Goal: Information Seeking & Learning: Learn about a topic

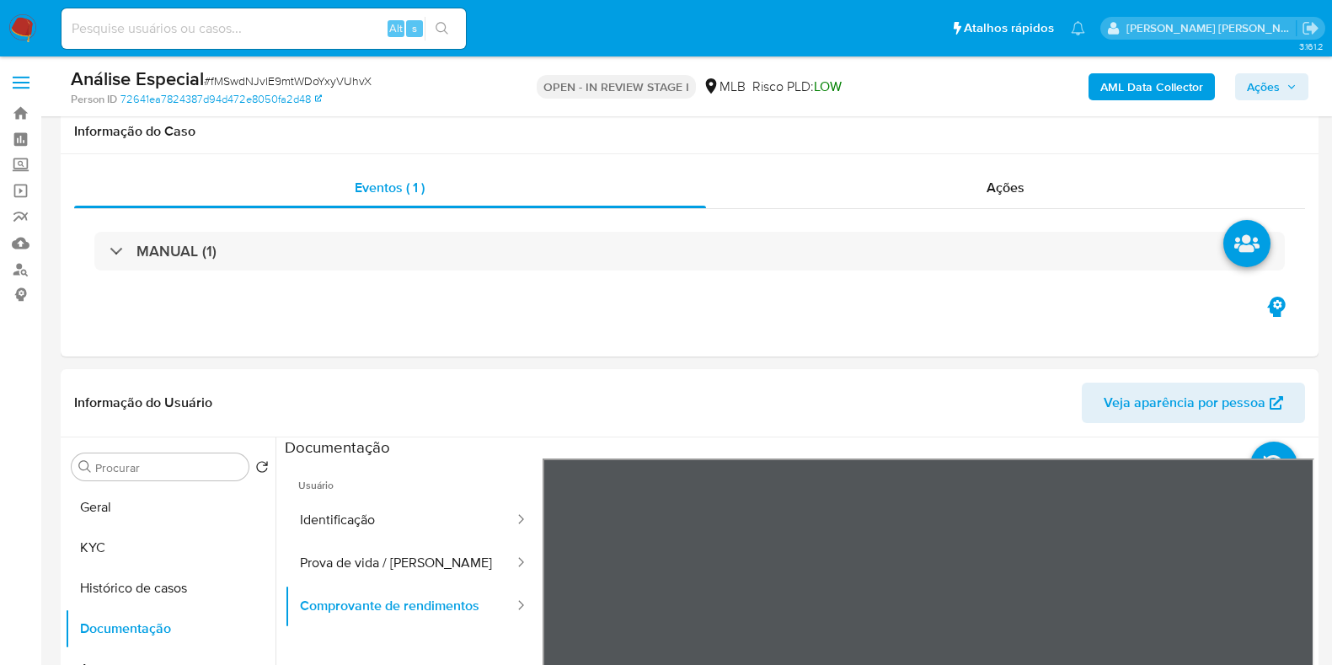
select select "10"
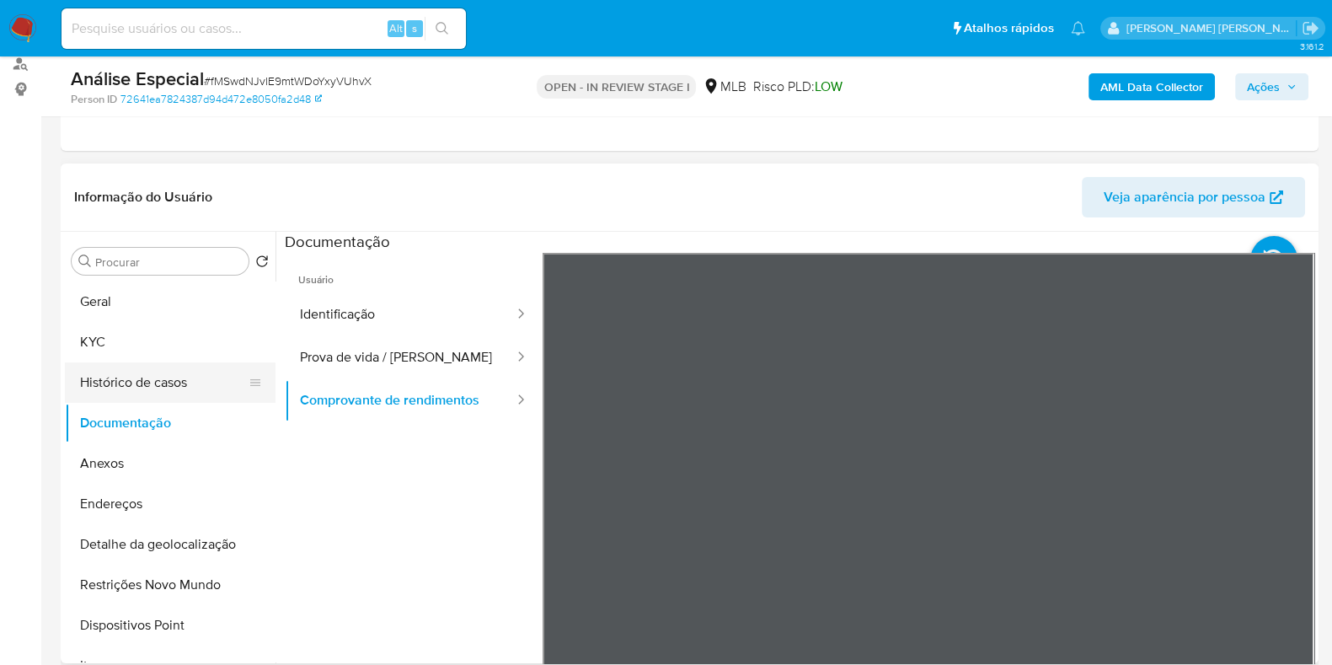
click at [122, 388] on button "Histórico de casos" at bounding box center [163, 382] width 197 height 40
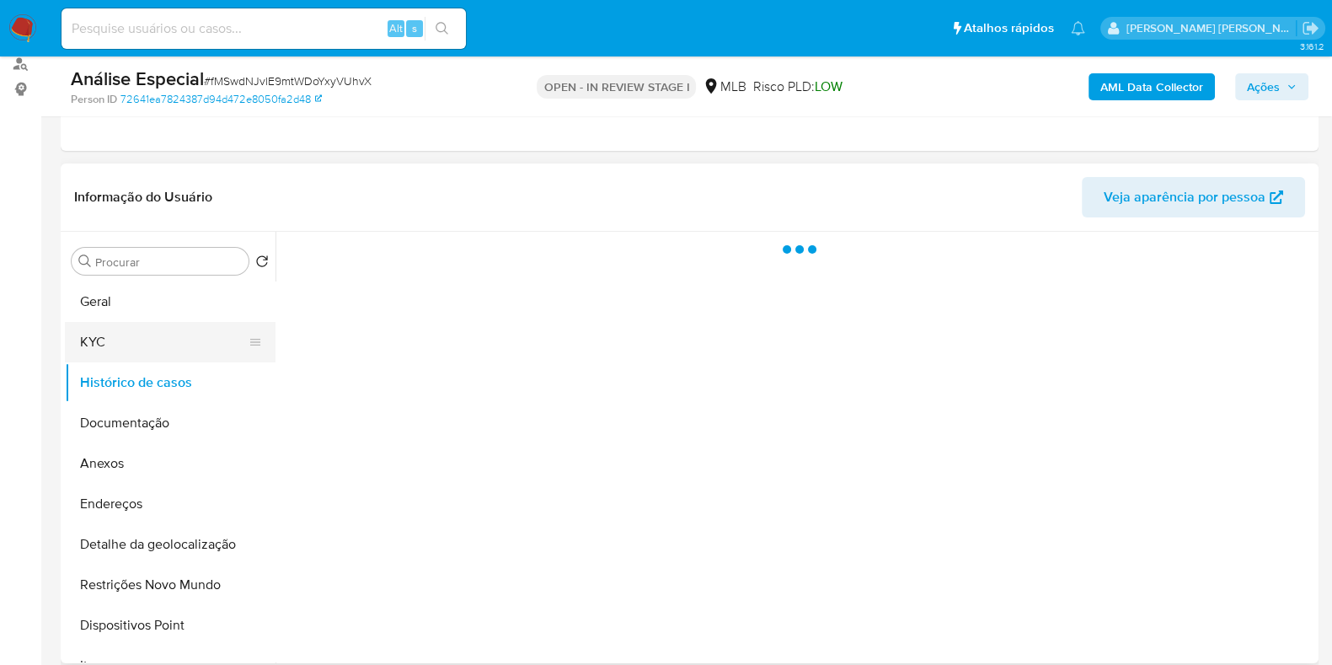
click at [159, 341] on button "KYC" at bounding box center [163, 342] width 197 height 40
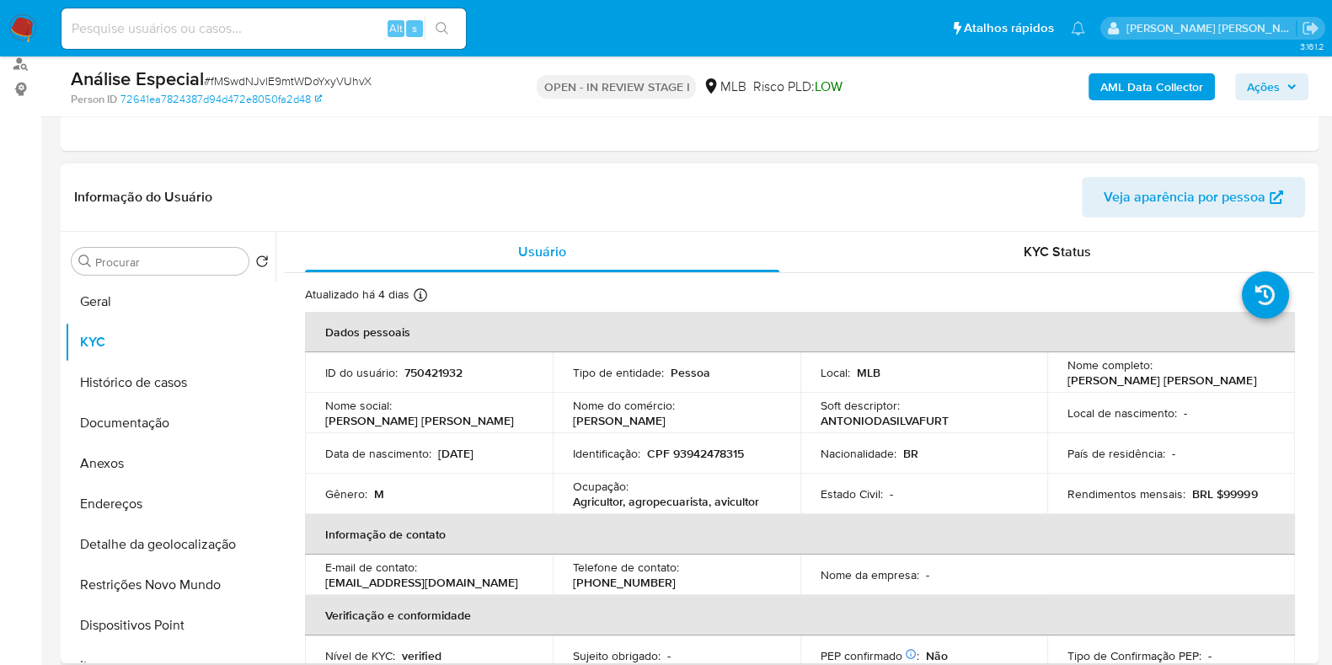
click at [595, 490] on p "Ocupação :" at bounding box center [601, 486] width 56 height 15
click at [594, 490] on p "Ocupação :" at bounding box center [601, 486] width 56 height 15
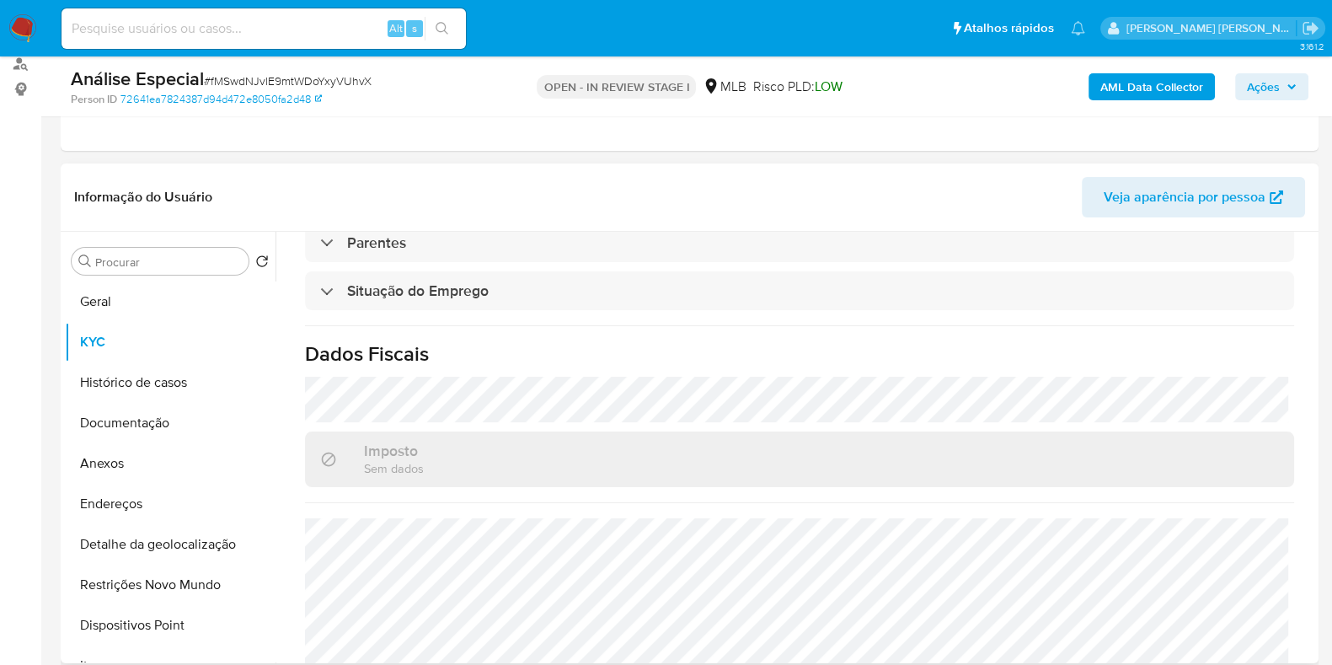
scroll to position [732, 0]
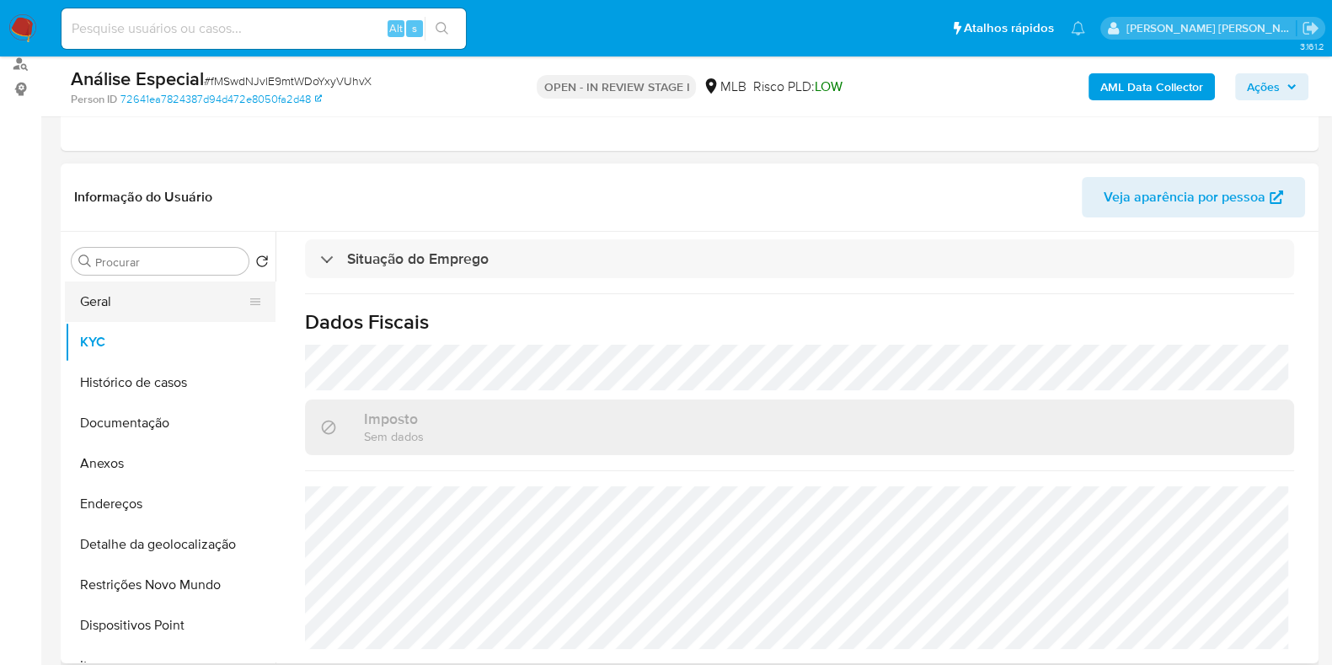
click at [146, 299] on button "Geral" at bounding box center [163, 301] width 197 height 40
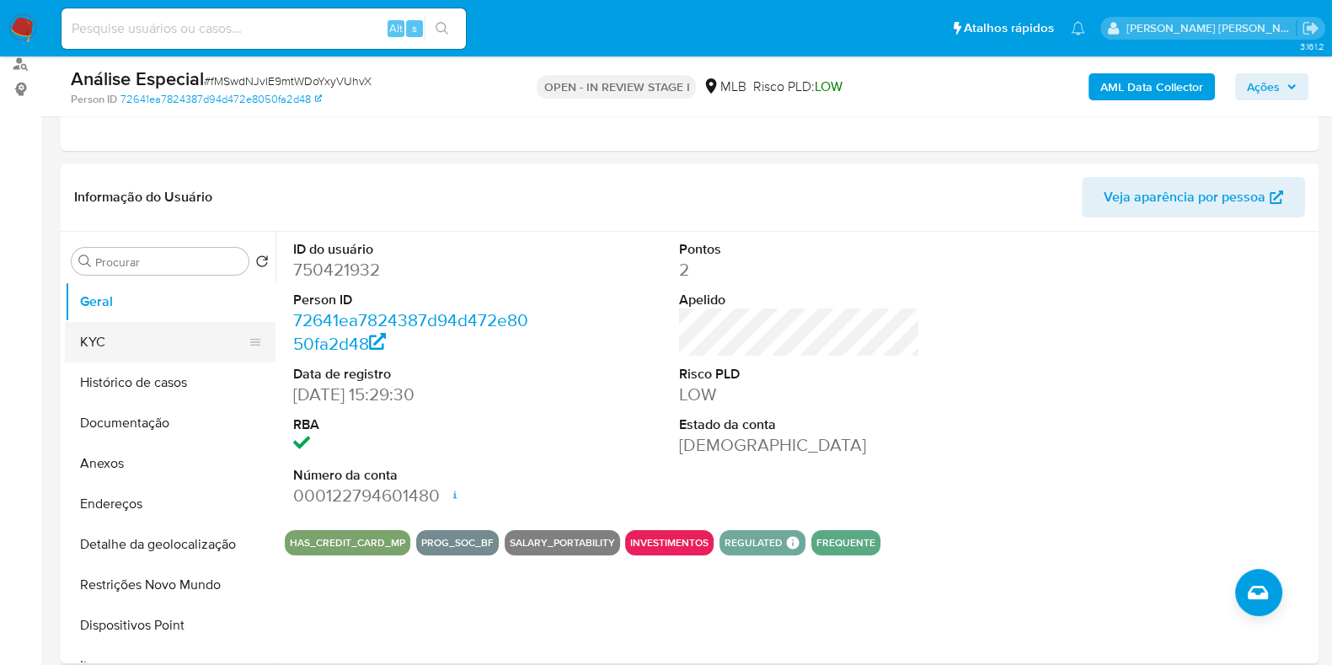
click at [86, 345] on button "KYC" at bounding box center [163, 342] width 197 height 40
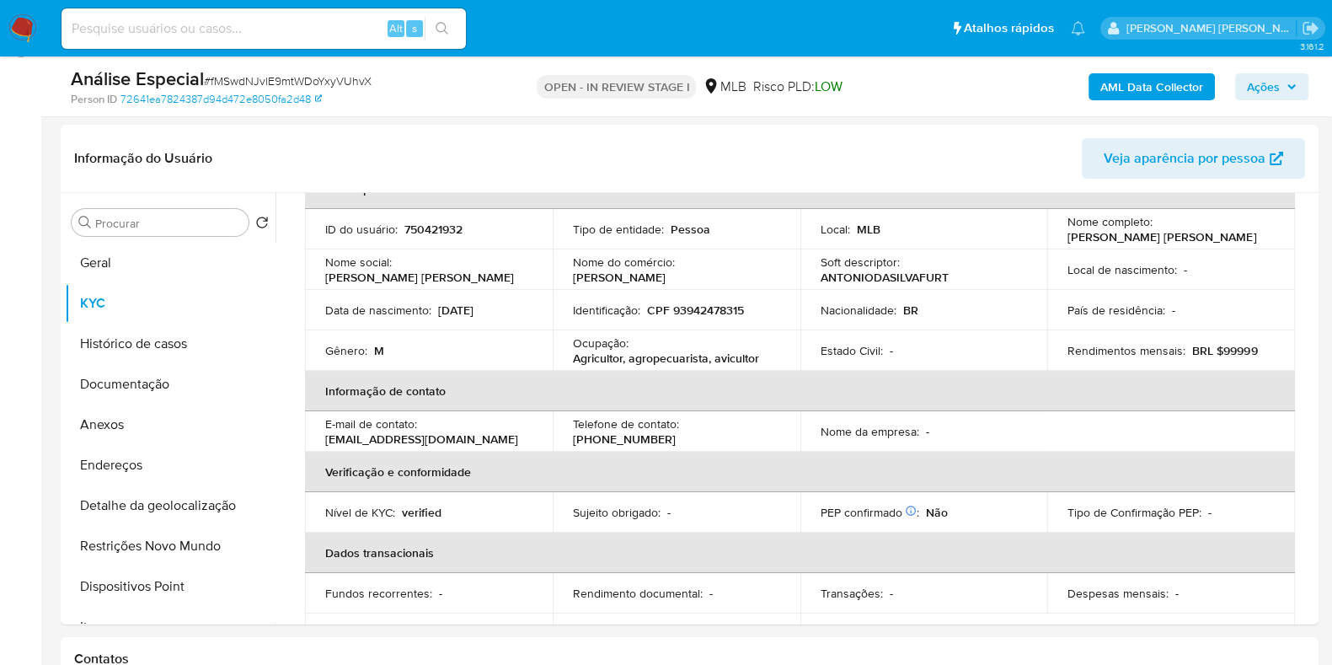
scroll to position [269, 0]
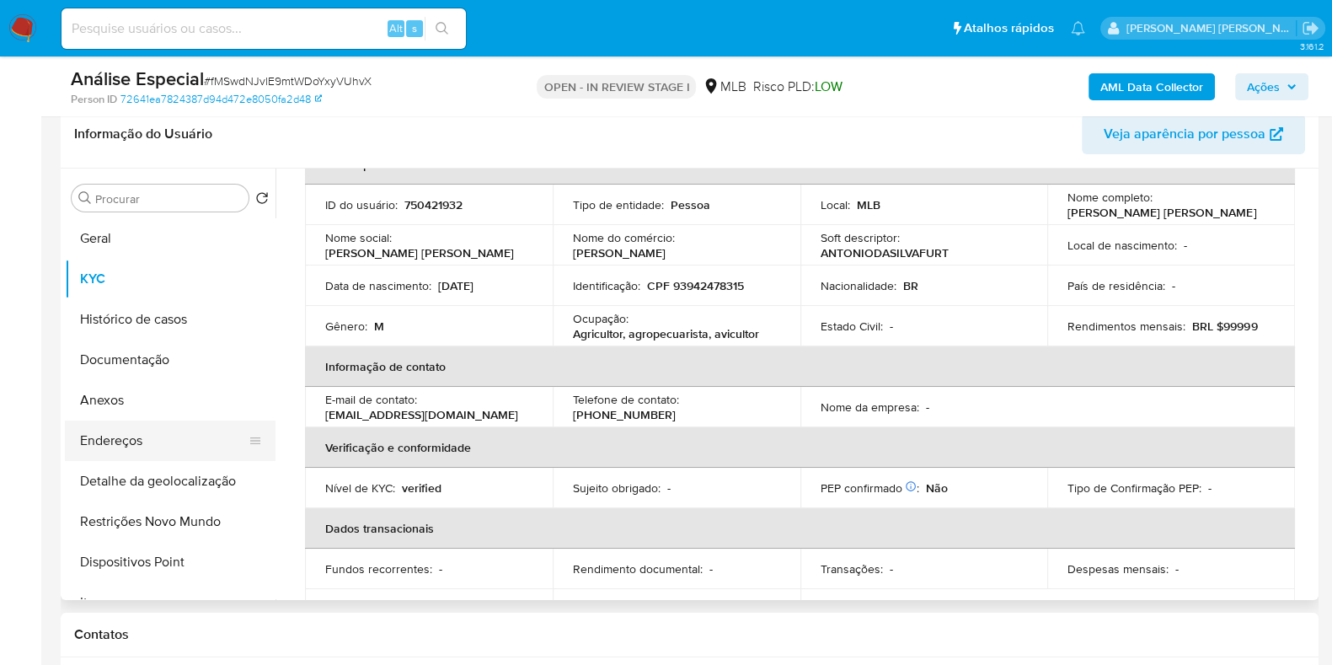
click at [145, 453] on button "Endereços" at bounding box center [163, 440] width 197 height 40
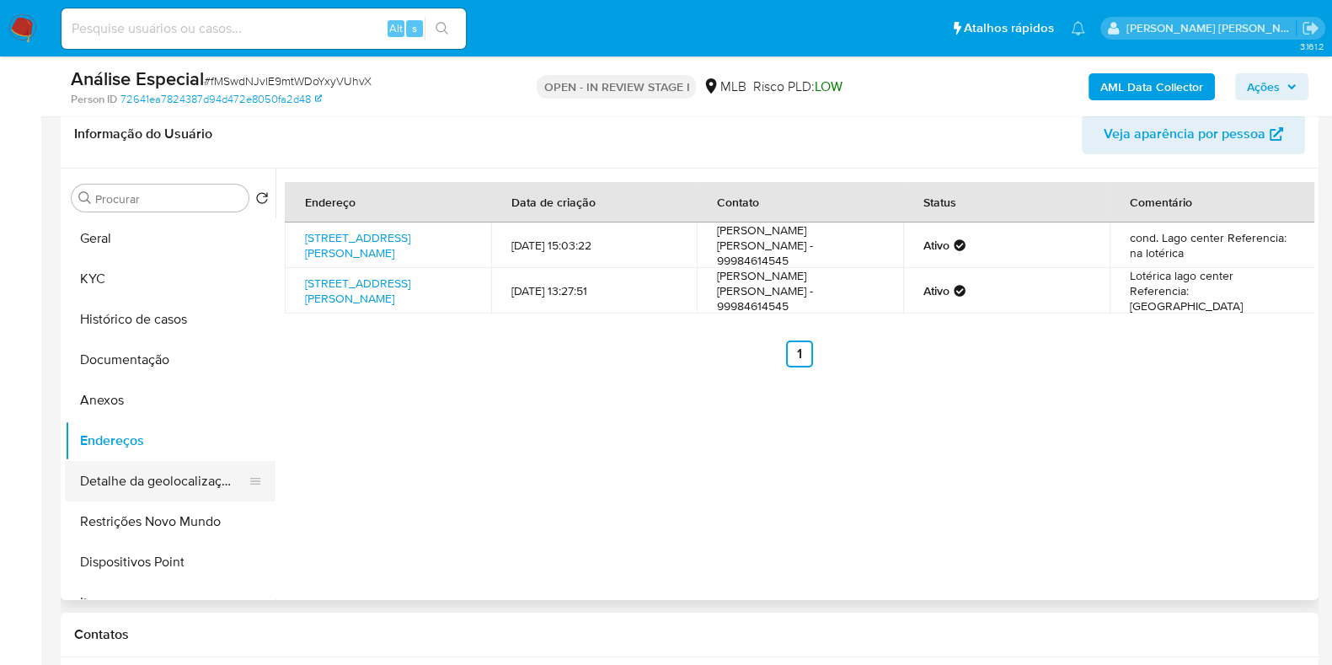
click at [185, 483] on button "Detalhe da geolocalização" at bounding box center [163, 481] width 197 height 40
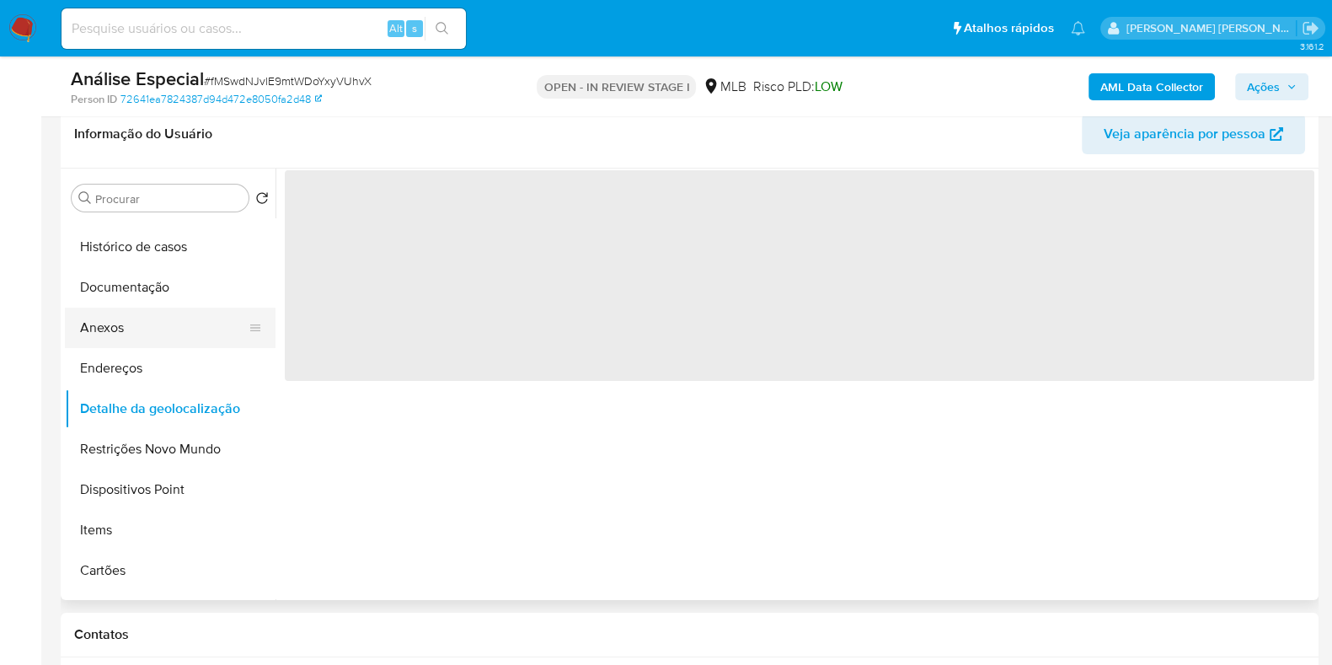
scroll to position [104, 0]
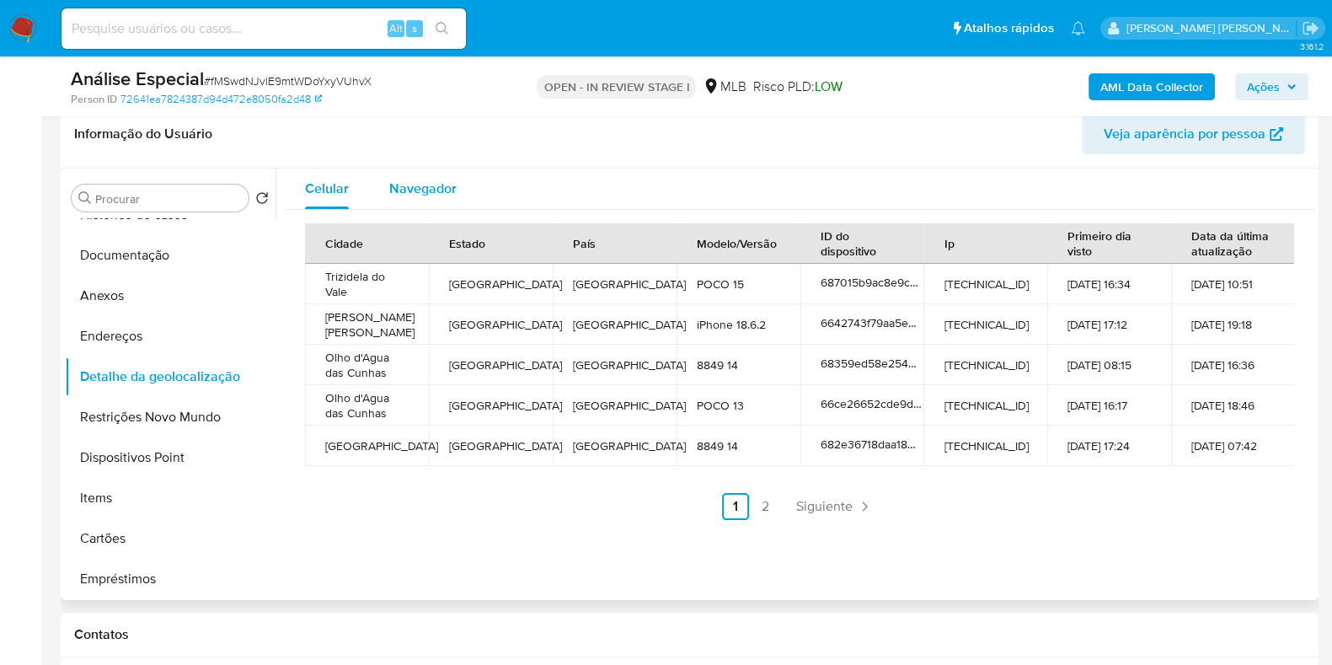
click at [387, 185] on button "Navegador" at bounding box center [423, 189] width 108 height 40
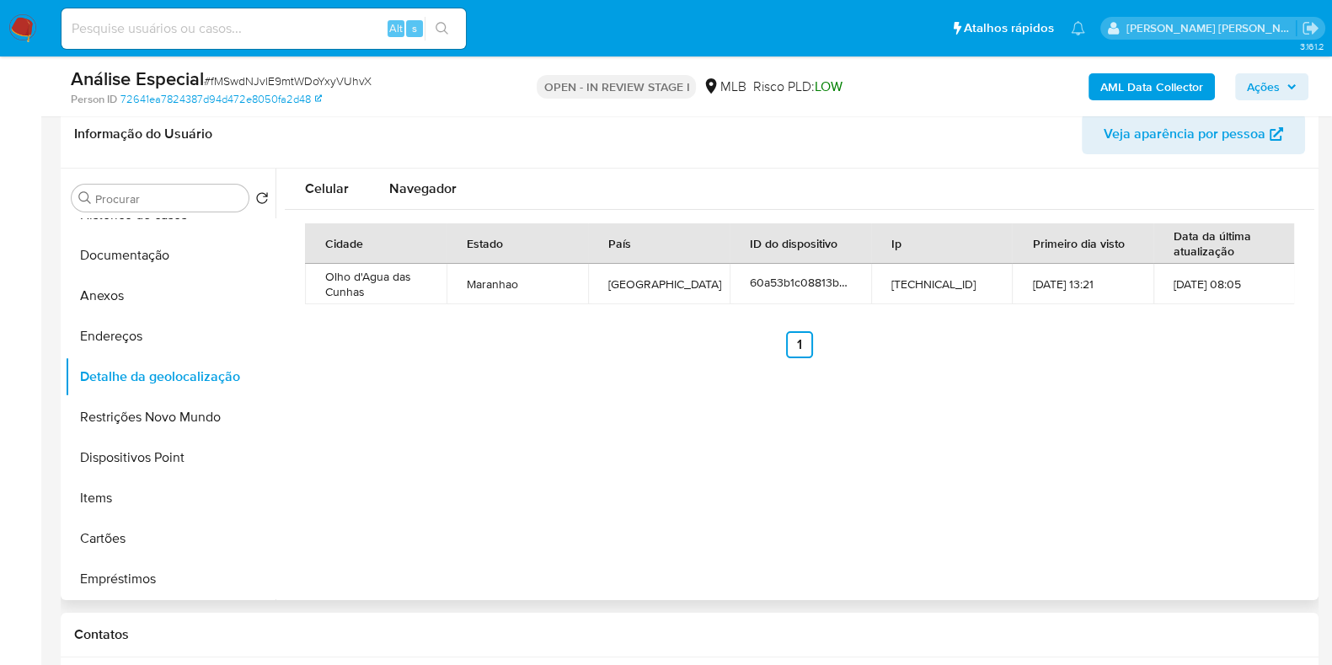
type button "1"
click at [135, 411] on button "Restrições Novo Mundo" at bounding box center [163, 417] width 197 height 40
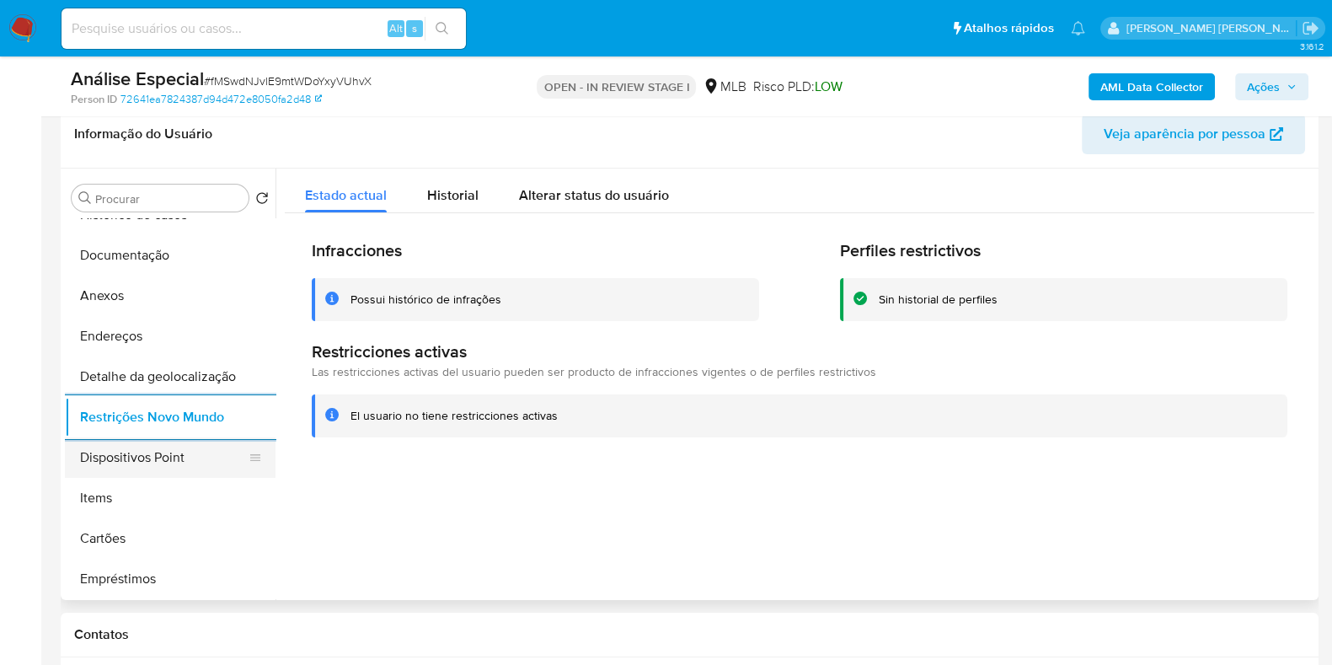
click at [115, 463] on button "Dispositivos Point" at bounding box center [163, 457] width 197 height 40
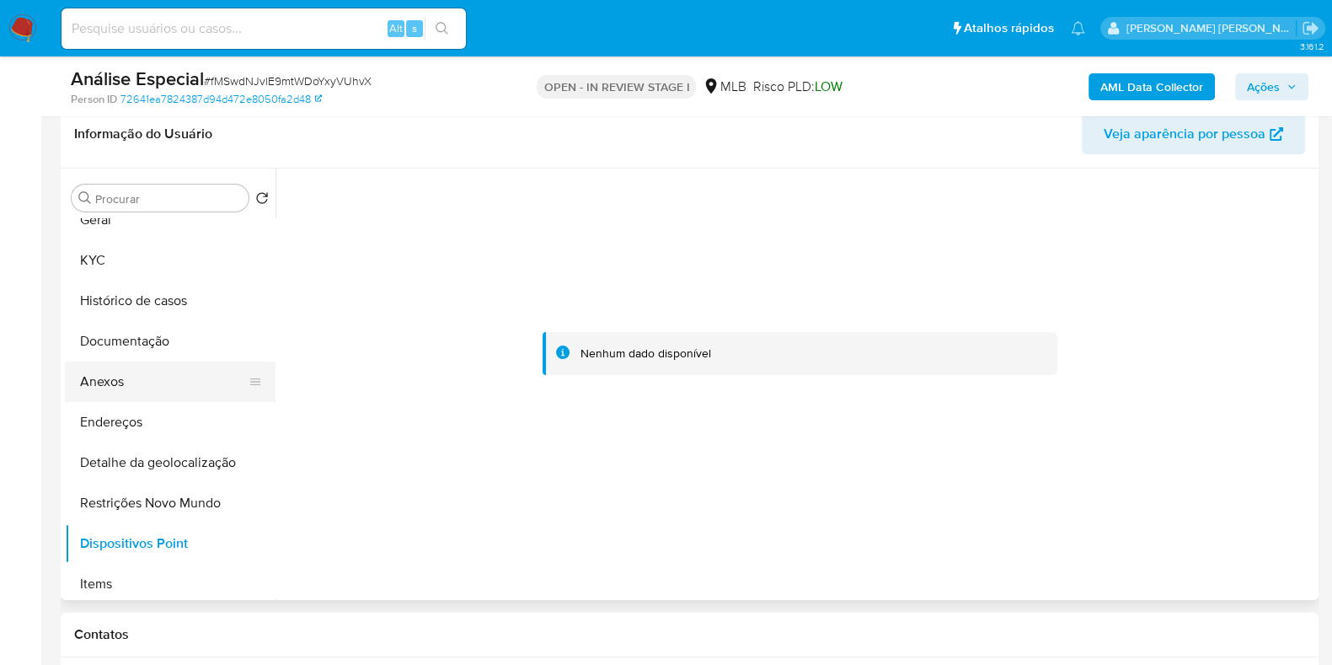
scroll to position [0, 0]
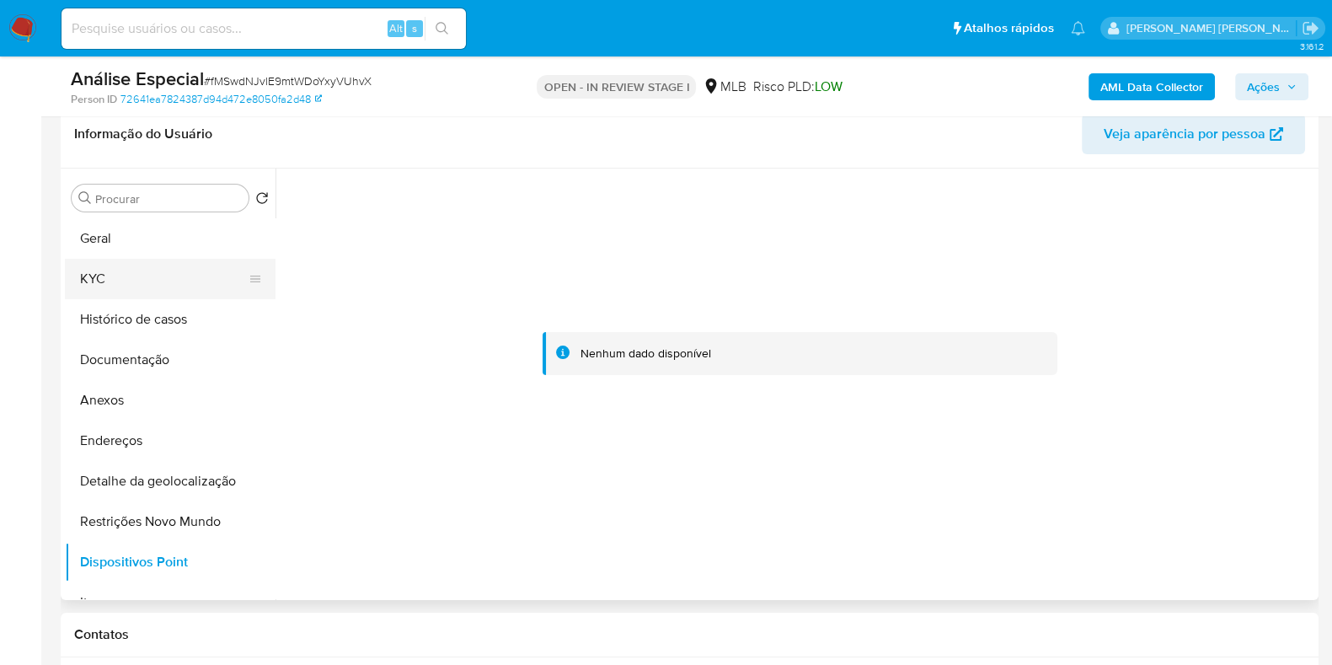
click at [140, 276] on button "KYC" at bounding box center [163, 279] width 197 height 40
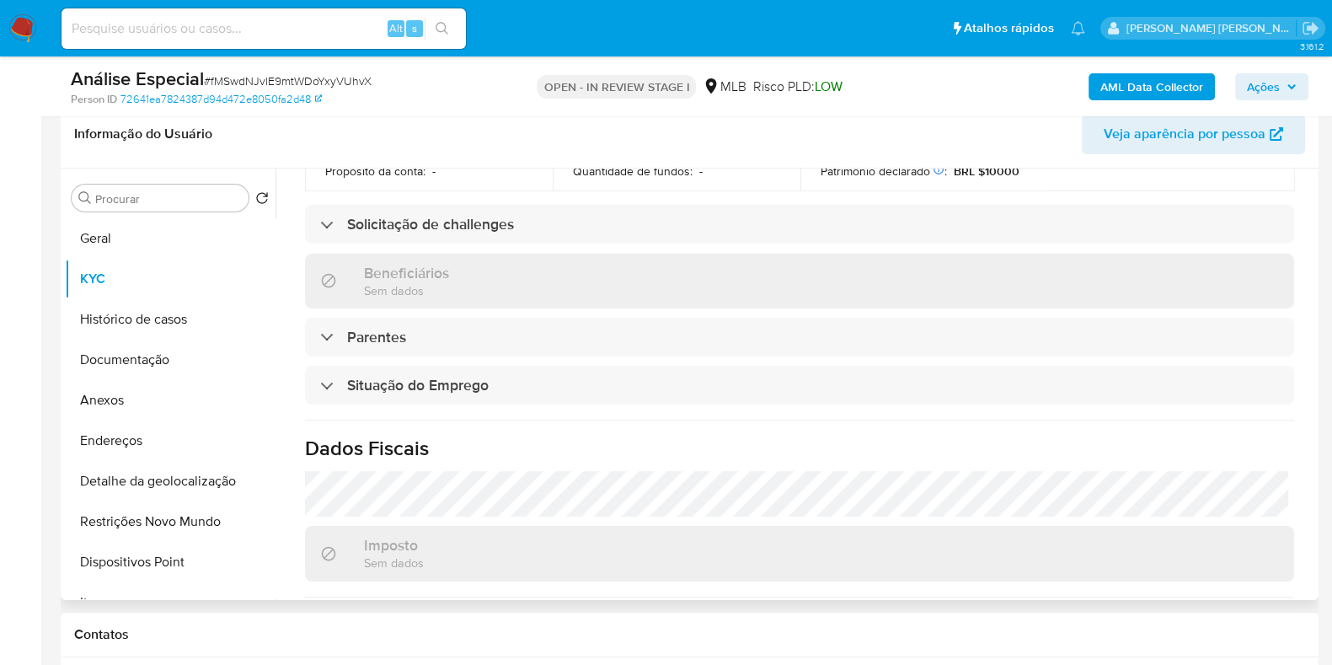
scroll to position [732, 0]
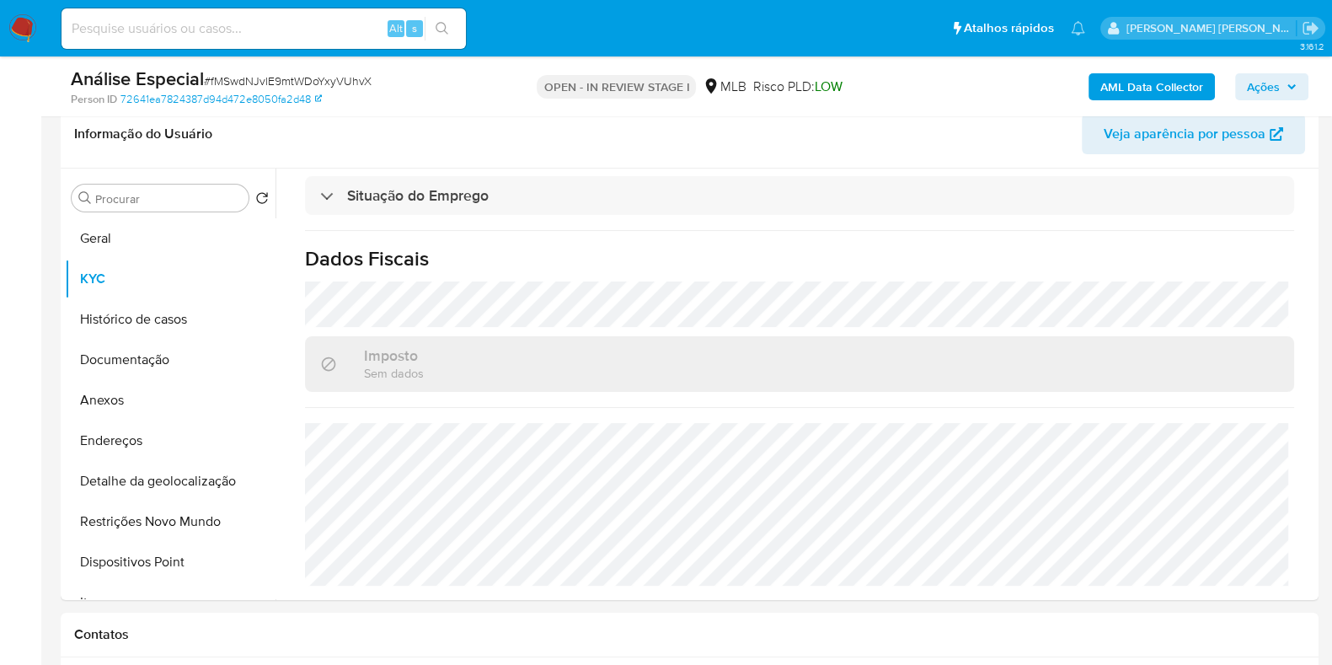
click at [1165, 82] on b "AML Data Collector" at bounding box center [1151, 86] width 103 height 27
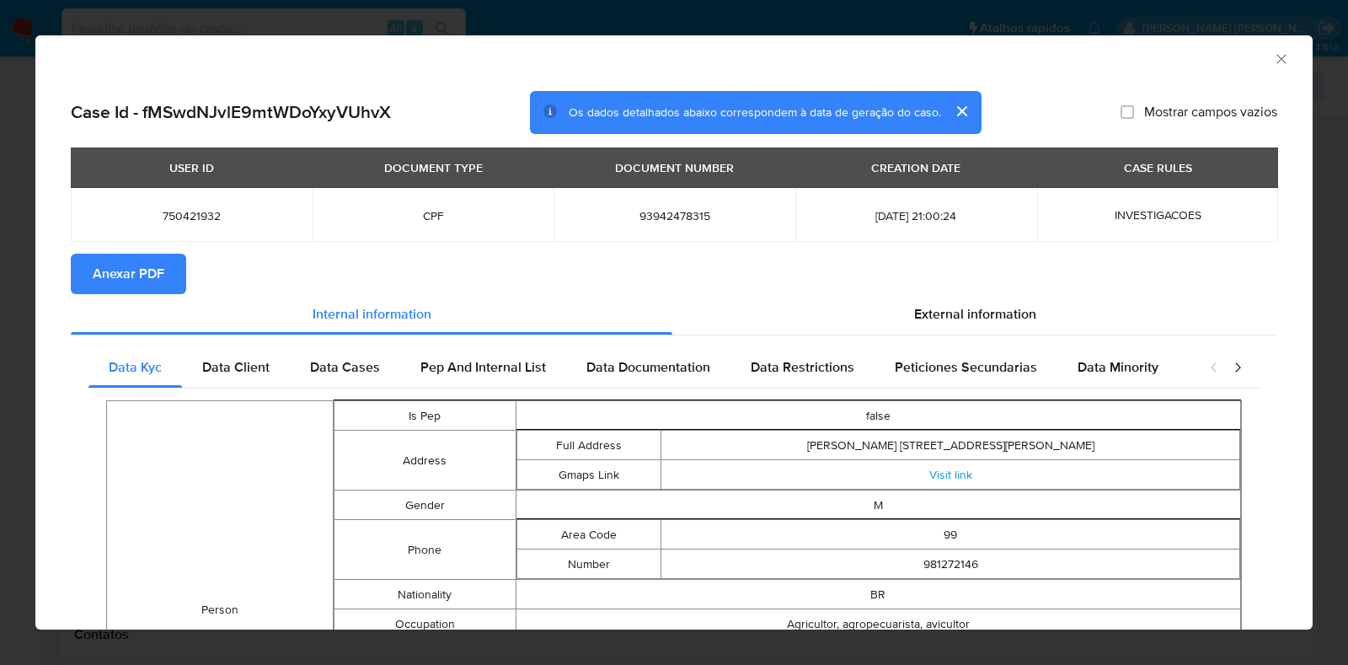
click at [137, 275] on span "Anexar PDF" at bounding box center [129, 273] width 72 height 37
click at [1276, 57] on icon "Fechar a janela" at bounding box center [1280, 58] width 9 height 9
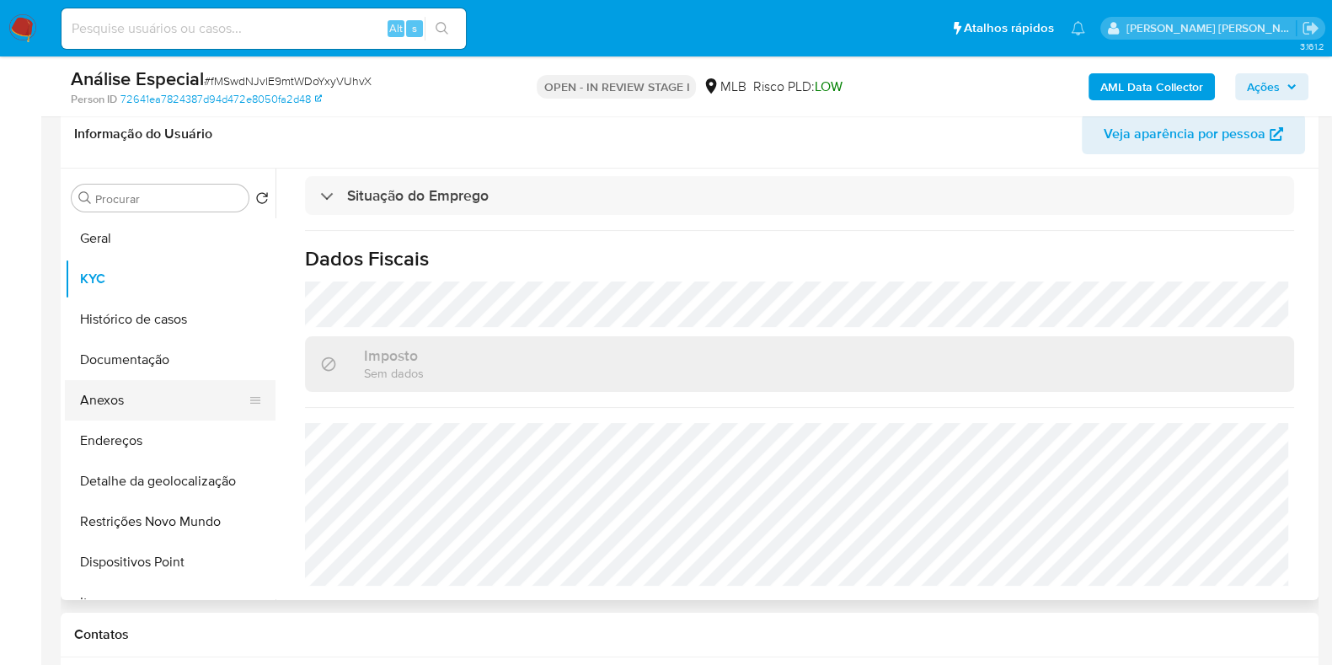
click at [159, 394] on button "Anexos" at bounding box center [163, 400] width 197 height 40
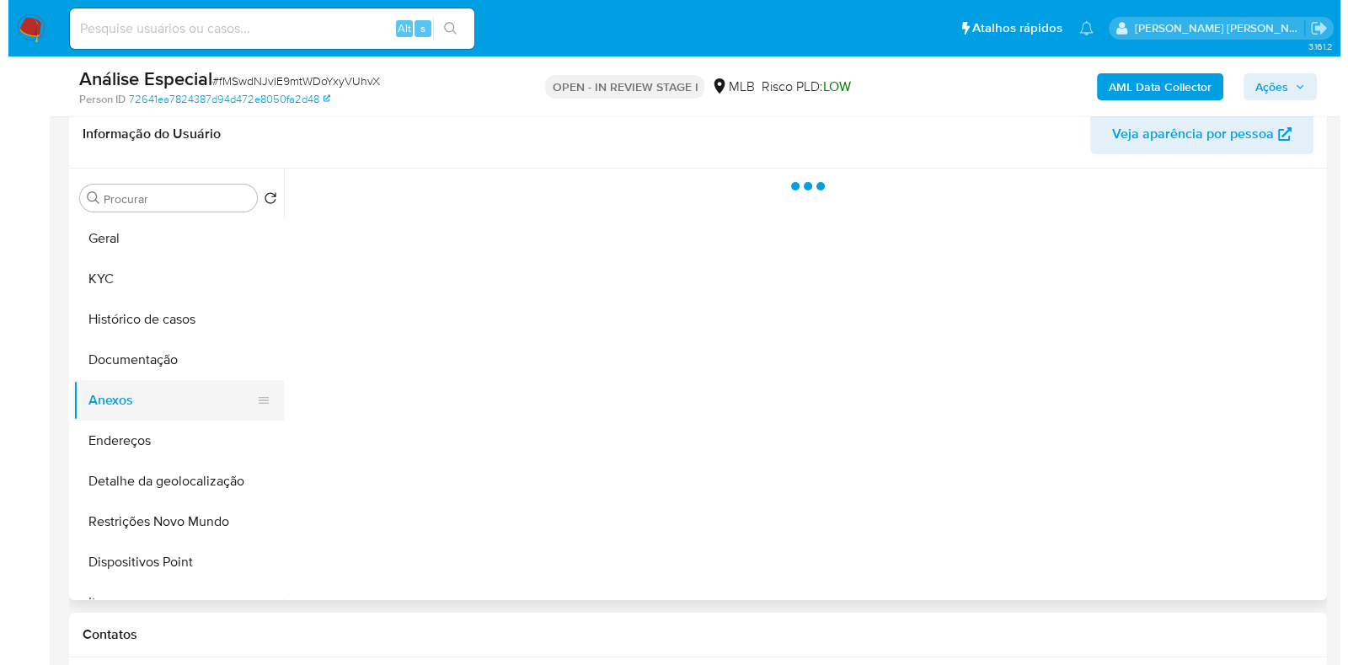
scroll to position [0, 0]
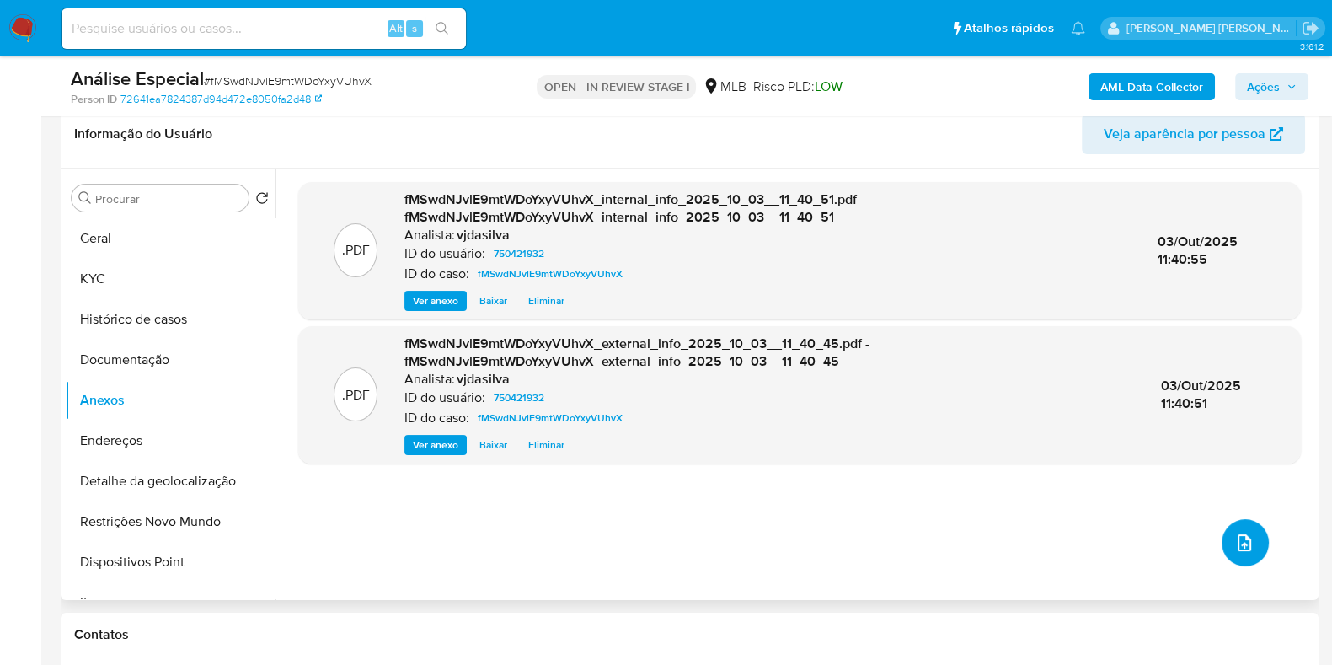
click at [1234, 534] on icon "upload-file" at bounding box center [1244, 543] width 20 height 20
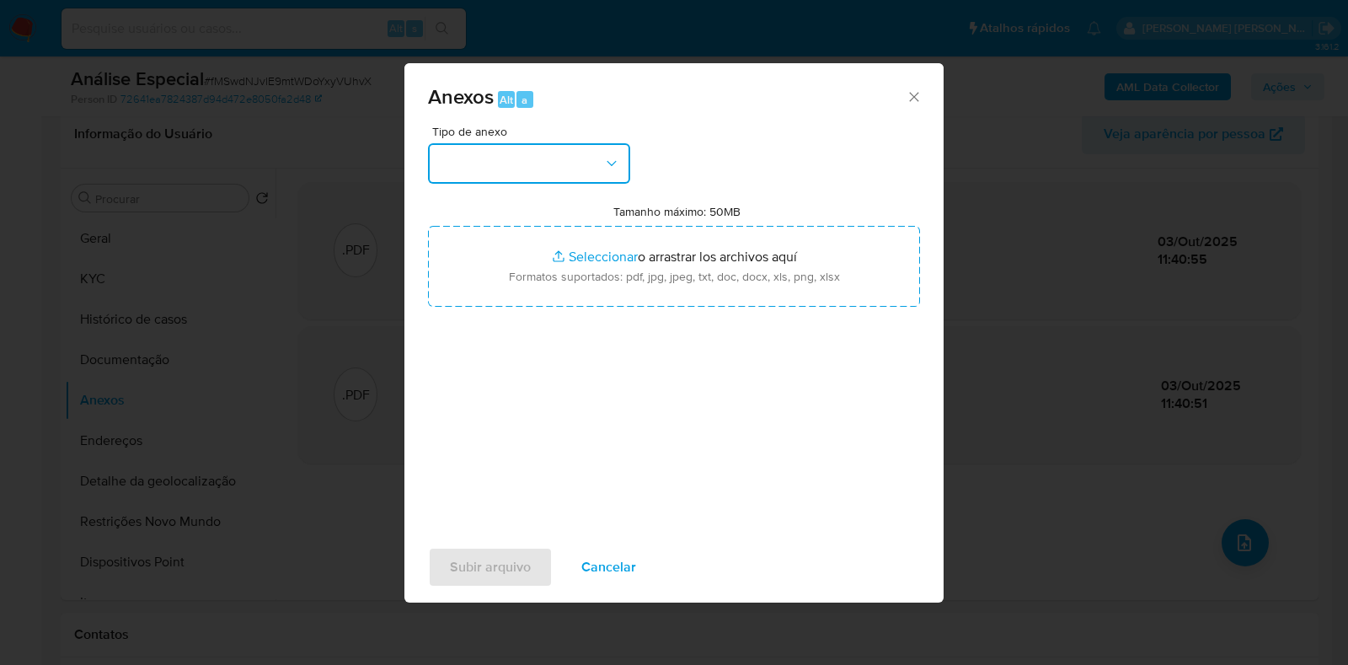
click at [622, 164] on button "button" at bounding box center [529, 163] width 202 height 40
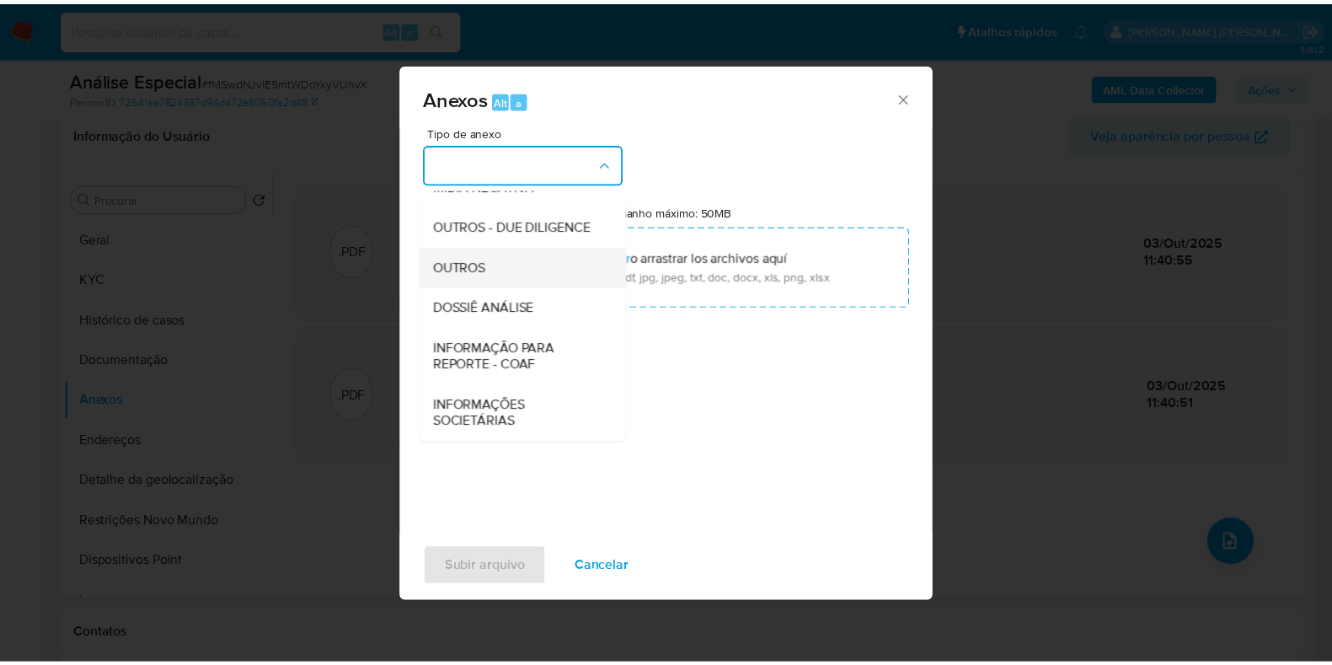
scroll to position [260, 0]
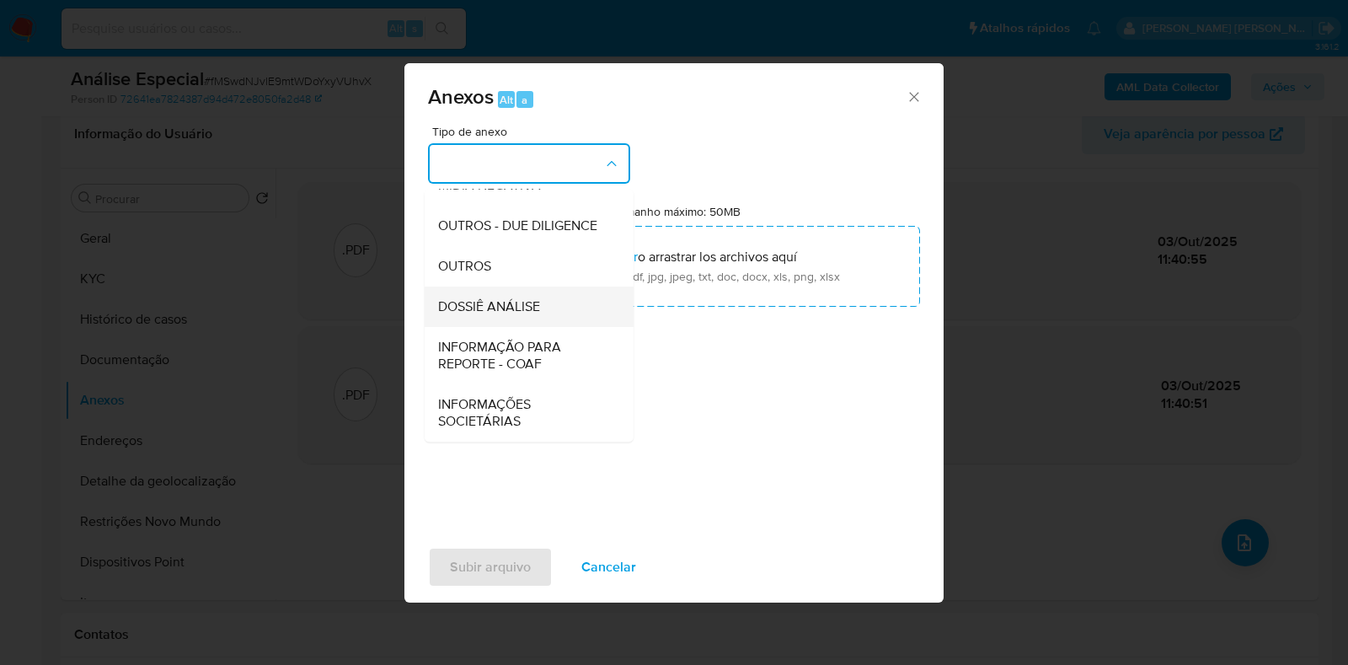
click at [538, 315] on span "DOSSIÊ ANÁLISE" at bounding box center [489, 306] width 102 height 17
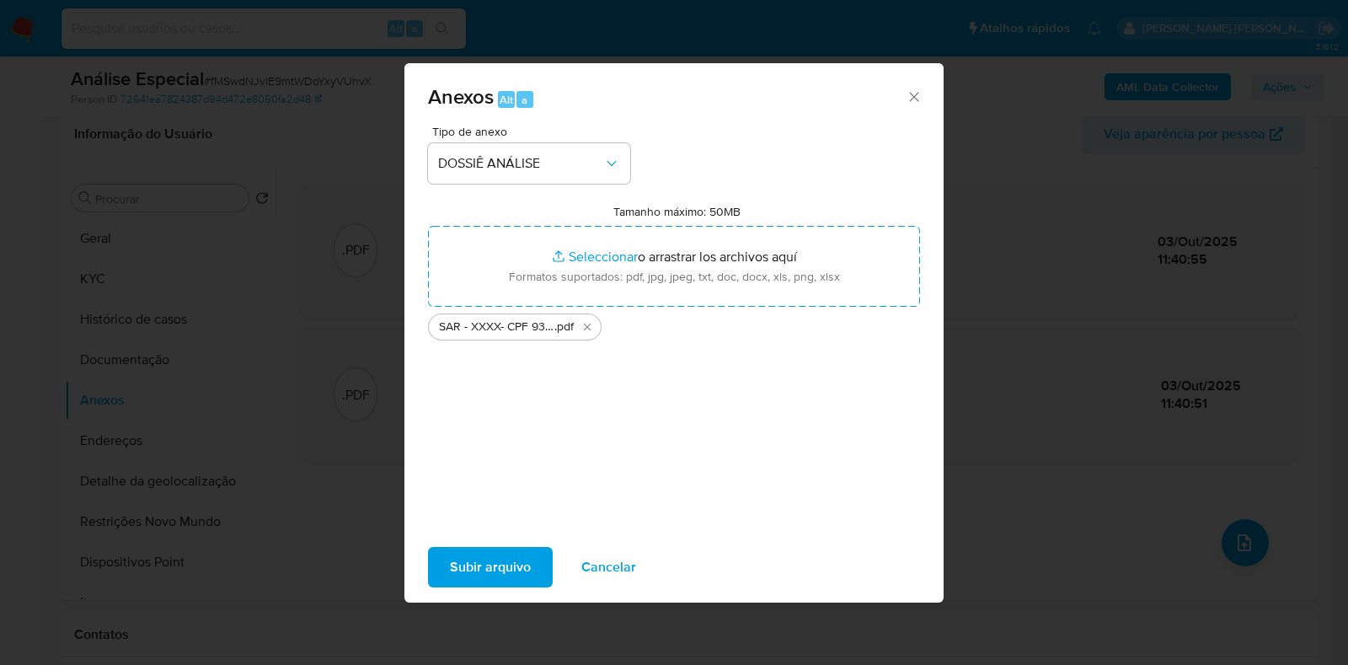
click at [499, 557] on span "Subir arquivo" at bounding box center [490, 567] width 81 height 37
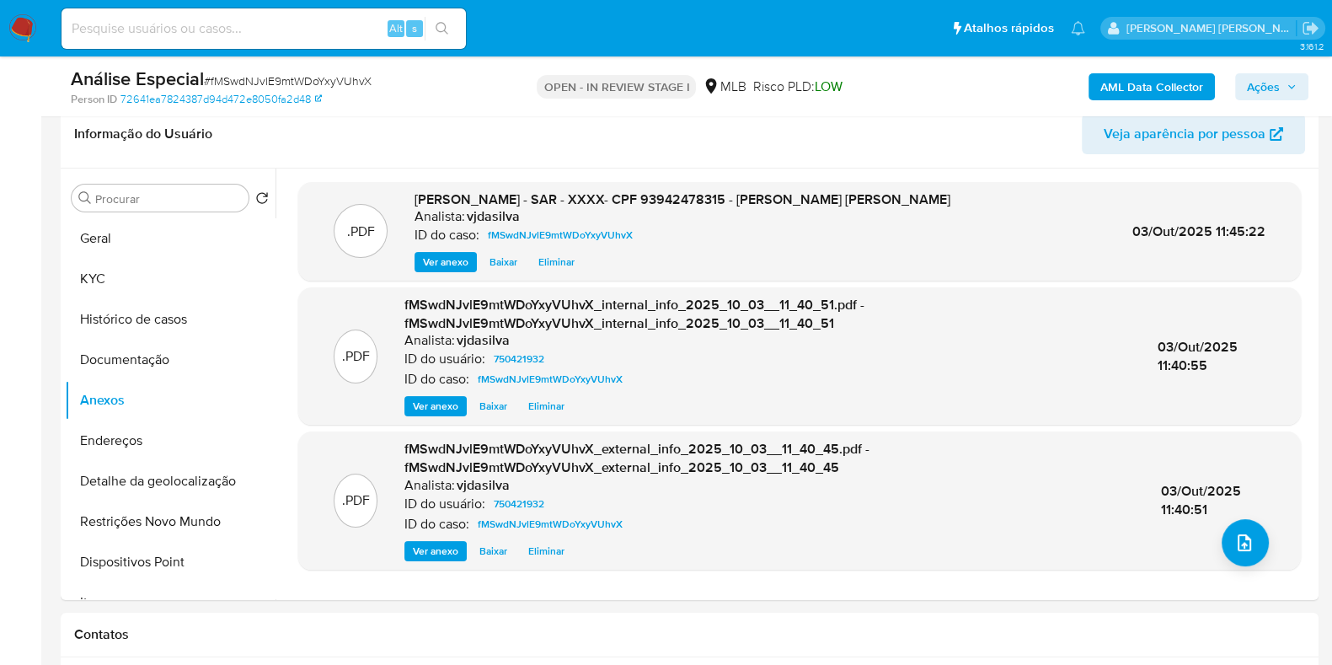
click at [1252, 80] on span "Ações" at bounding box center [1263, 86] width 33 height 27
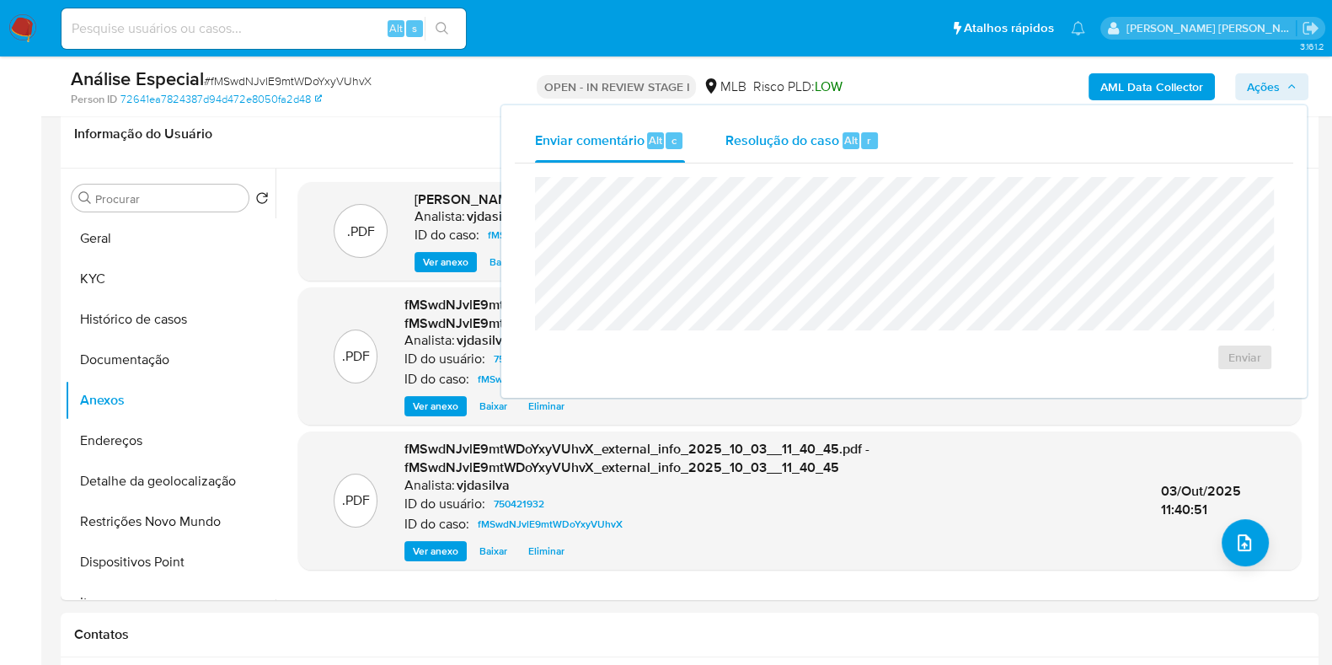
click at [784, 138] on span "Resolução do caso" at bounding box center [782, 139] width 114 height 19
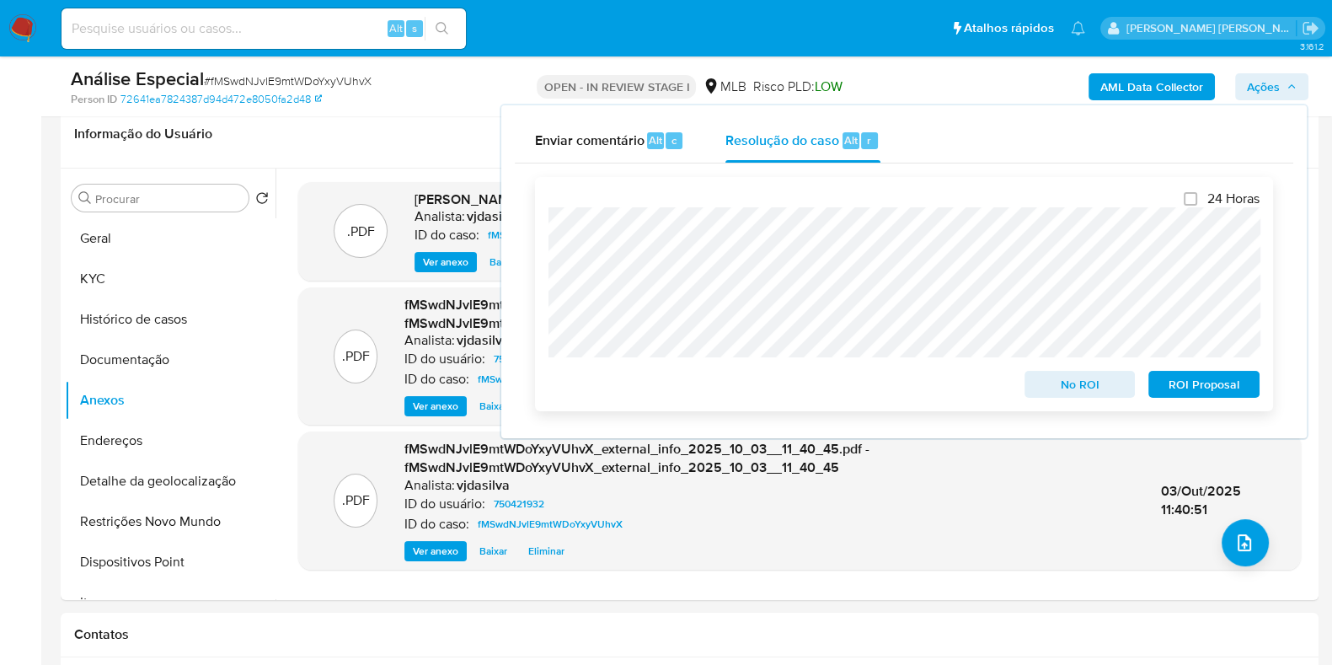
click at [1179, 382] on span "ROI Proposal" at bounding box center [1204, 384] width 88 height 24
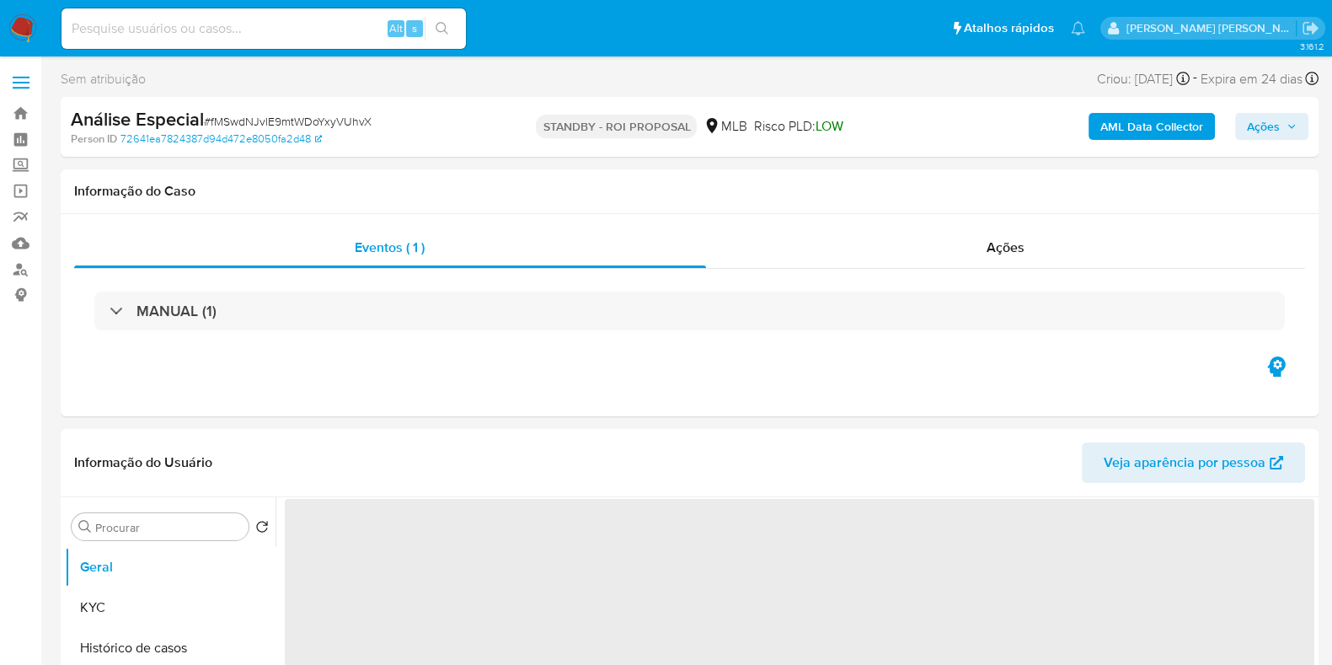
select select "10"
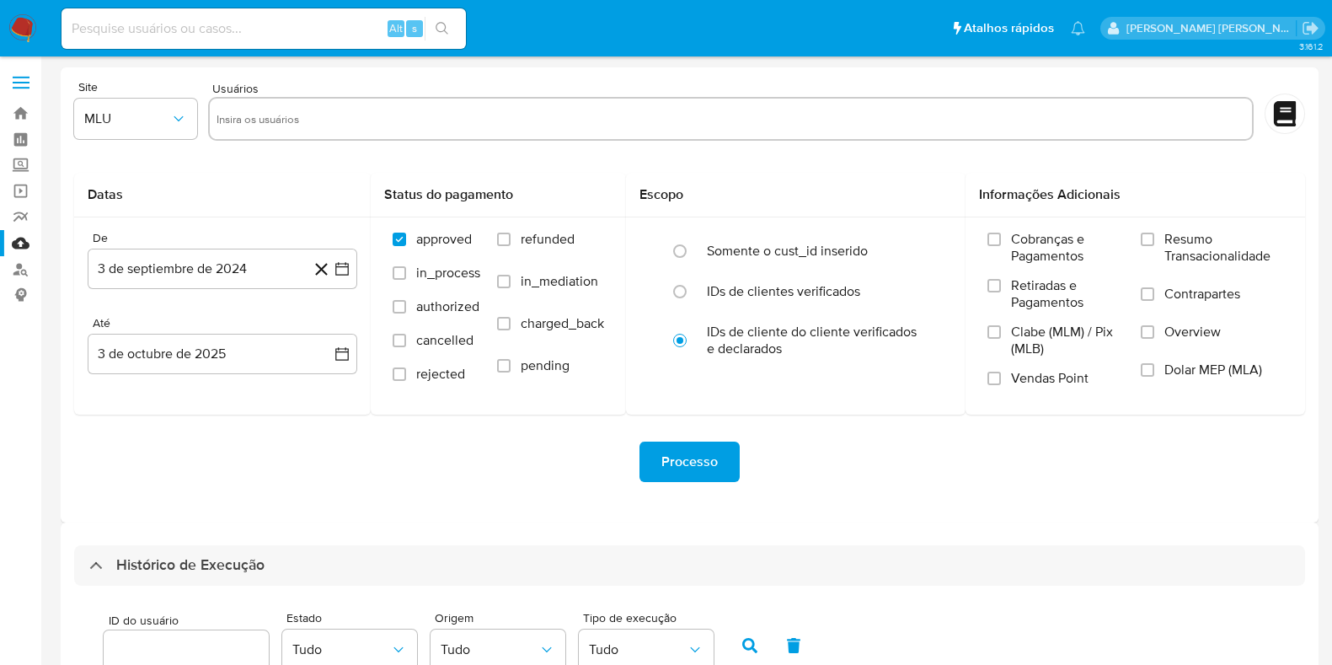
select select "10"
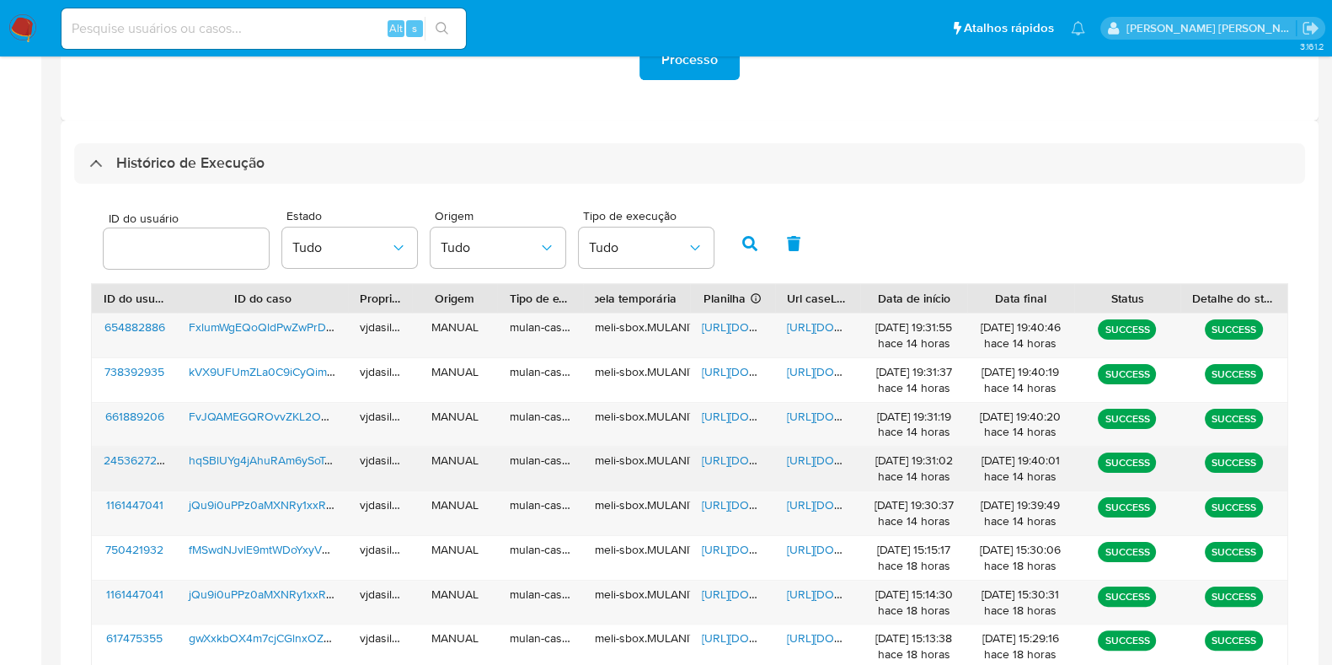
click at [804, 452] on span "https://docs.google.com/document/d/1U_o6SF-4A9XTksM1VCx8l3Zd0OD-9rbcBsEsjANto0A…" at bounding box center [845, 460] width 116 height 17
click at [720, 460] on span "https://docs.google.com/spreadsheets/d/1Lsv0JkU9cCbgQOkLt0ZS-x_JQIANLYkFnDVyo1y…" at bounding box center [760, 460] width 116 height 17
click at [246, 458] on span "hqSBlUYg4jAhuRAm6ySoTo0W" at bounding box center [269, 460] width 160 height 17
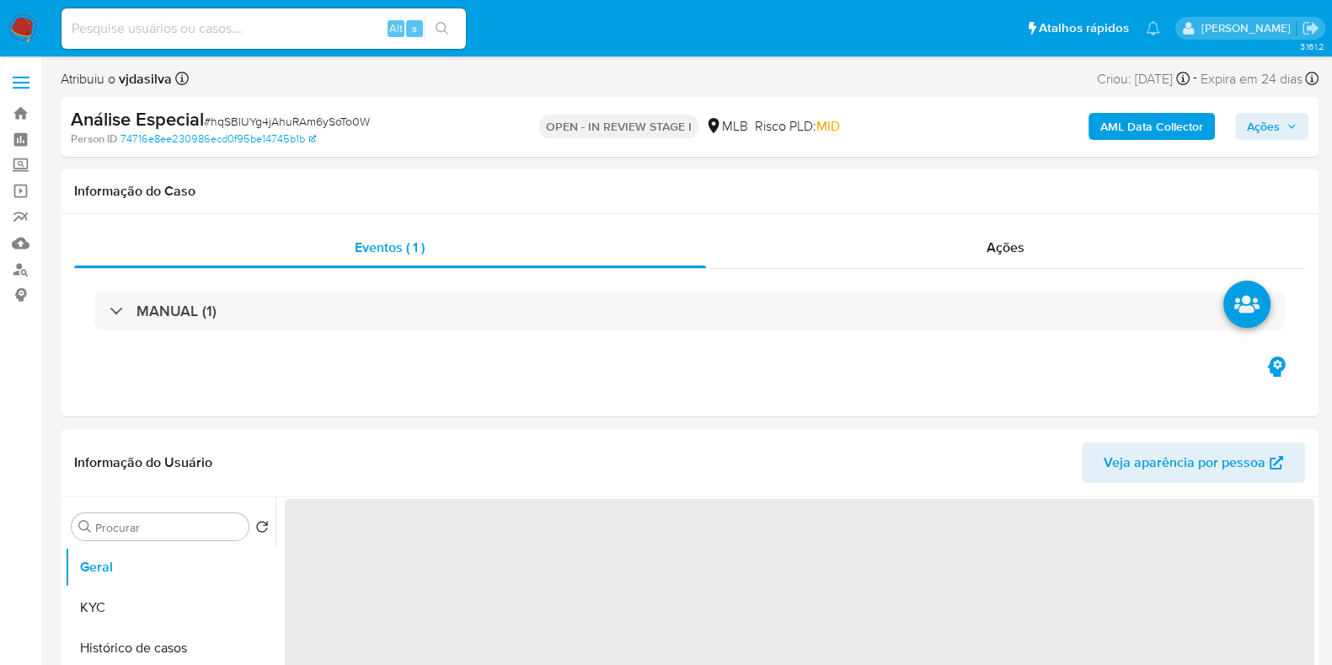
select select "10"
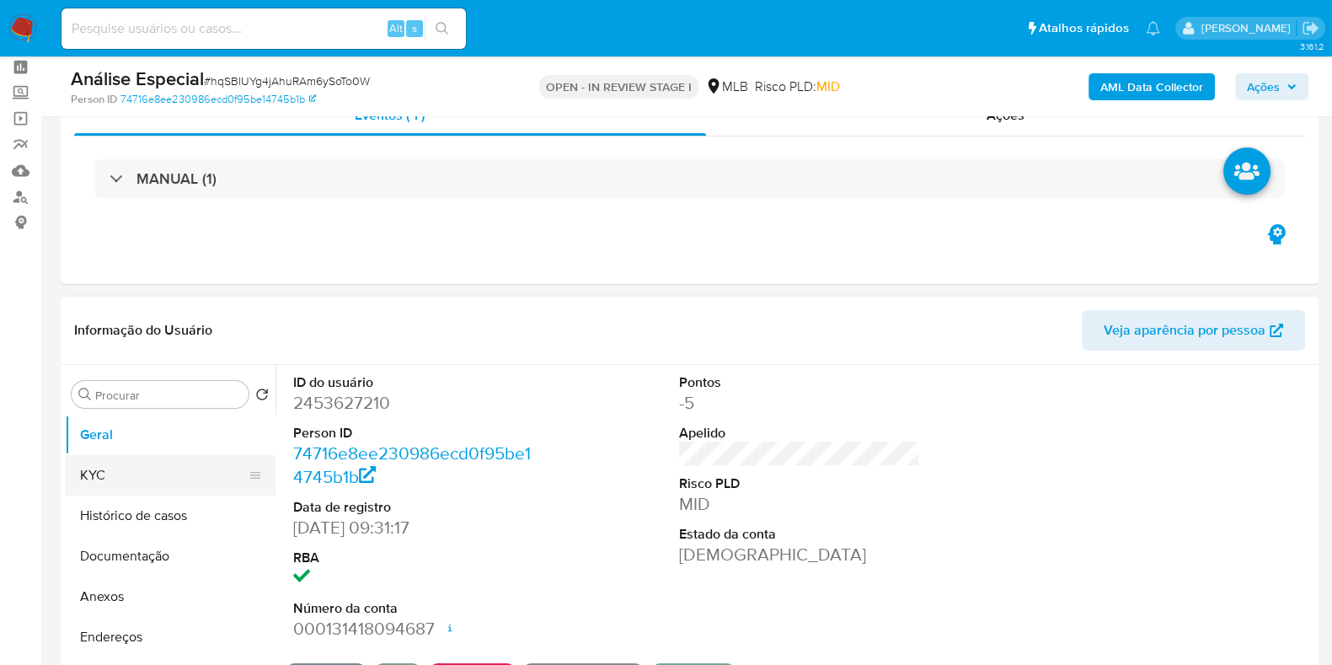
scroll to position [104, 0]
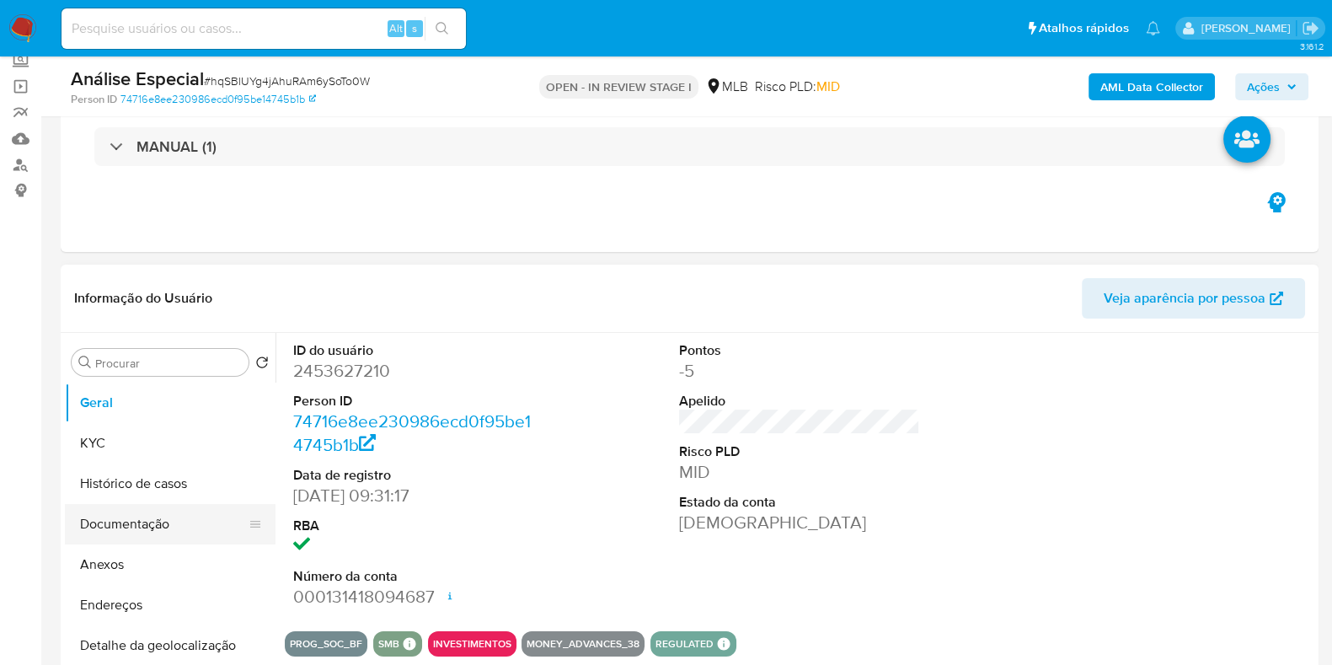
click at [121, 506] on button "Documentação" at bounding box center [163, 524] width 197 height 40
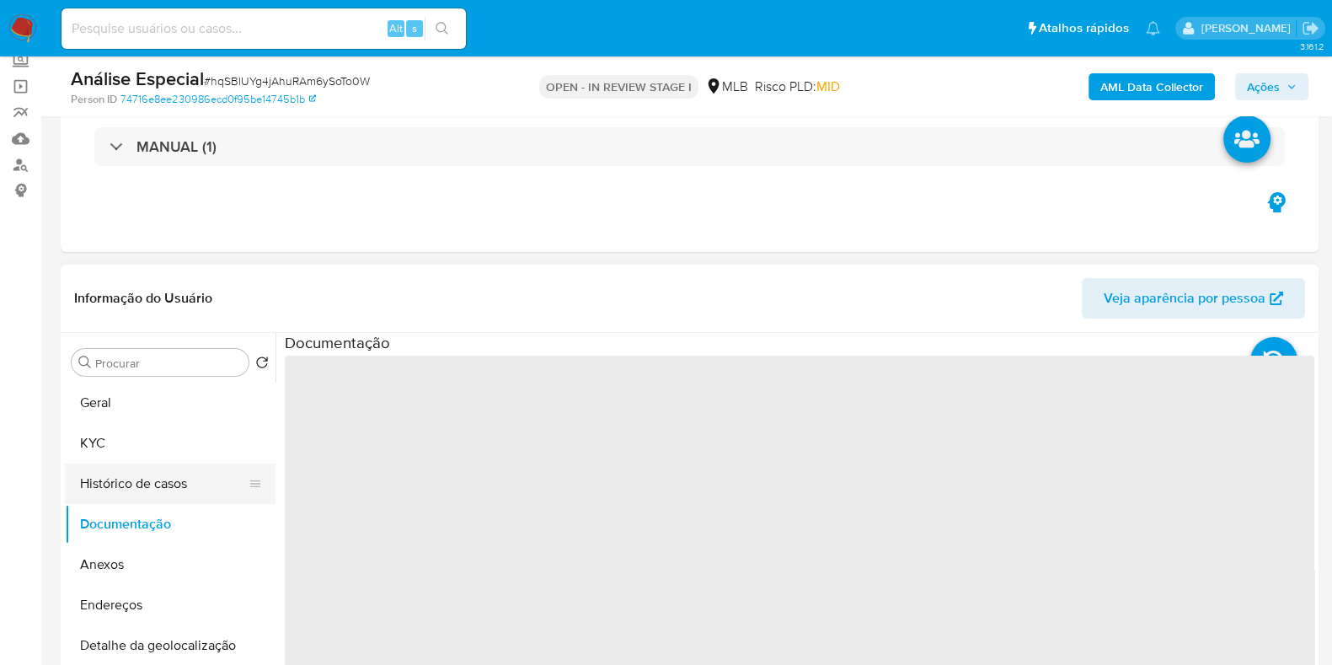
click at [126, 485] on button "Histórico de casos" at bounding box center [163, 483] width 197 height 40
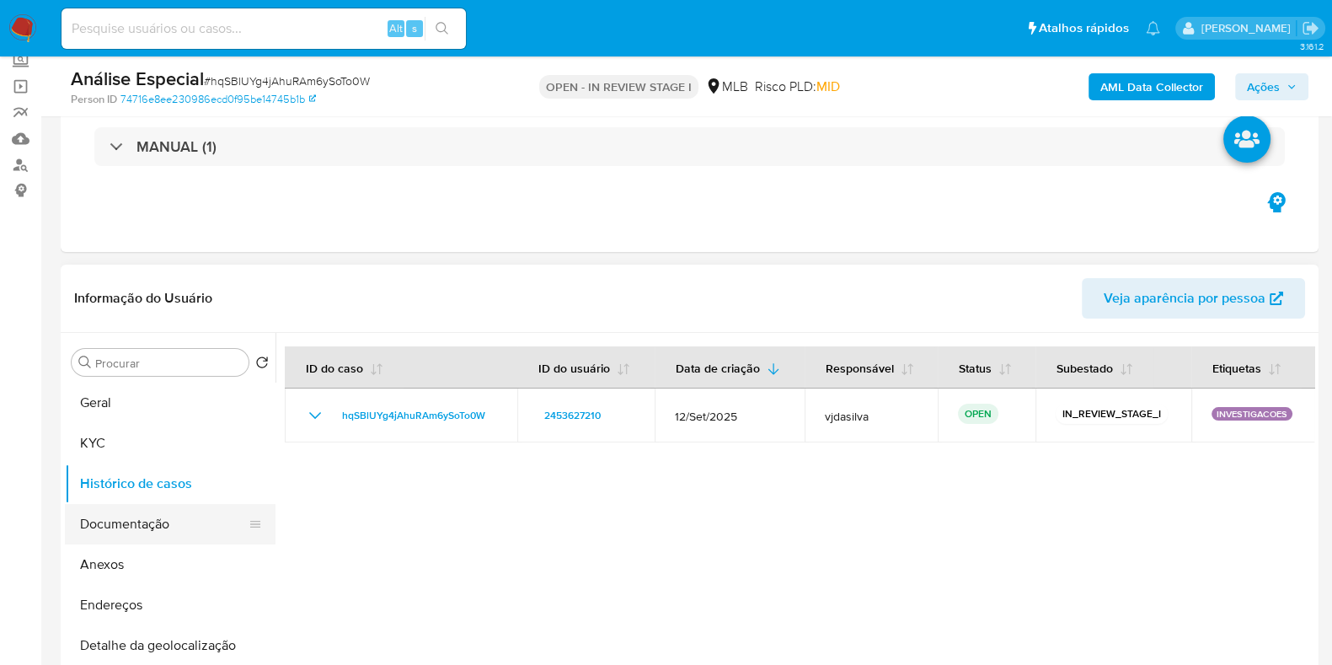
click at [141, 522] on button "Documentação" at bounding box center [163, 524] width 197 height 40
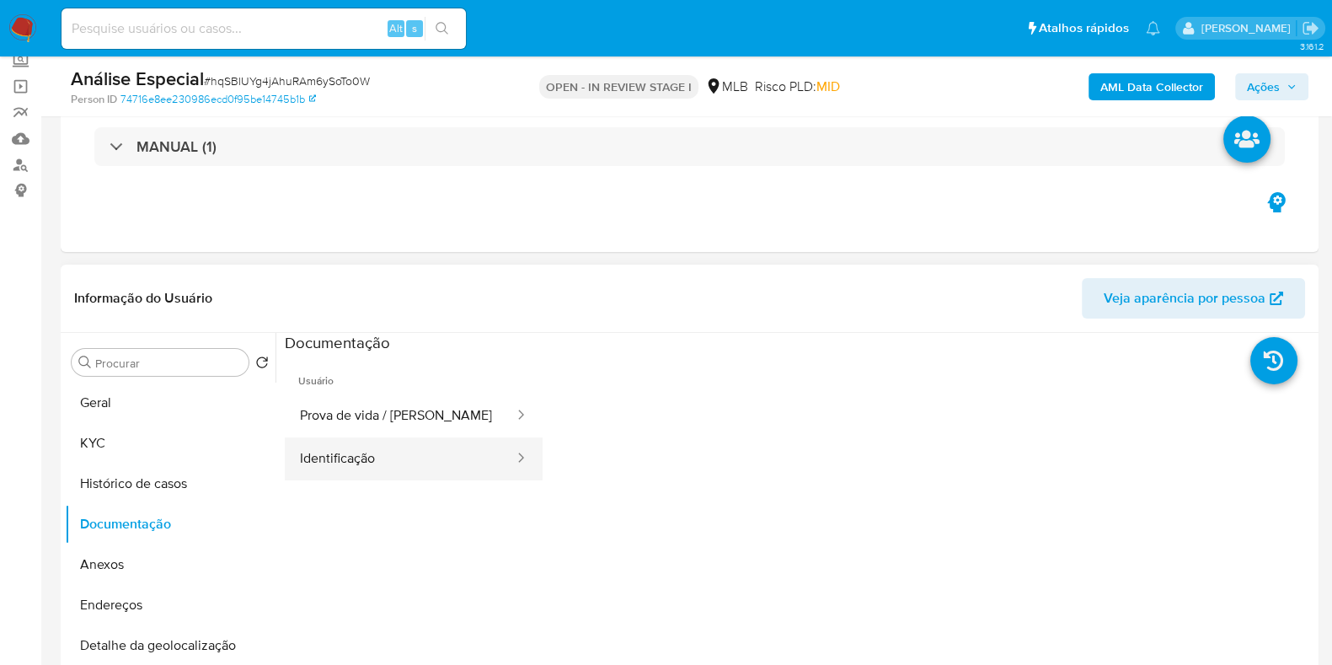
click at [436, 476] on button "Identificação" at bounding box center [400, 458] width 231 height 43
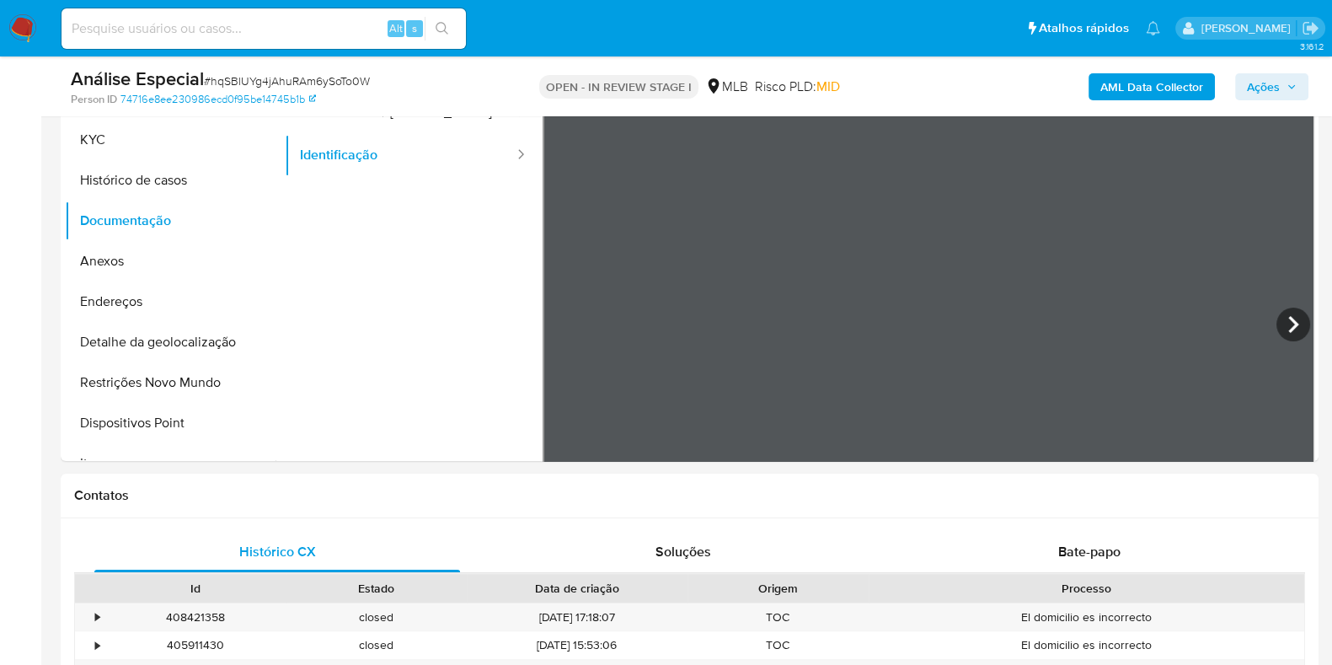
scroll to position [395, 0]
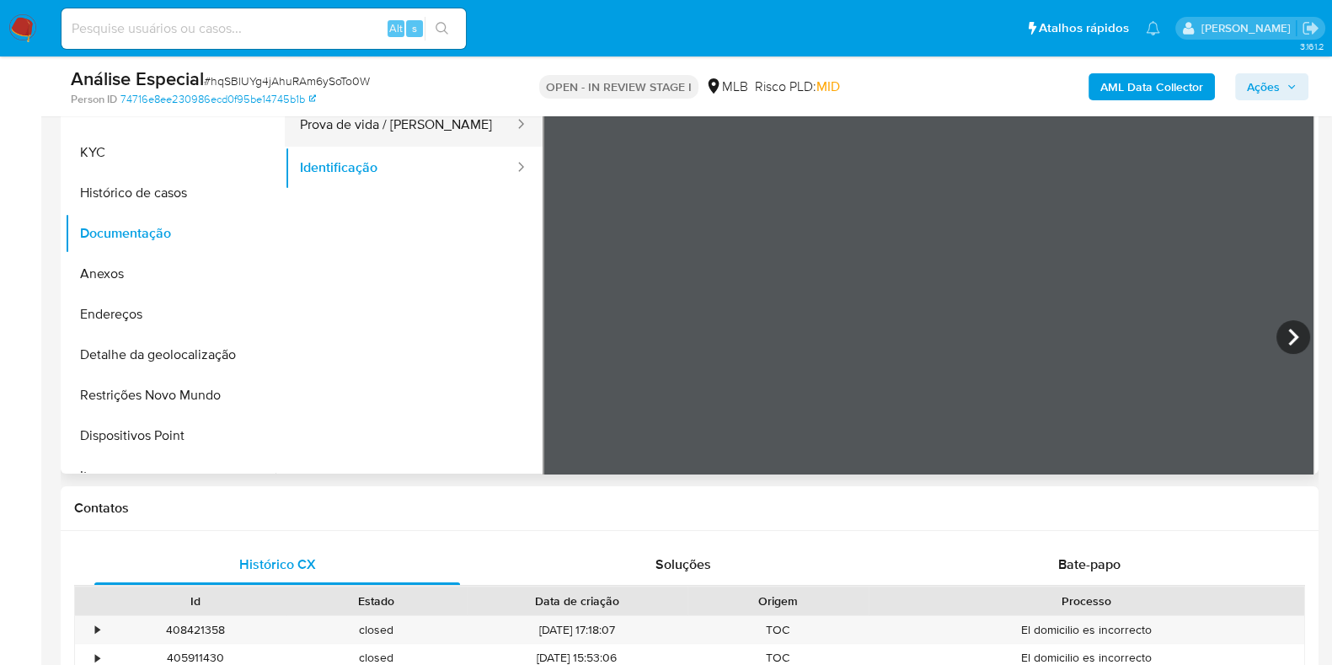
click at [425, 131] on button "Prova de vida / Selfie" at bounding box center [400, 125] width 231 height 43
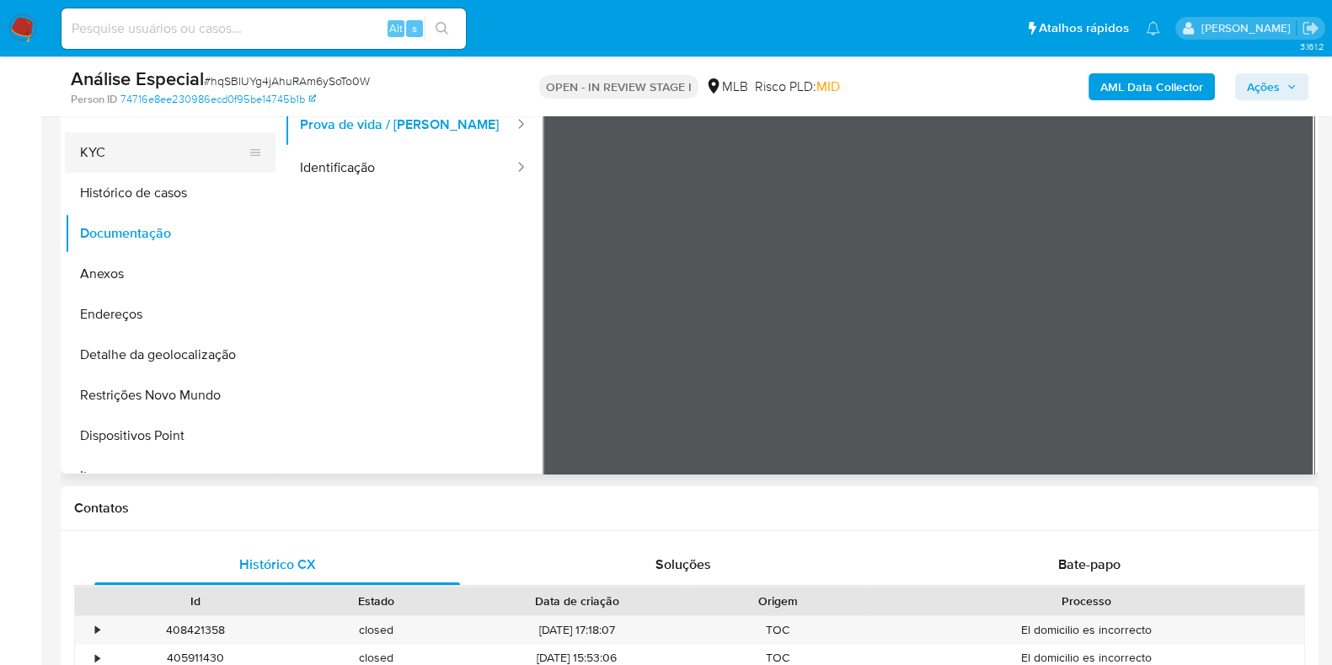
click at [83, 146] on button "KYC" at bounding box center [163, 152] width 197 height 40
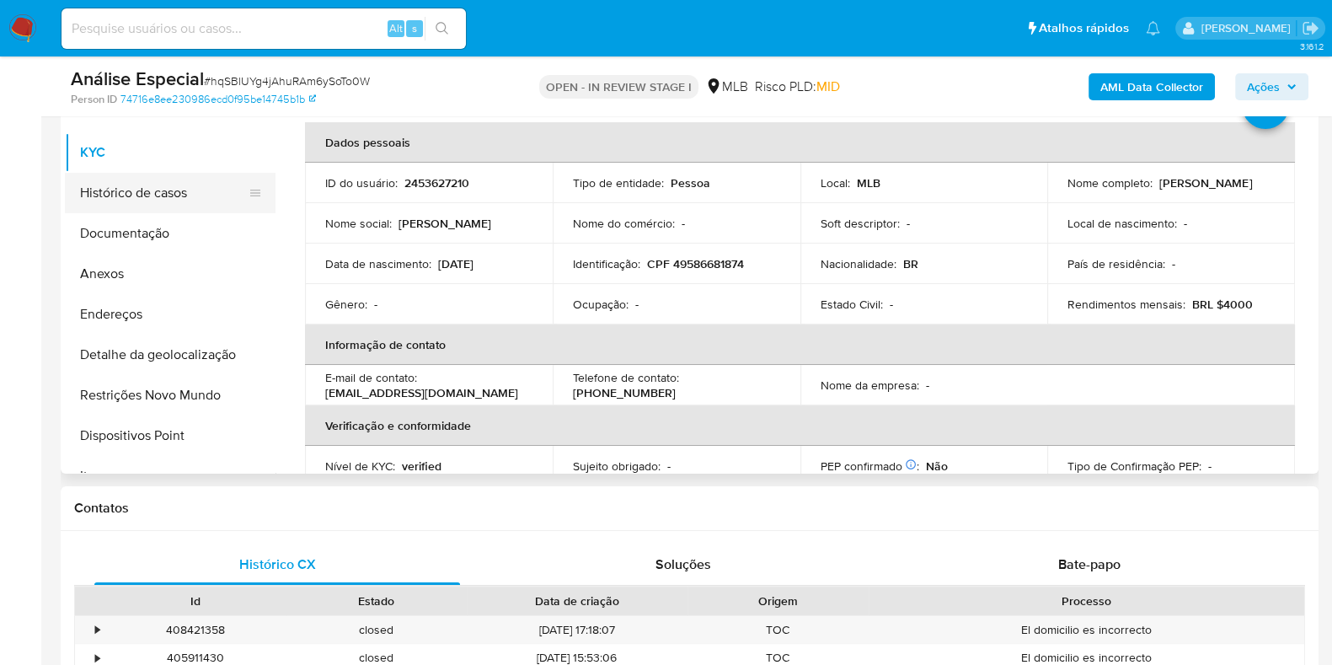
scroll to position [290, 0]
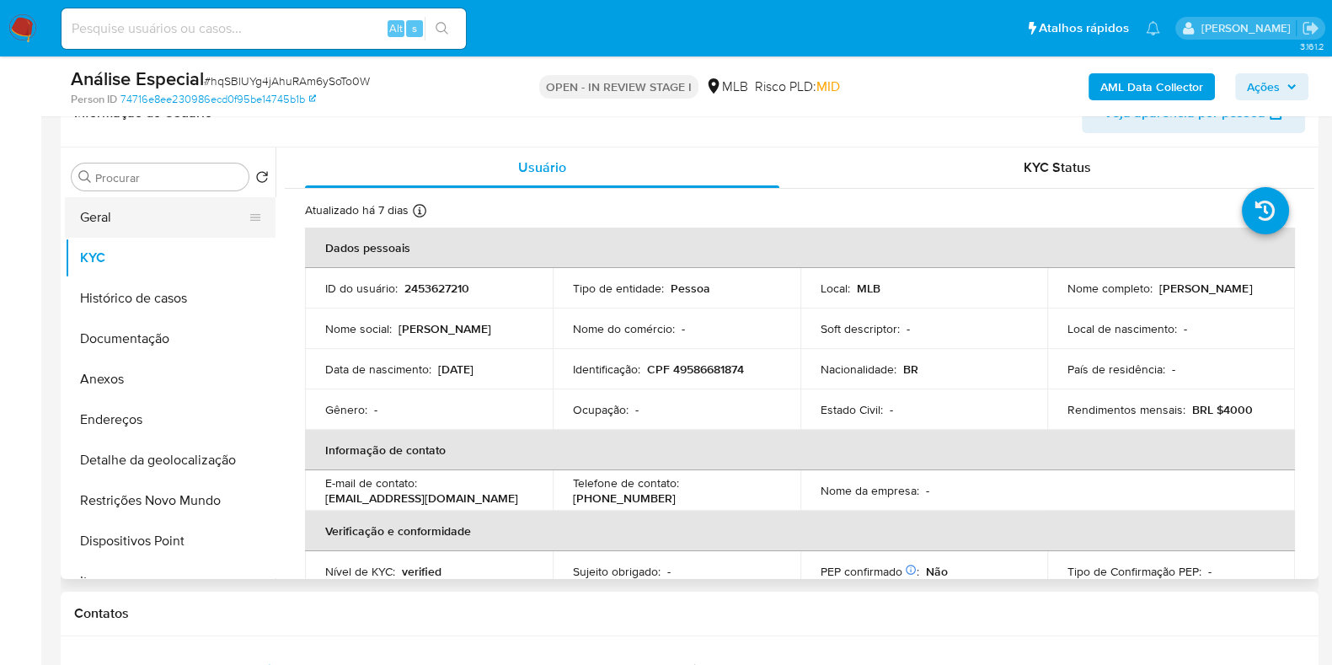
click at [120, 217] on button "Geral" at bounding box center [163, 217] width 197 height 40
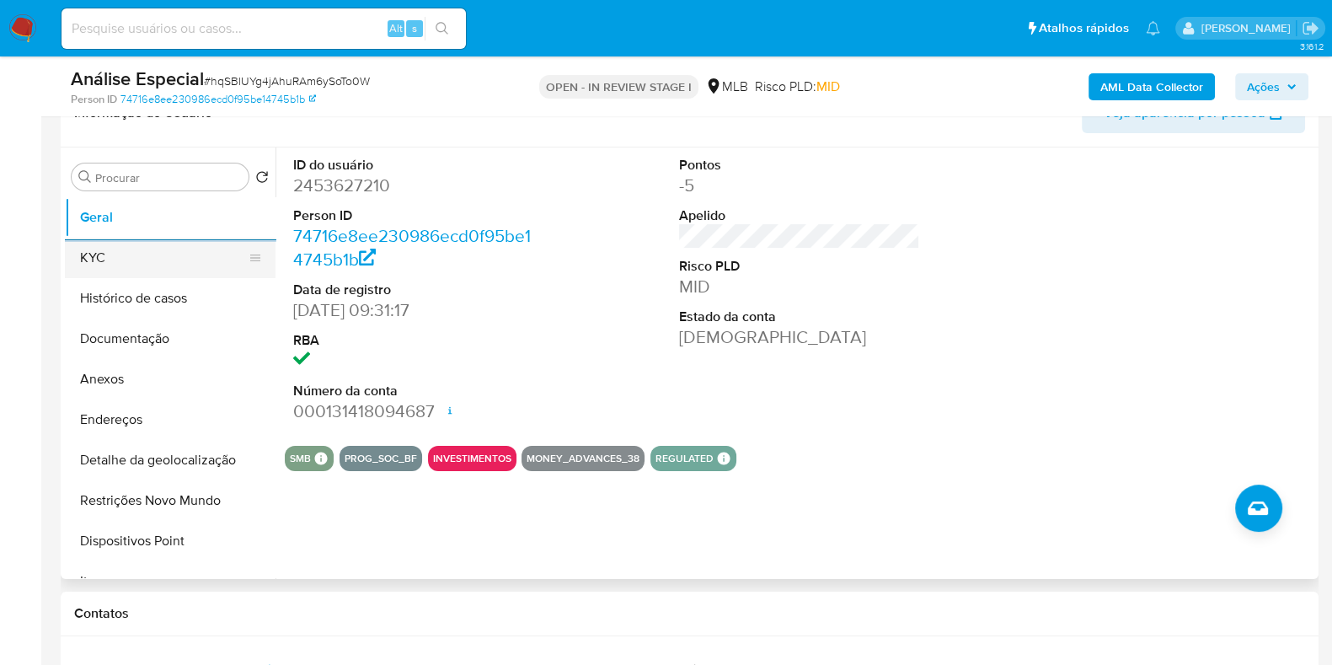
click at [113, 272] on button "KYC" at bounding box center [163, 258] width 197 height 40
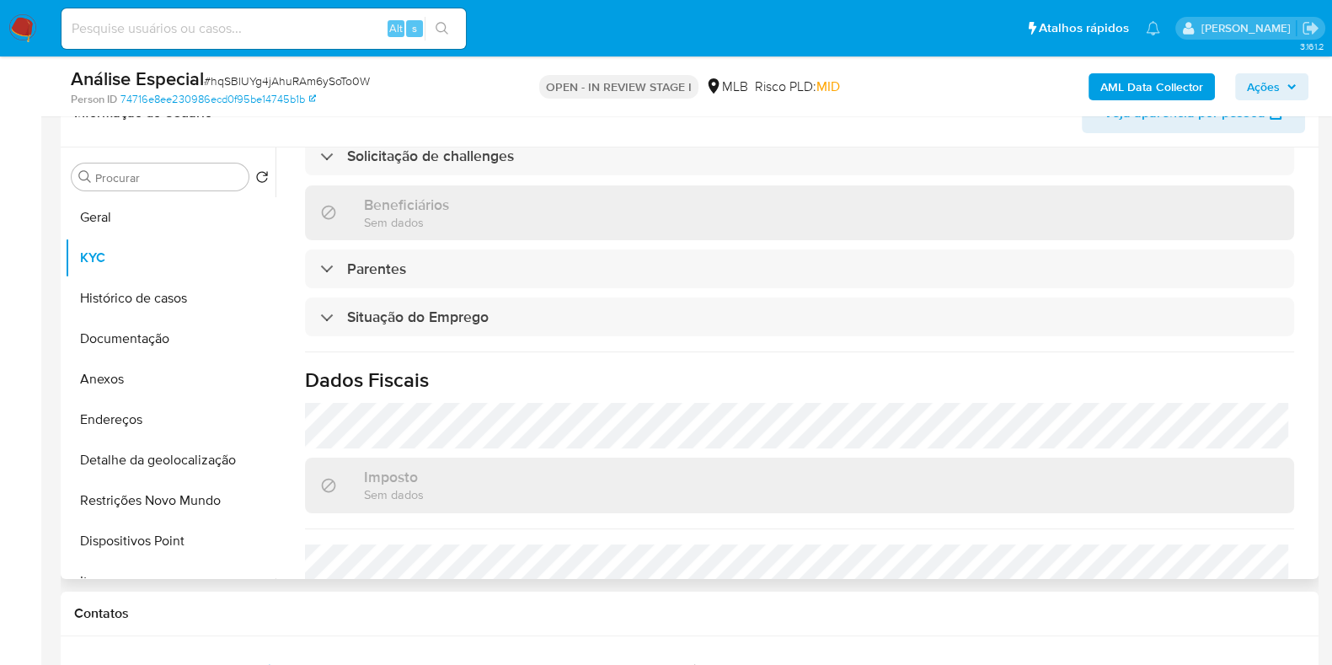
scroll to position [732, 0]
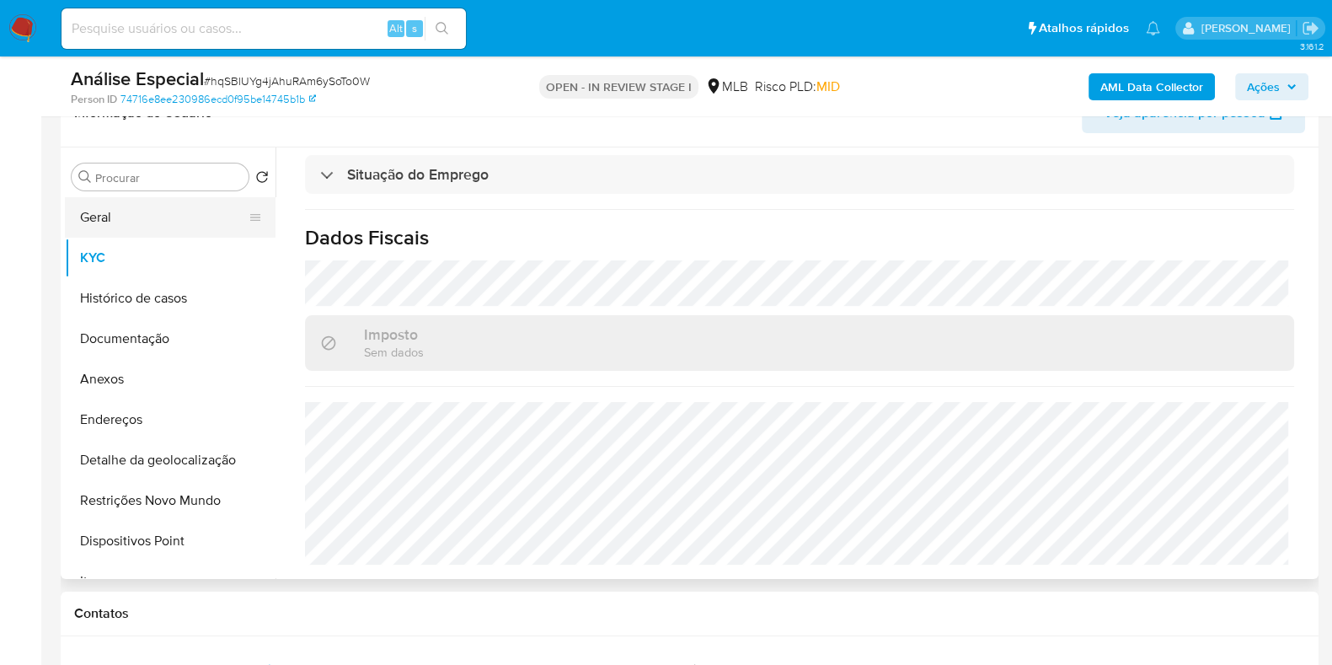
click at [163, 230] on button "Geral" at bounding box center [163, 217] width 197 height 40
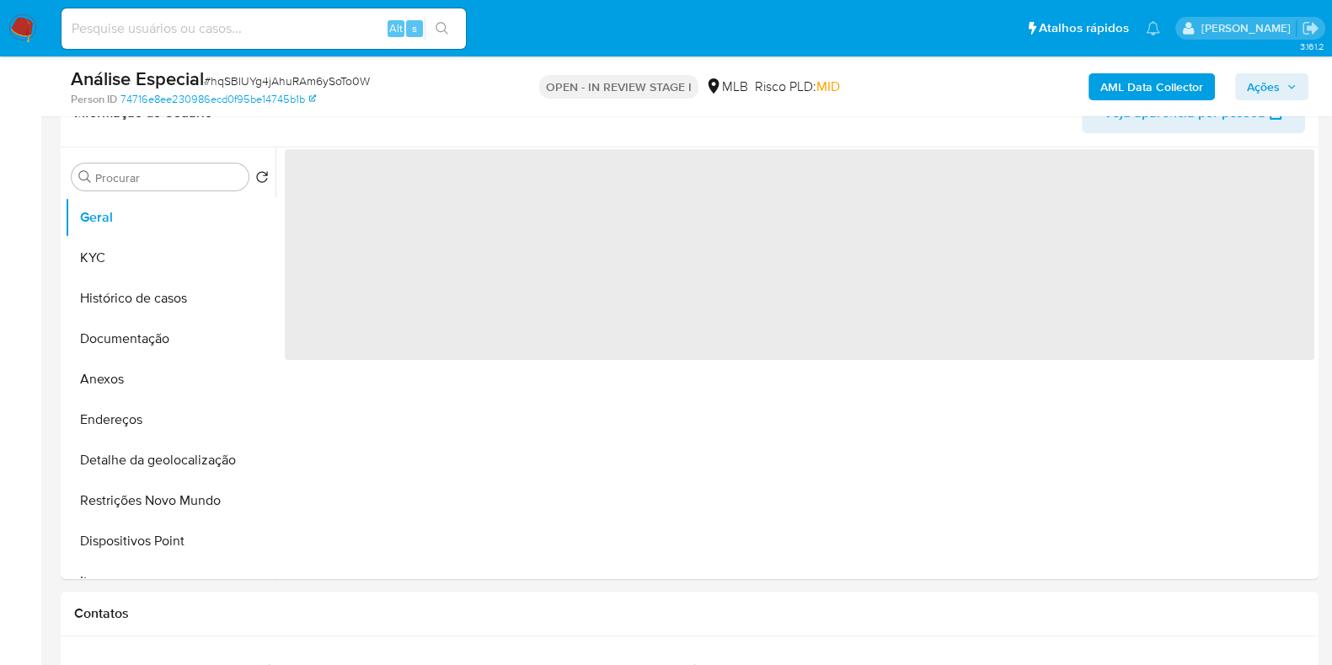
scroll to position [0, 0]
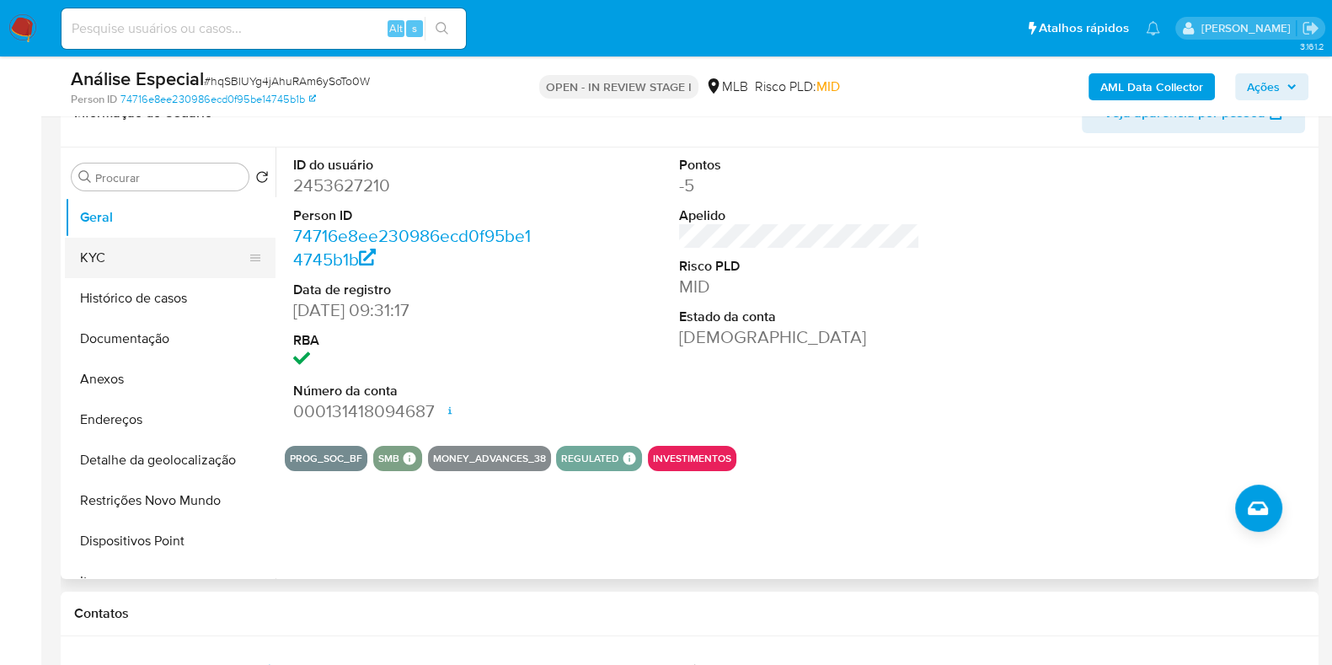
click at [186, 267] on button "KYC" at bounding box center [163, 258] width 197 height 40
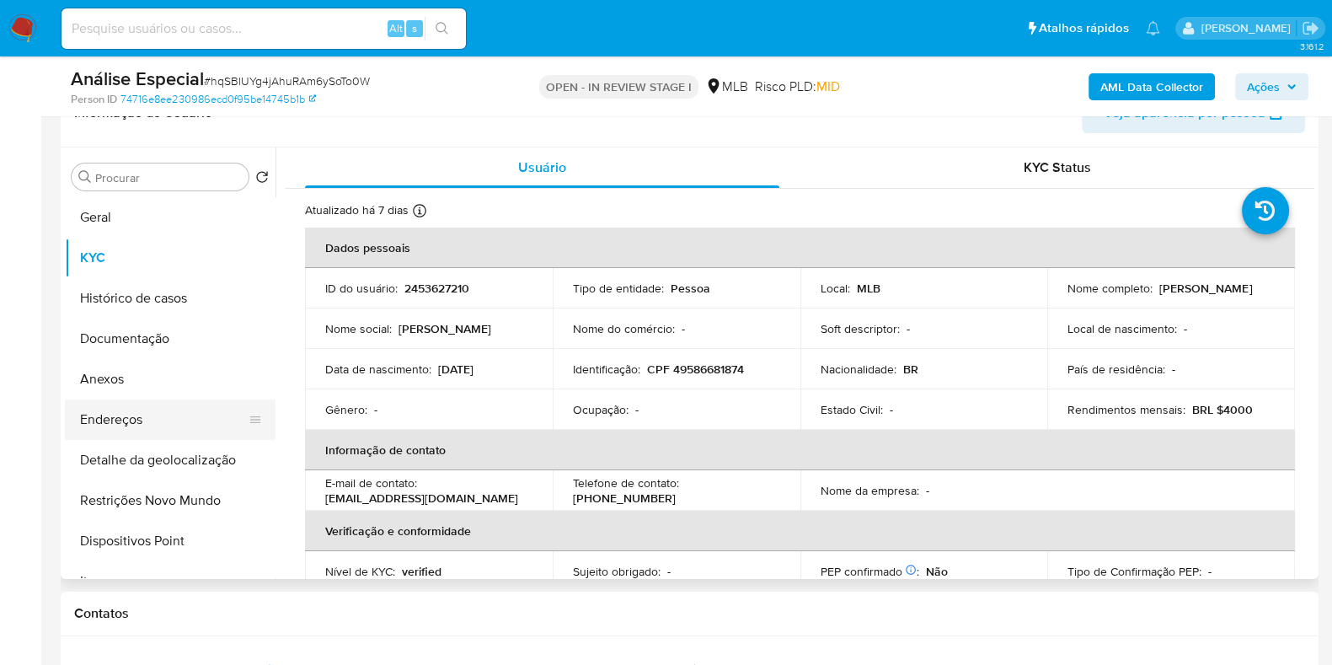
click at [134, 418] on button "Endereços" at bounding box center [163, 419] width 197 height 40
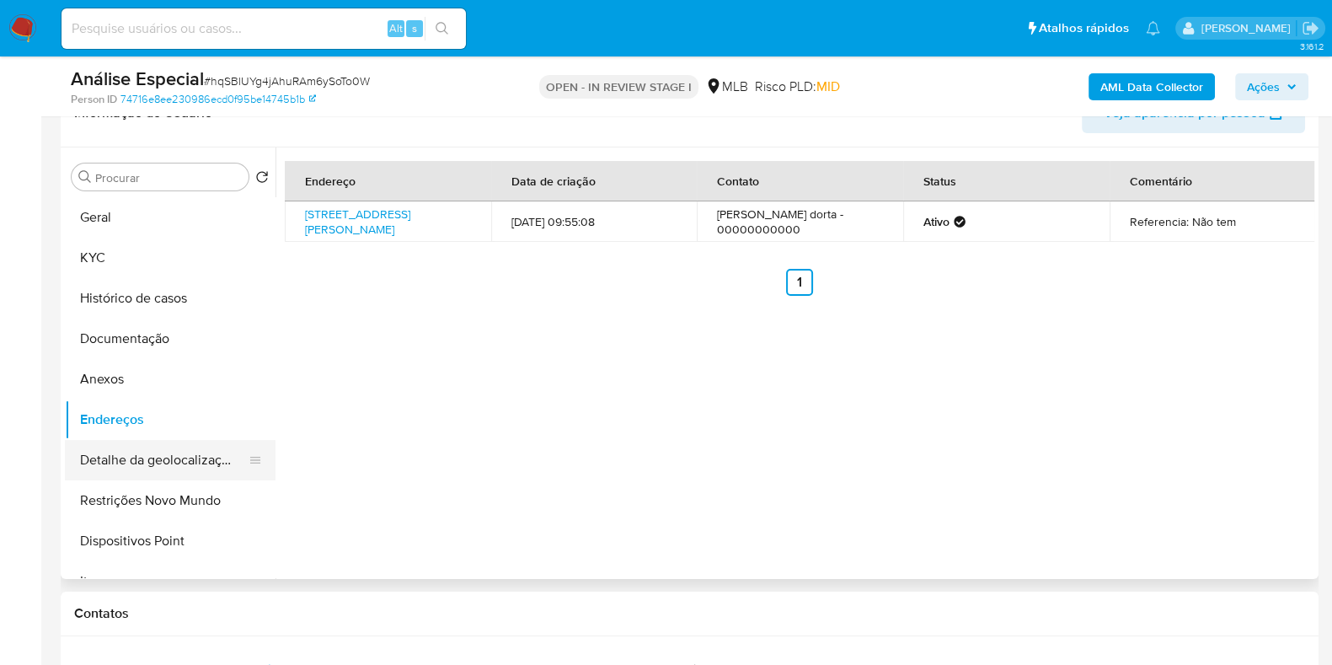
drag, startPoint x: 169, startPoint y: 450, endPoint x: 124, endPoint y: 443, distance: 46.0
click at [169, 450] on button "Detalhe da geolocalização" at bounding box center [163, 460] width 197 height 40
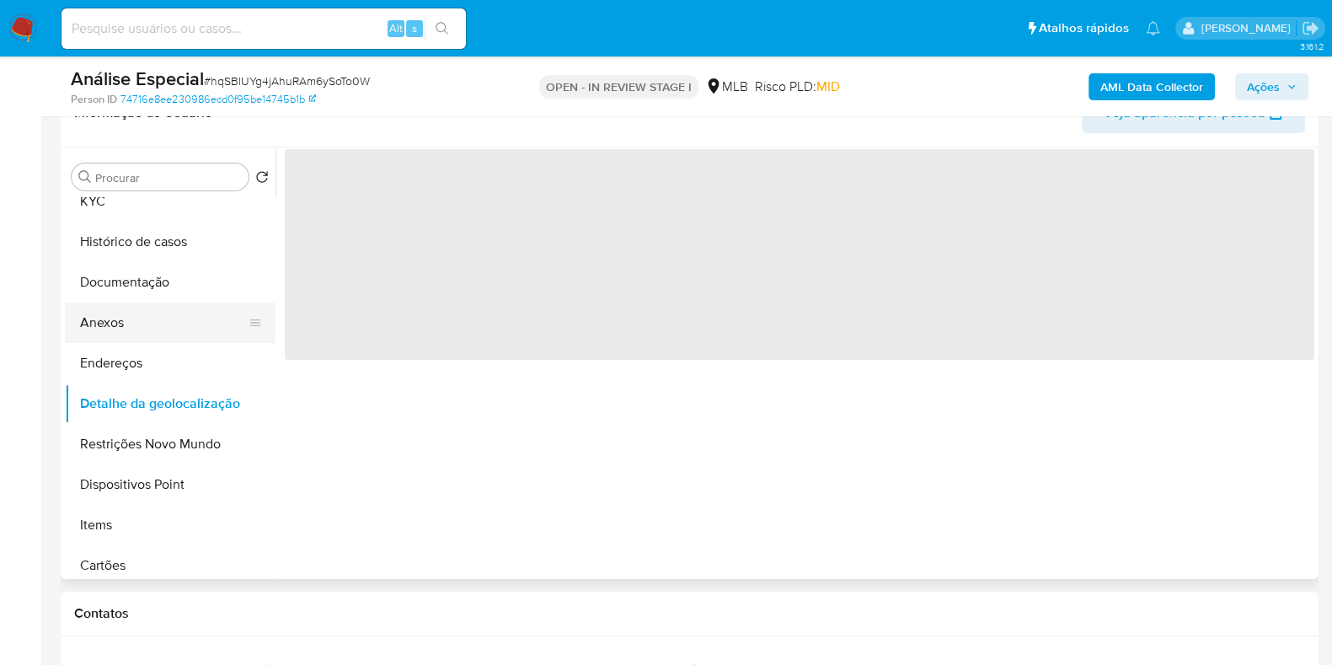
scroll to position [104, 0]
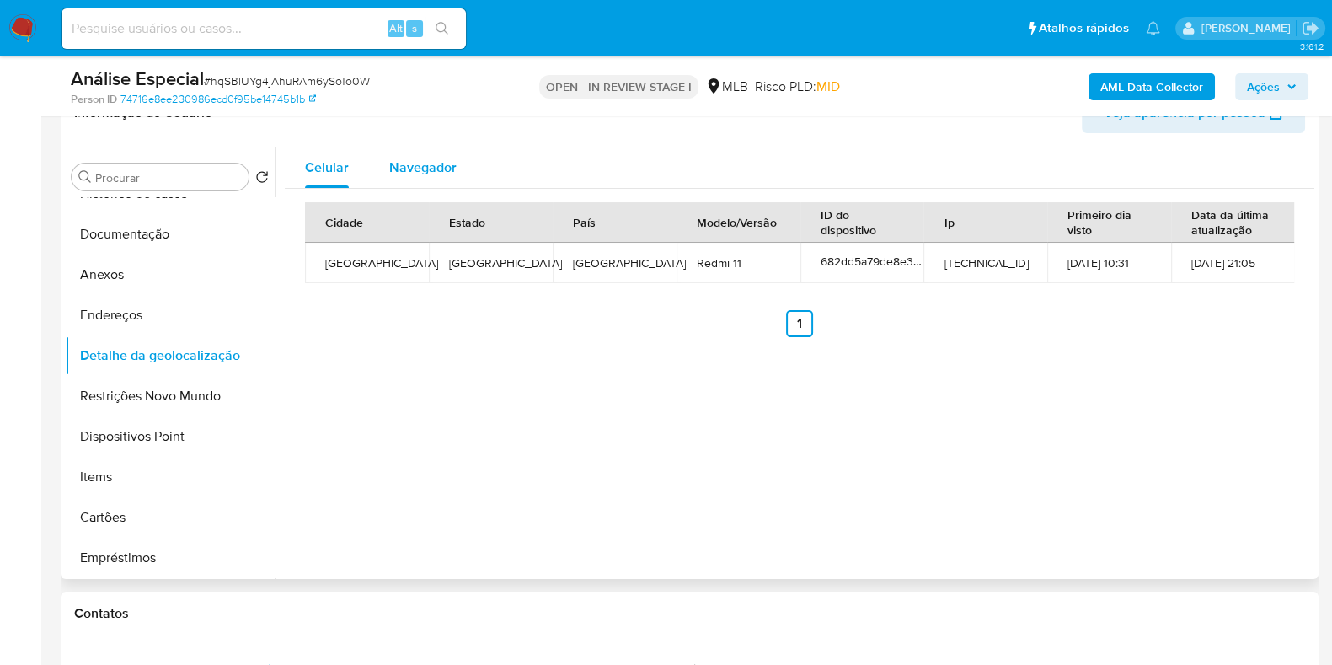
click at [400, 170] on span "Navegador" at bounding box center [422, 167] width 67 height 19
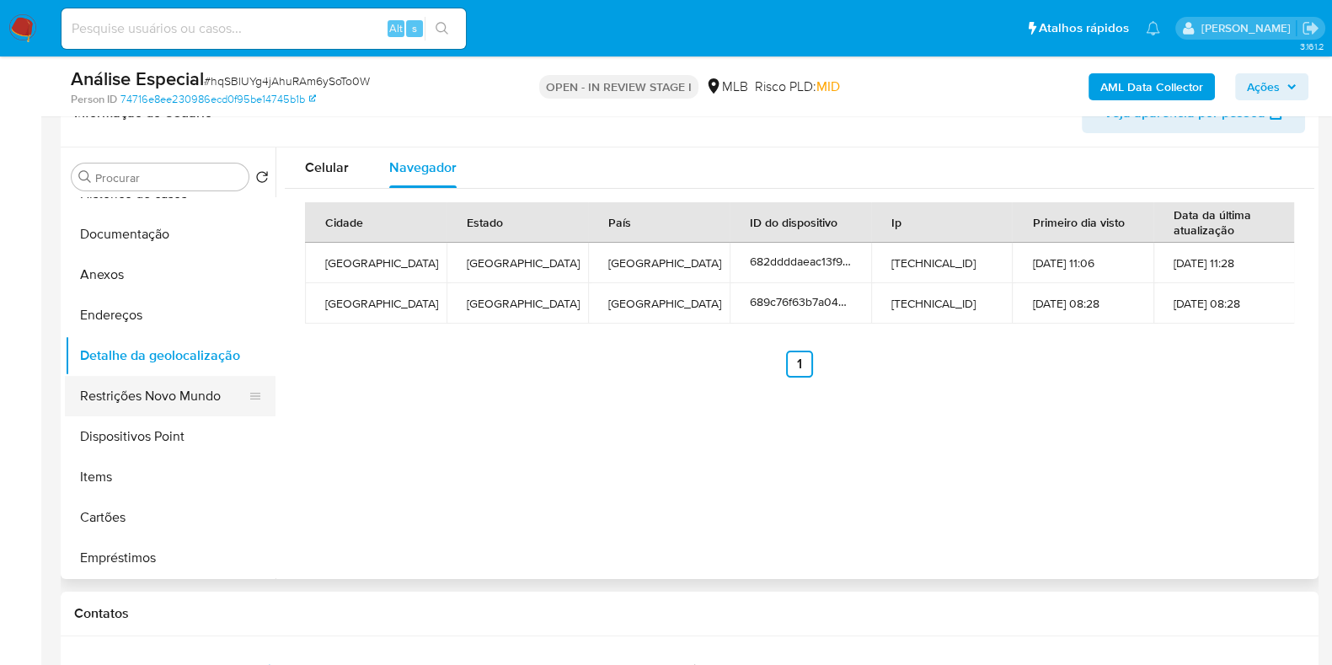
click at [155, 390] on button "Restrições Novo Mundo" at bounding box center [163, 396] width 197 height 40
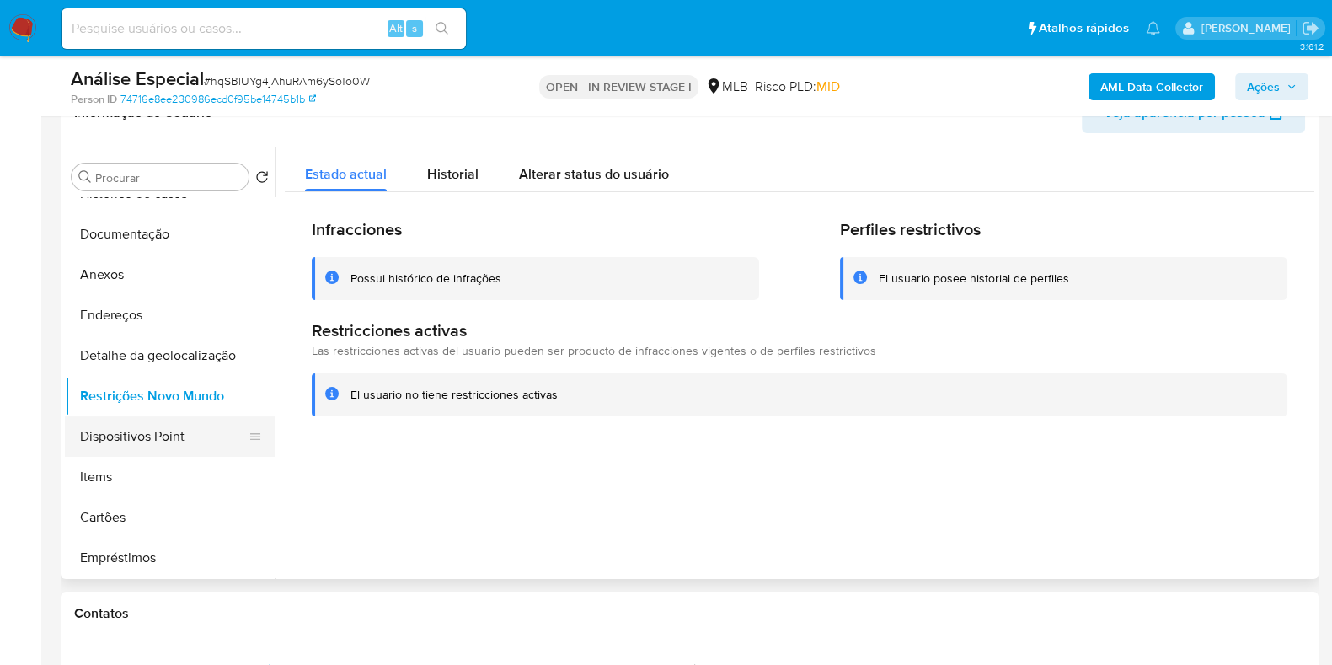
click at [145, 436] on button "Dispositivos Point" at bounding box center [163, 436] width 197 height 40
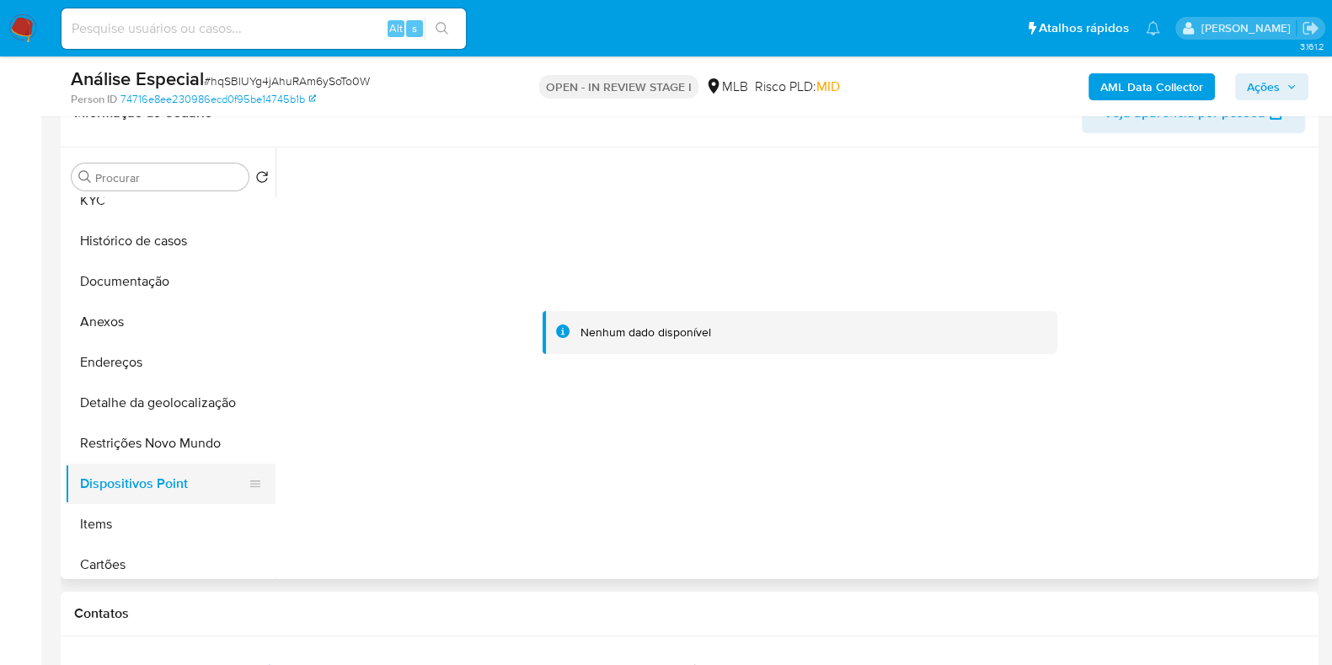
scroll to position [0, 0]
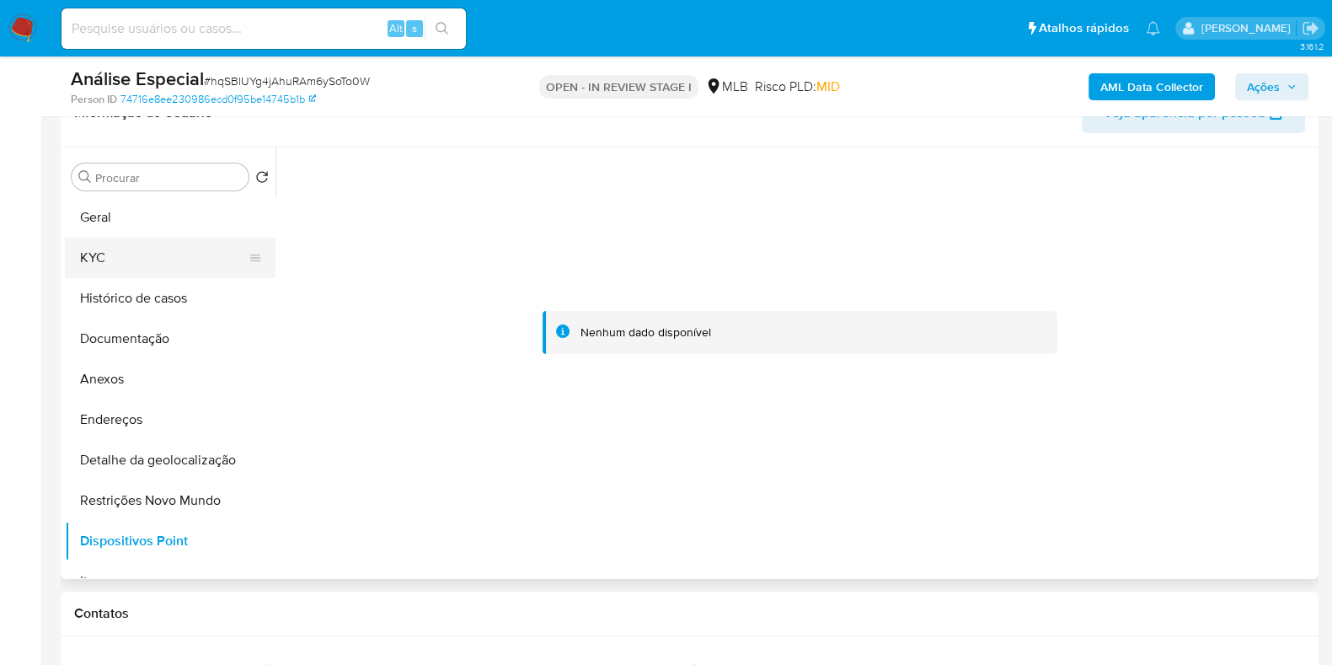
click at [163, 249] on button "KYC" at bounding box center [163, 258] width 197 height 40
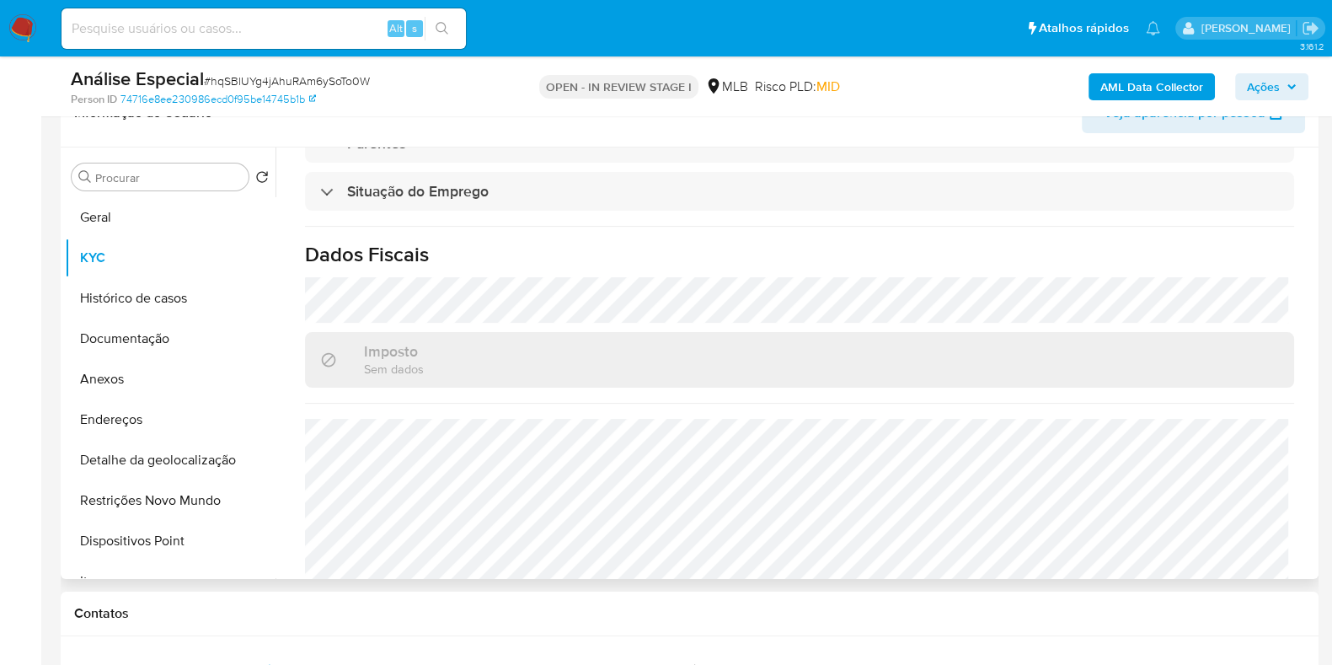
scroll to position [732, 0]
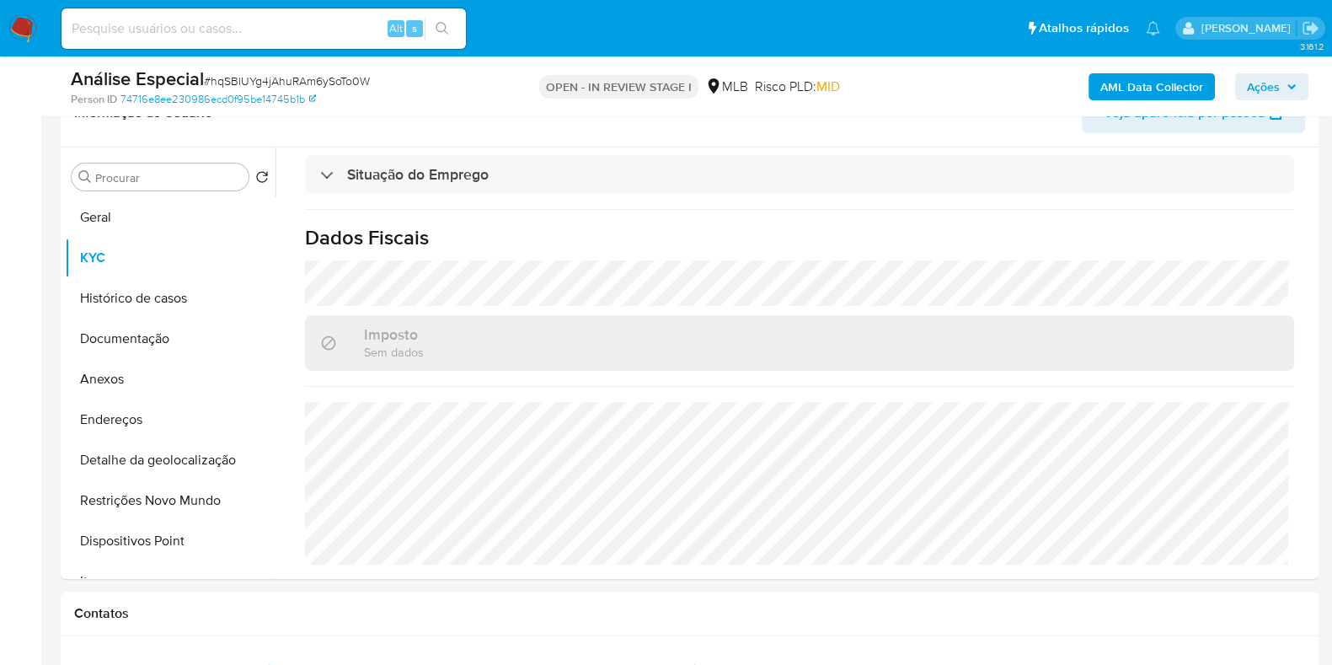
click at [1109, 81] on b "AML Data Collector" at bounding box center [1151, 86] width 103 height 27
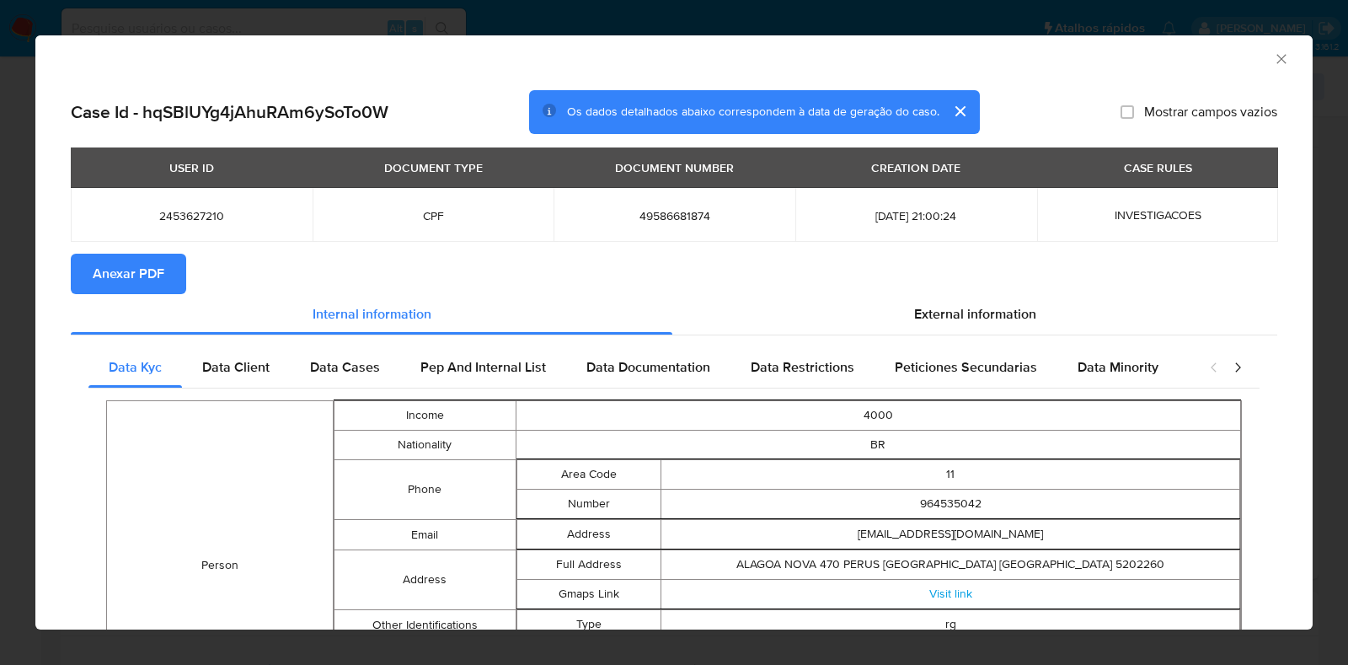
click at [137, 269] on span "Anexar PDF" at bounding box center [129, 273] width 72 height 37
click at [1273, 58] on icon "Fechar a janela" at bounding box center [1281, 59] width 17 height 17
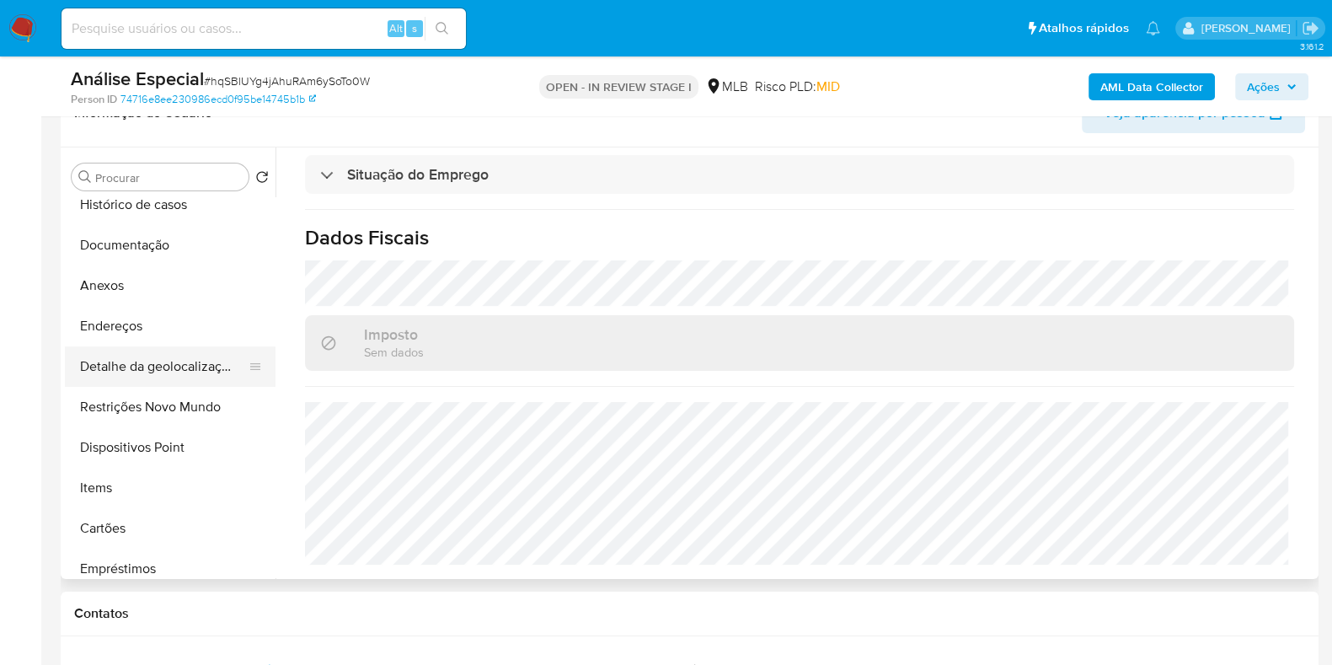
scroll to position [210, 0]
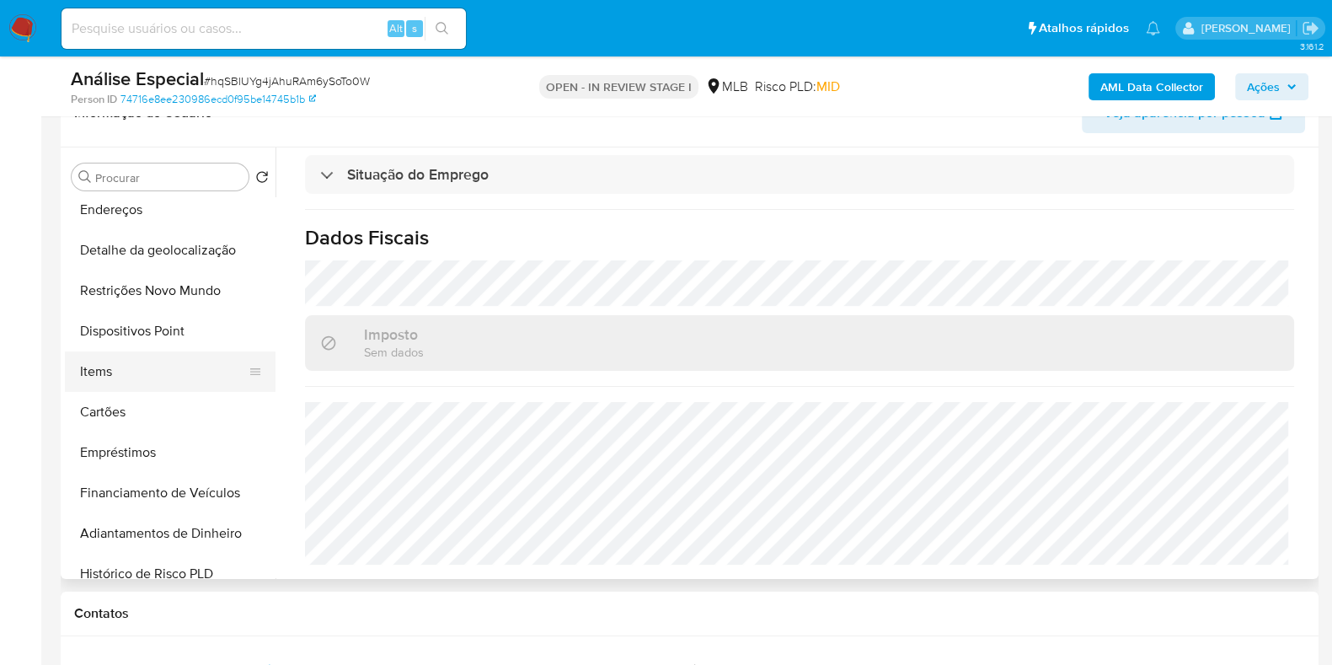
click at [125, 354] on button "Items" at bounding box center [163, 371] width 197 height 40
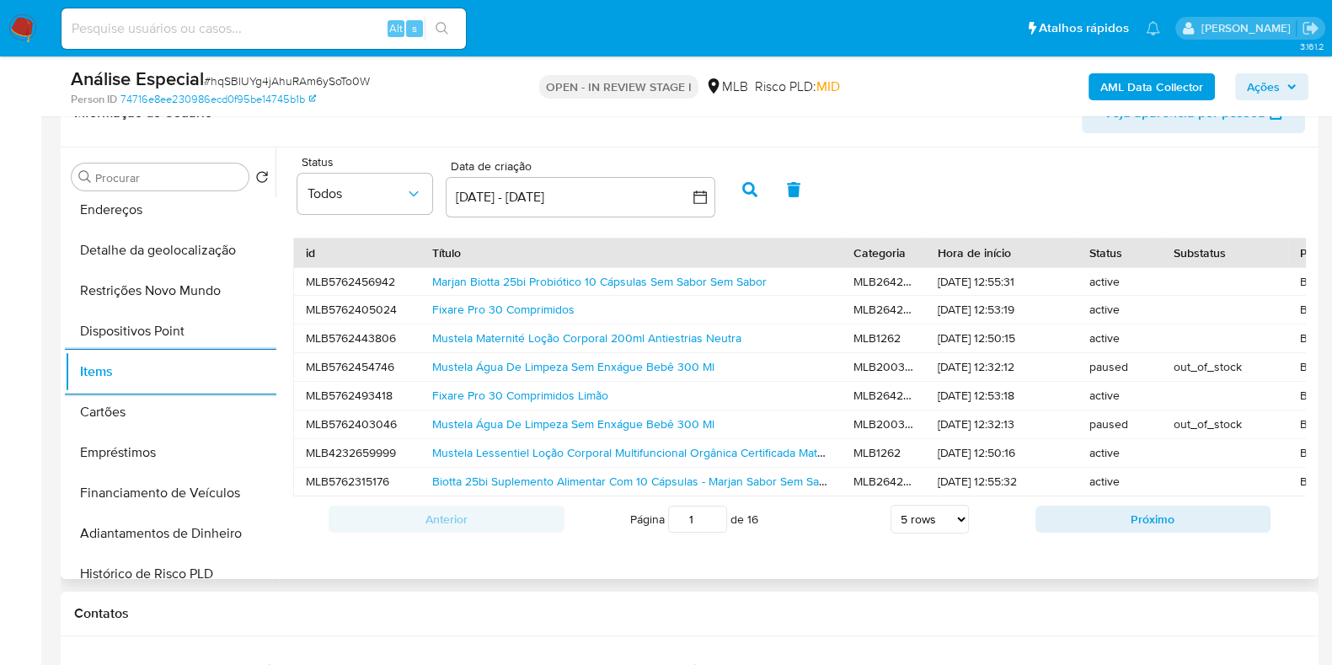
scroll to position [3, 0]
click at [652, 280] on link "Marjan Biotta 25bi Probiótico 10 Cápsulas Sem Sabor Sem Sabor" at bounding box center [599, 281] width 334 height 17
click at [538, 423] on link "Mustela Água De Limpeza Sem Enxágue Bebê 300 Ml" at bounding box center [573, 423] width 282 height 17
click at [518, 301] on link "Fixare Pro 30 Comprimidos" at bounding box center [503, 309] width 142 height 17
click at [509, 422] on link "Mustela Água De Limpeza Sem Enxágue Bebê 300 Ml" at bounding box center [573, 423] width 282 height 17
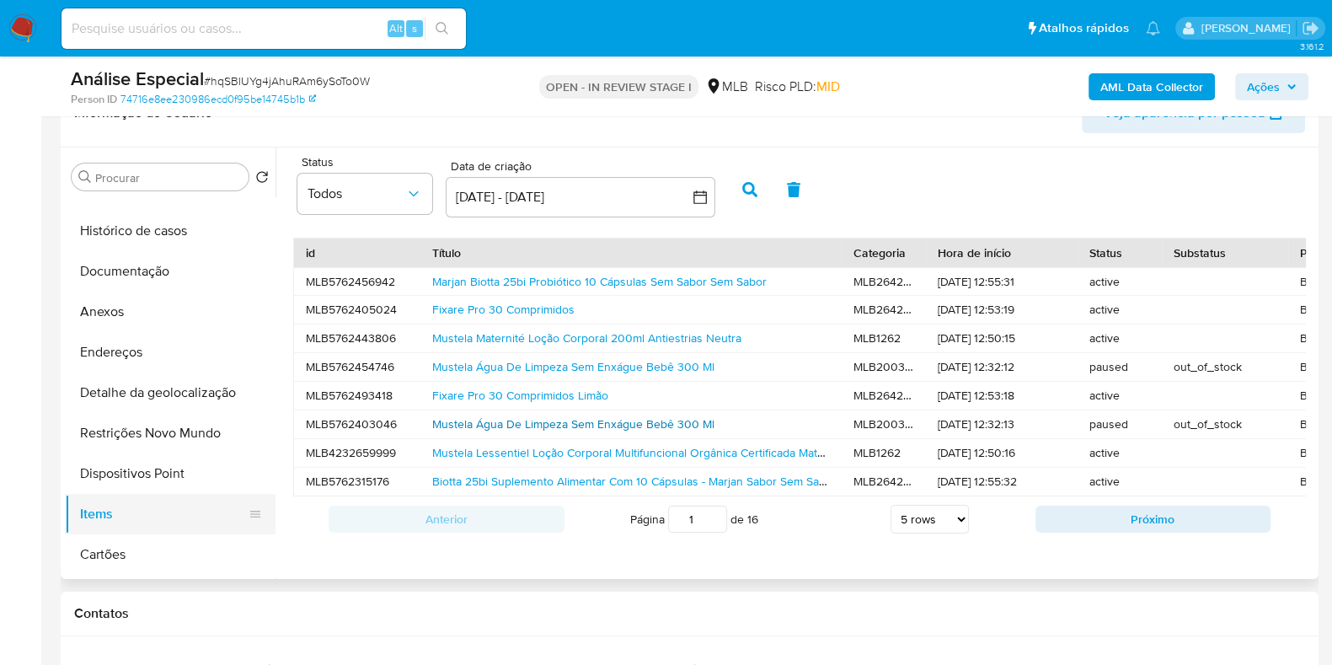
scroll to position [0, 0]
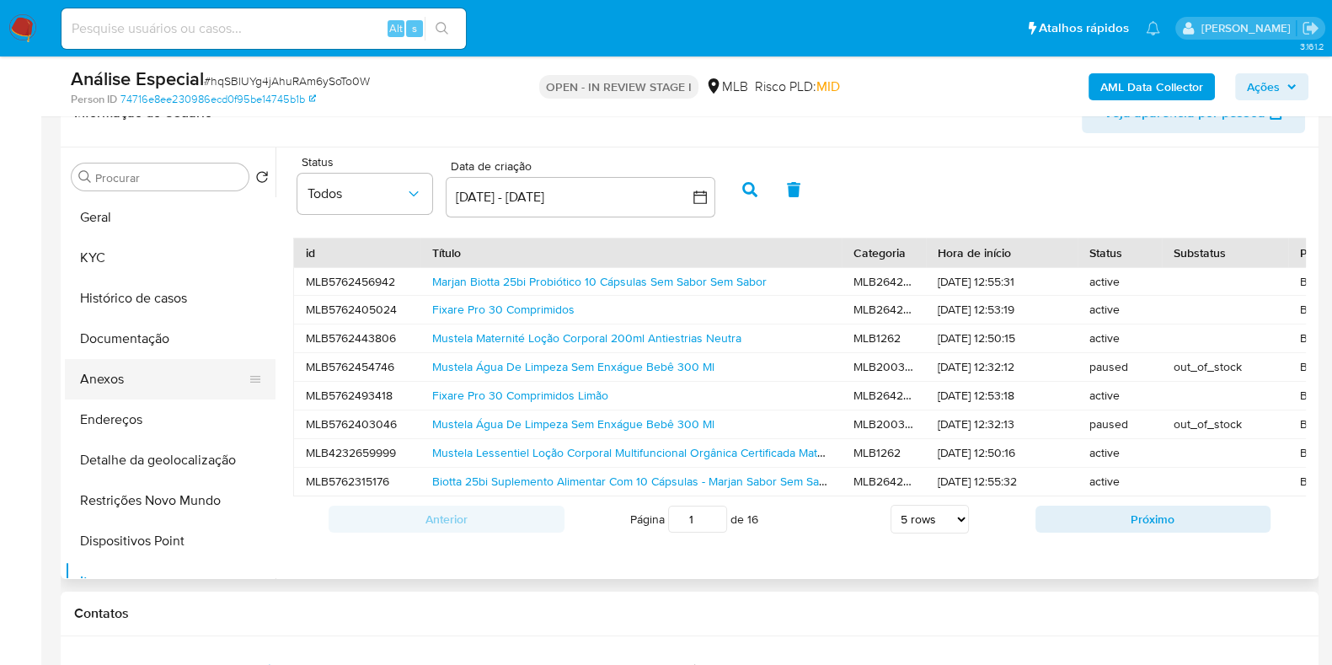
click at [143, 373] on button "Anexos" at bounding box center [163, 379] width 197 height 40
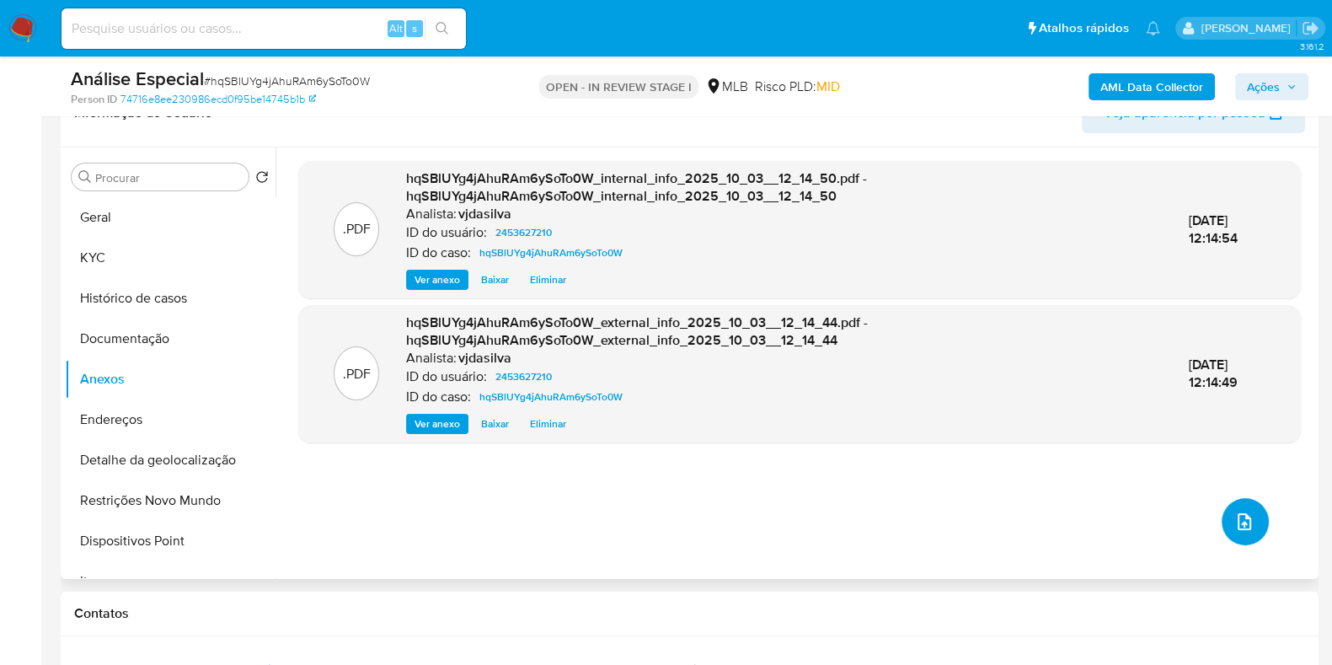
click at [1238, 522] on icon "upload-file" at bounding box center [1244, 521] width 13 height 17
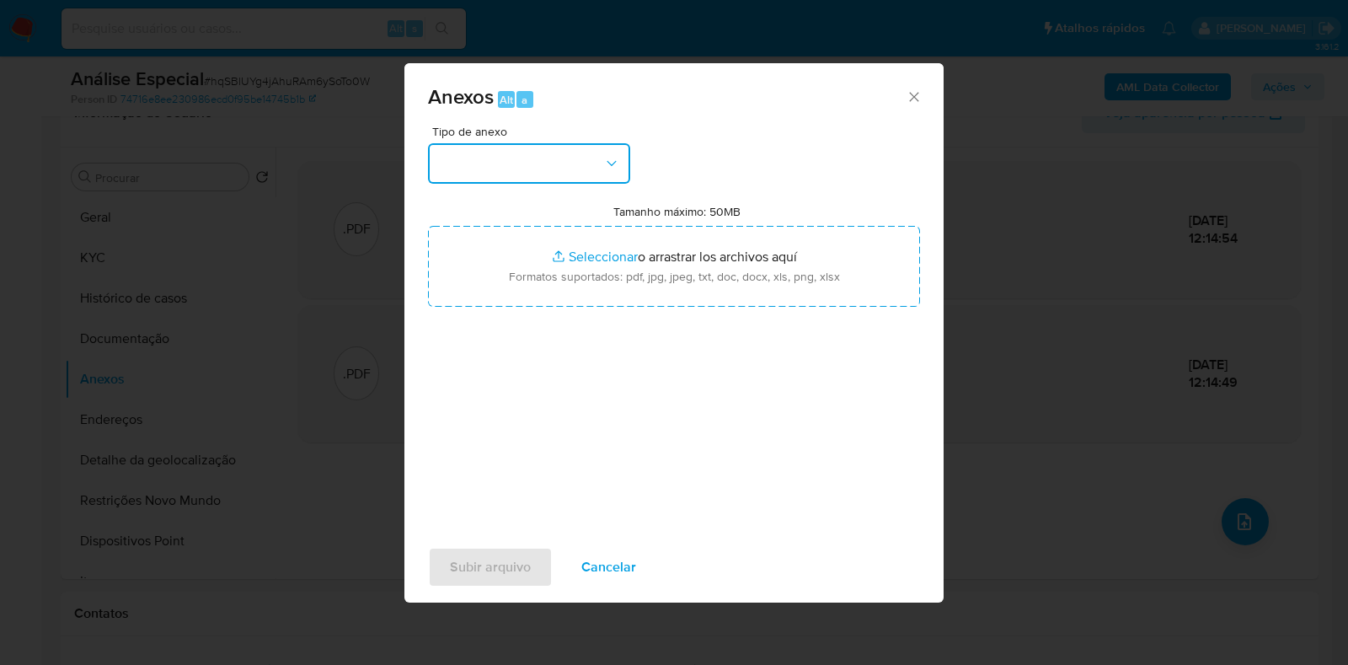
click at [551, 165] on button "button" at bounding box center [529, 163] width 202 height 40
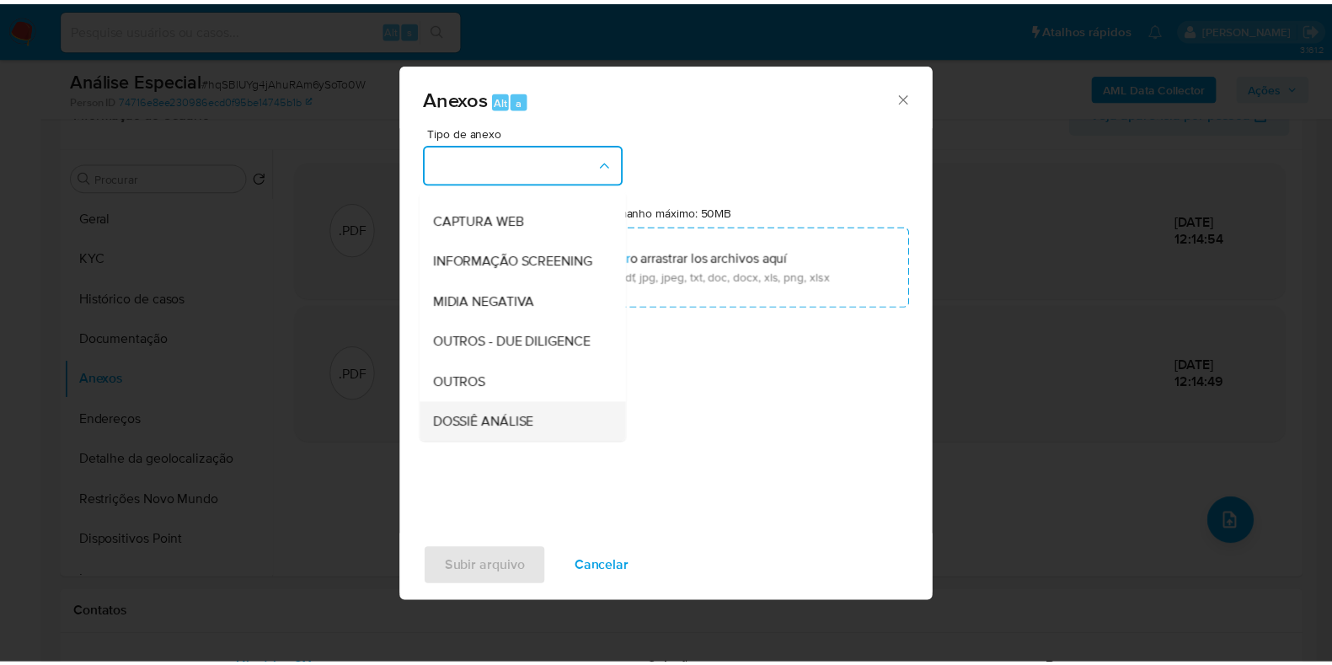
scroll to position [260, 0]
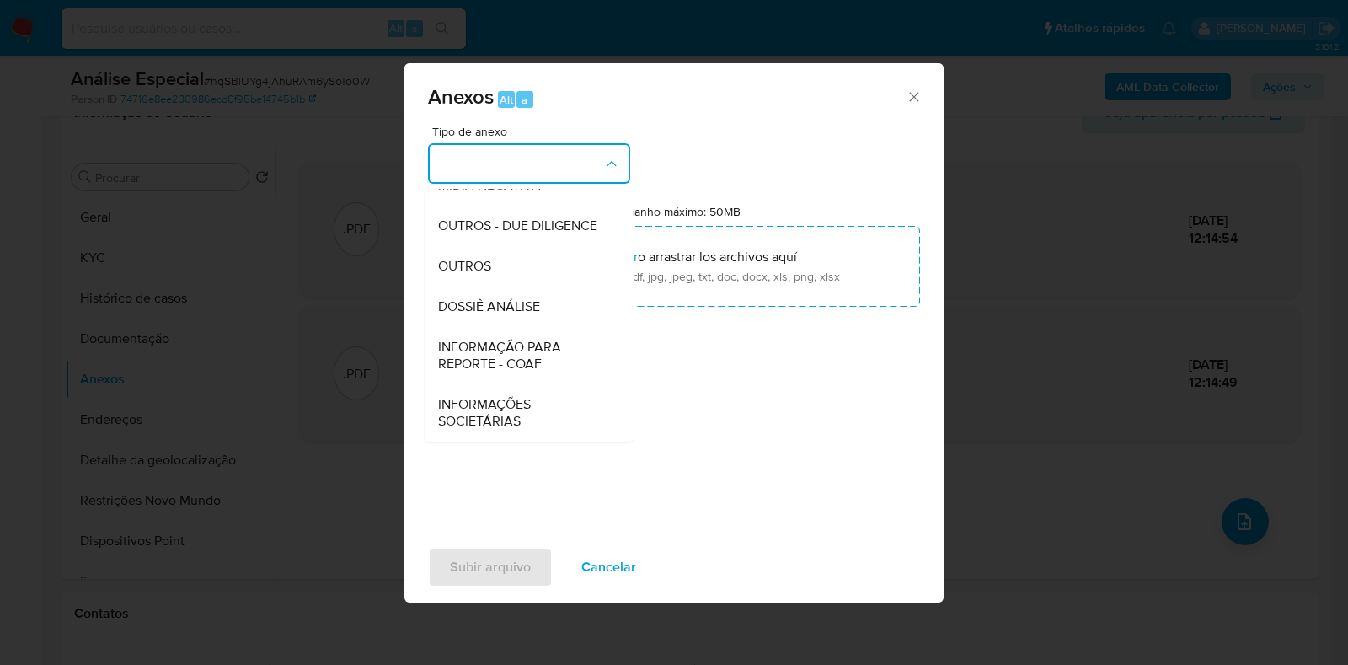
click at [563, 312] on div "DOSSIÊ ANÁLISE" at bounding box center [524, 306] width 172 height 40
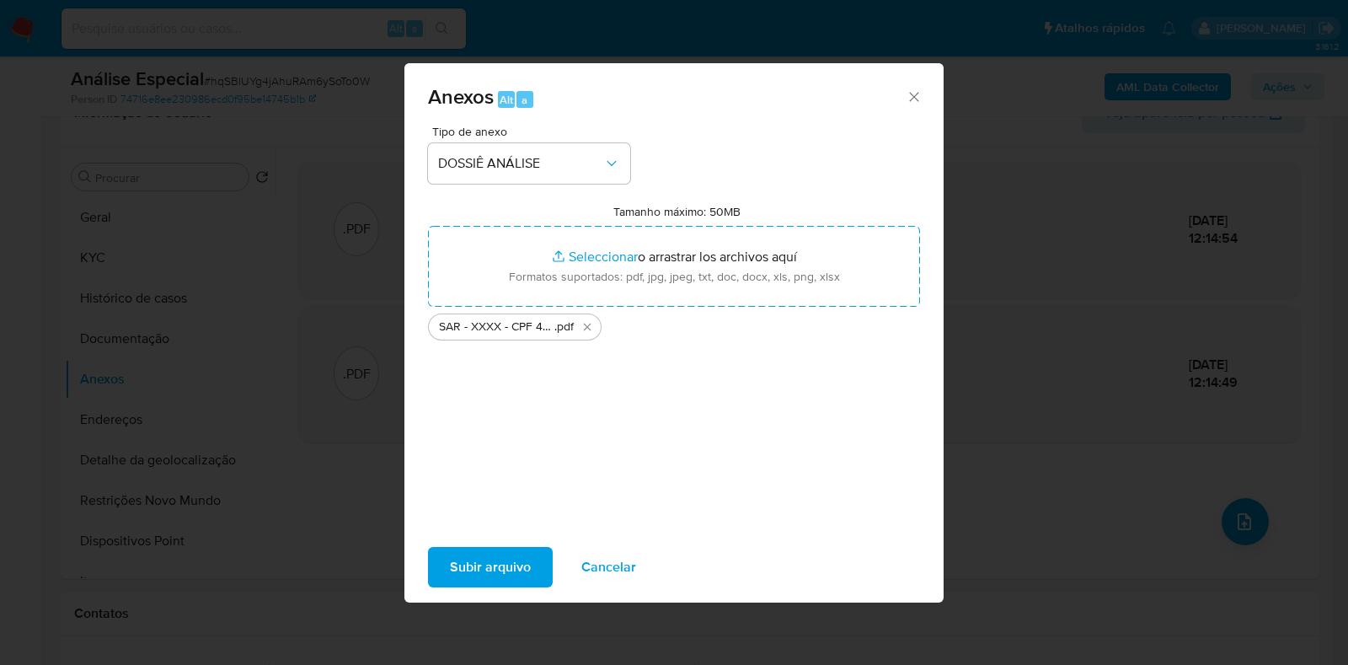
click at [502, 566] on span "Subir arquivo" at bounding box center [490, 567] width 81 height 37
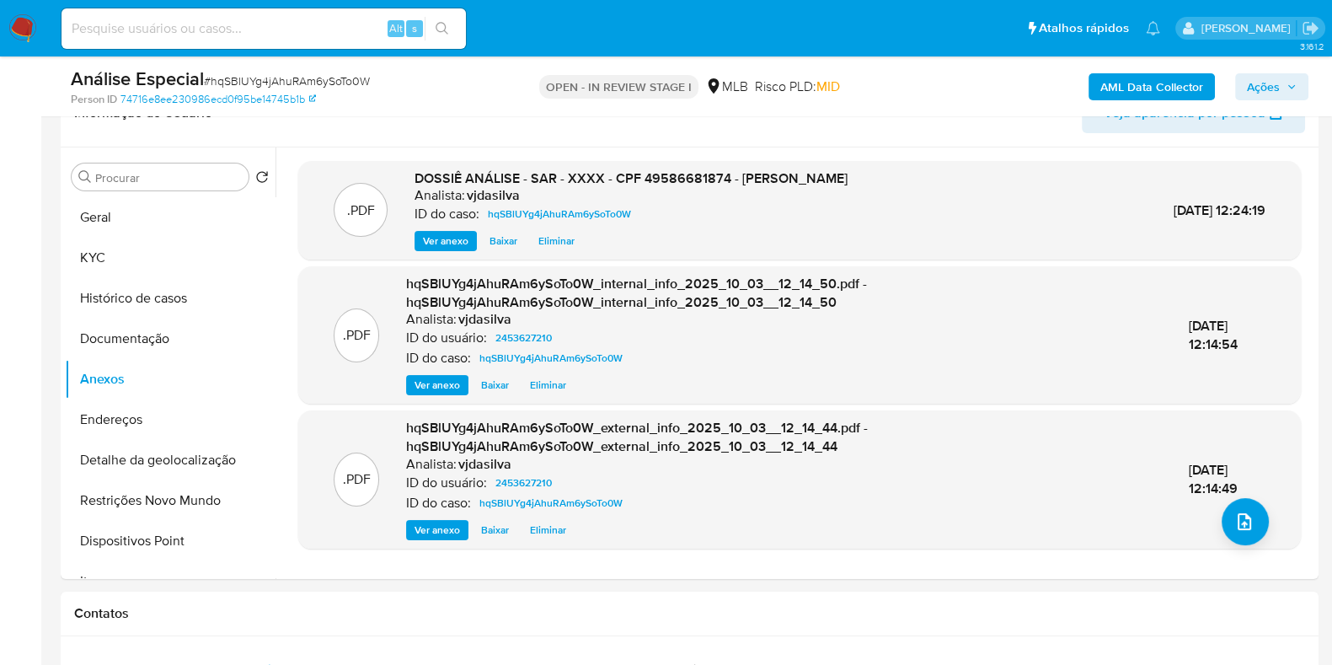
click at [1281, 91] on span "Ações" at bounding box center [1272, 87] width 50 height 24
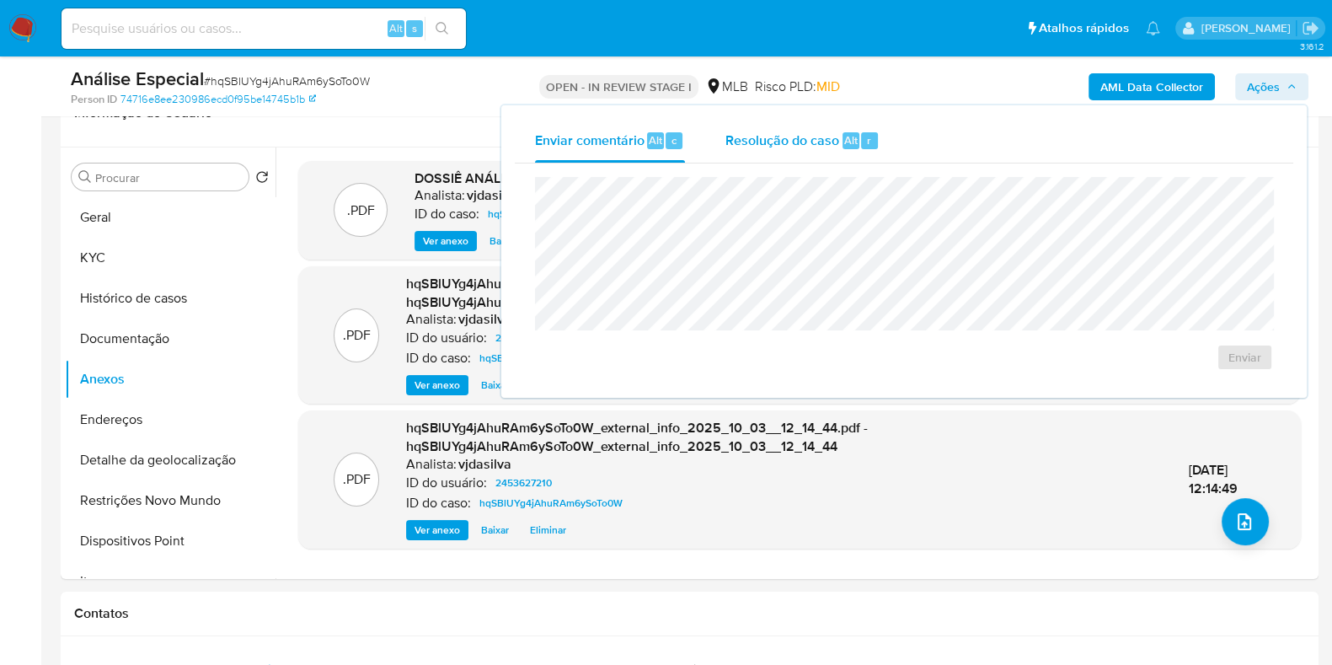
click at [777, 145] on span "Resolução do caso" at bounding box center [782, 139] width 114 height 19
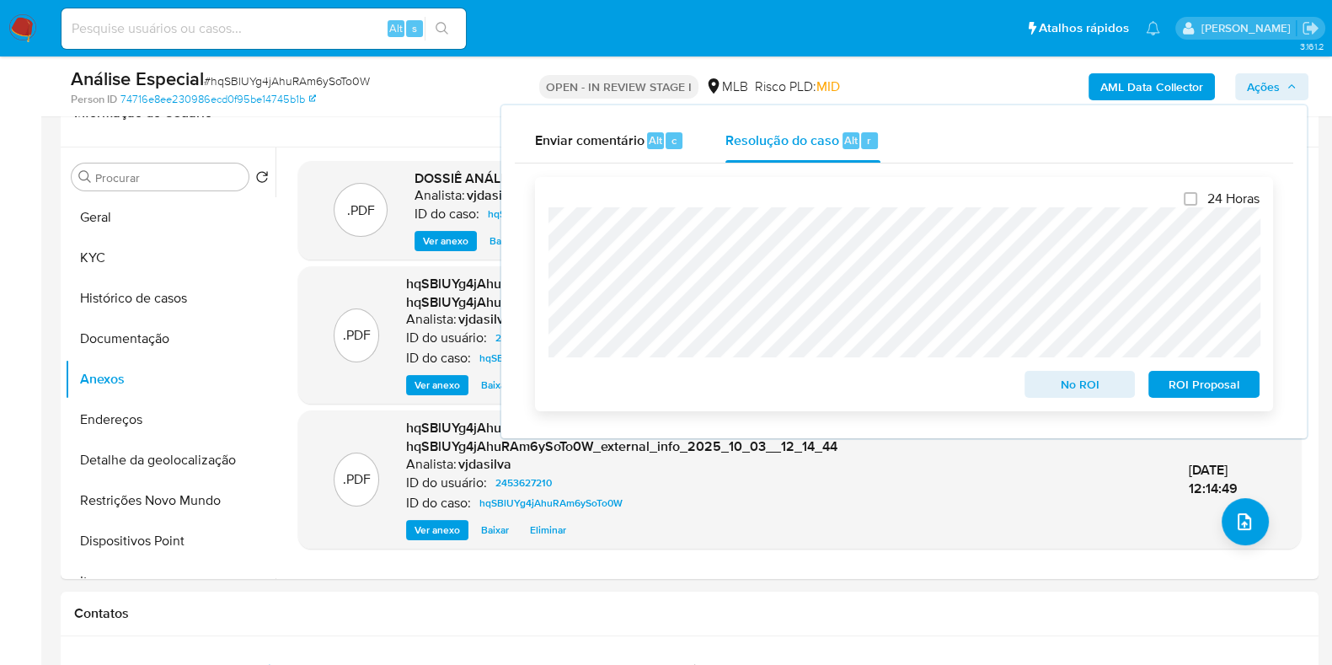
click at [1180, 388] on span "ROI Proposal" at bounding box center [1204, 384] width 88 height 24
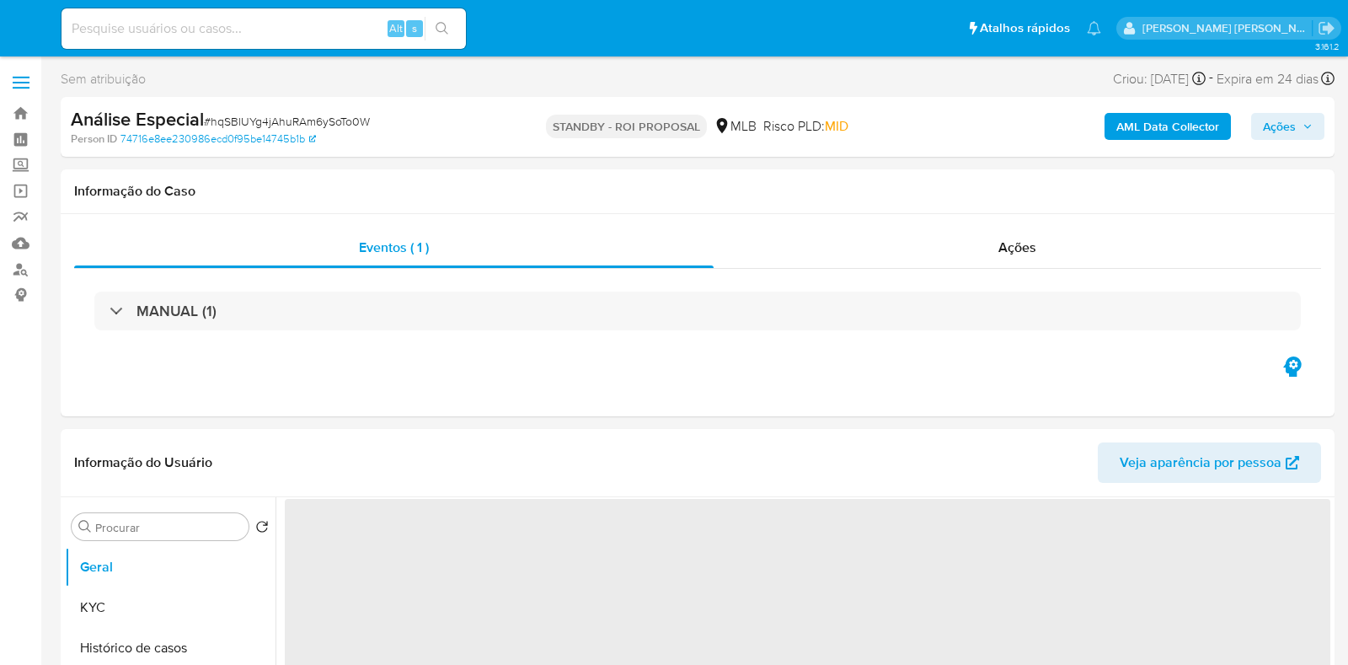
select select "10"
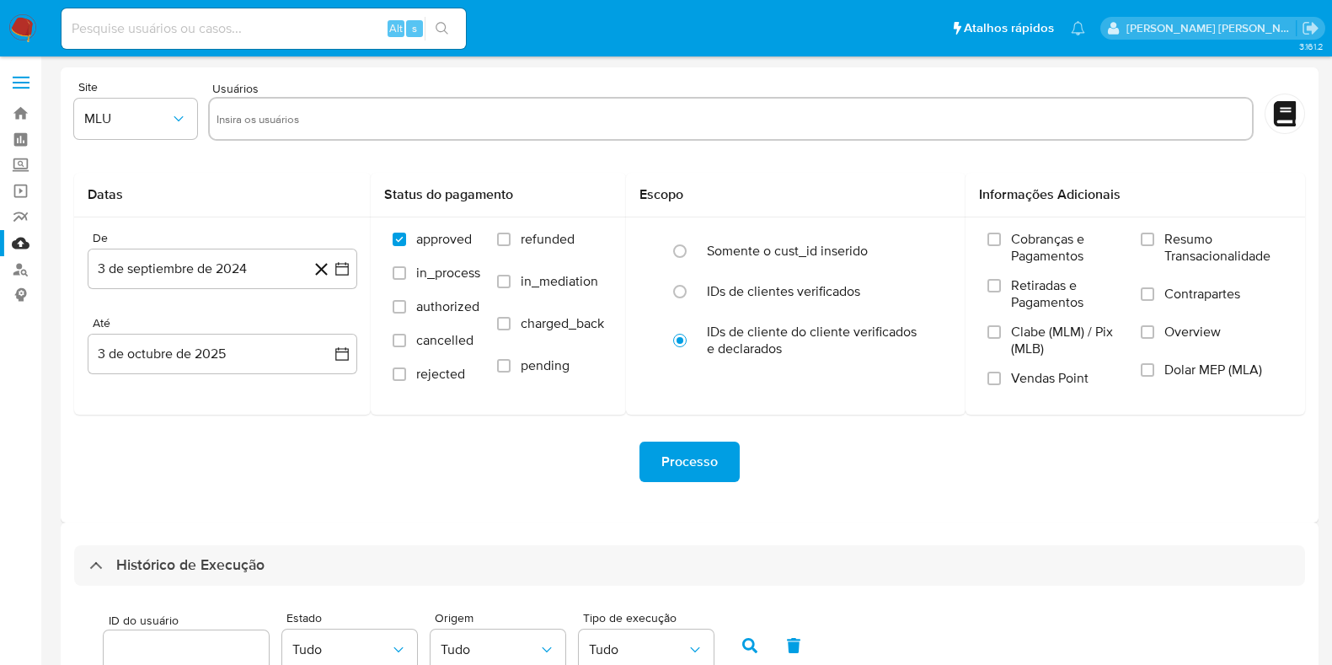
select select "10"
click at [25, 111] on link "Bandeja" at bounding box center [100, 113] width 201 height 26
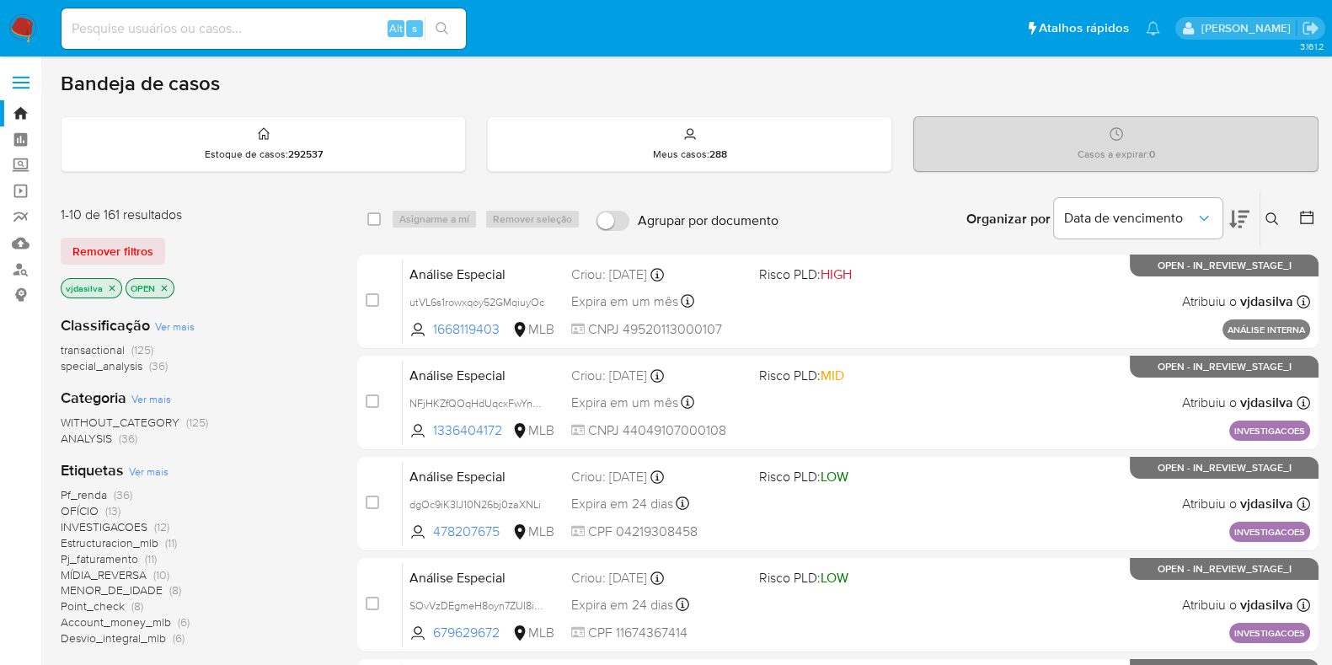
click at [130, 524] on span "INVESTIGACOES" at bounding box center [104, 526] width 87 height 17
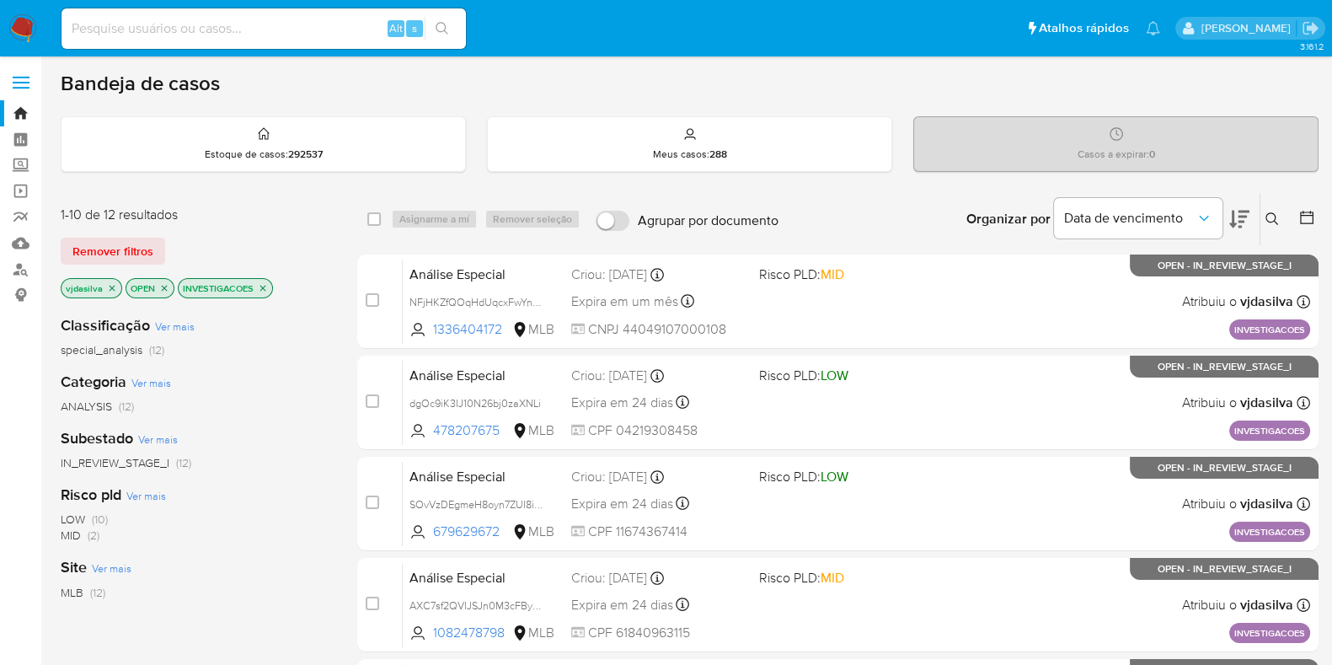
click at [1236, 215] on icon at bounding box center [1239, 219] width 20 height 20
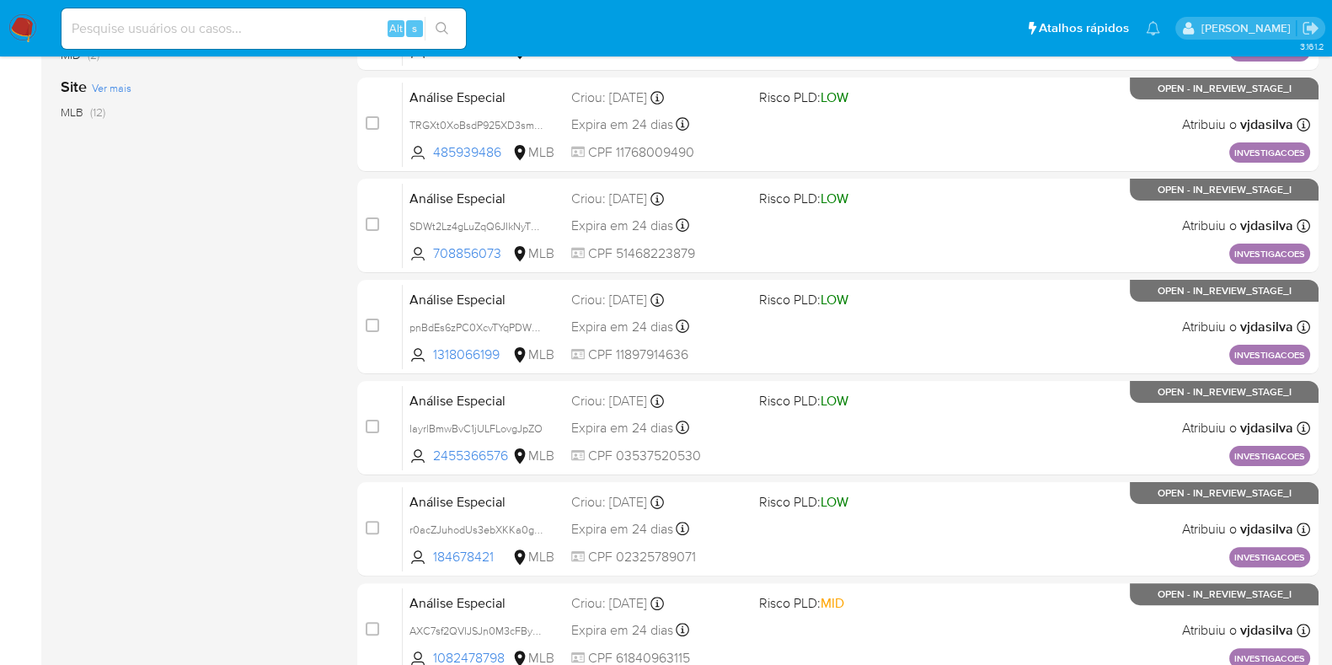
scroll to position [489, 0]
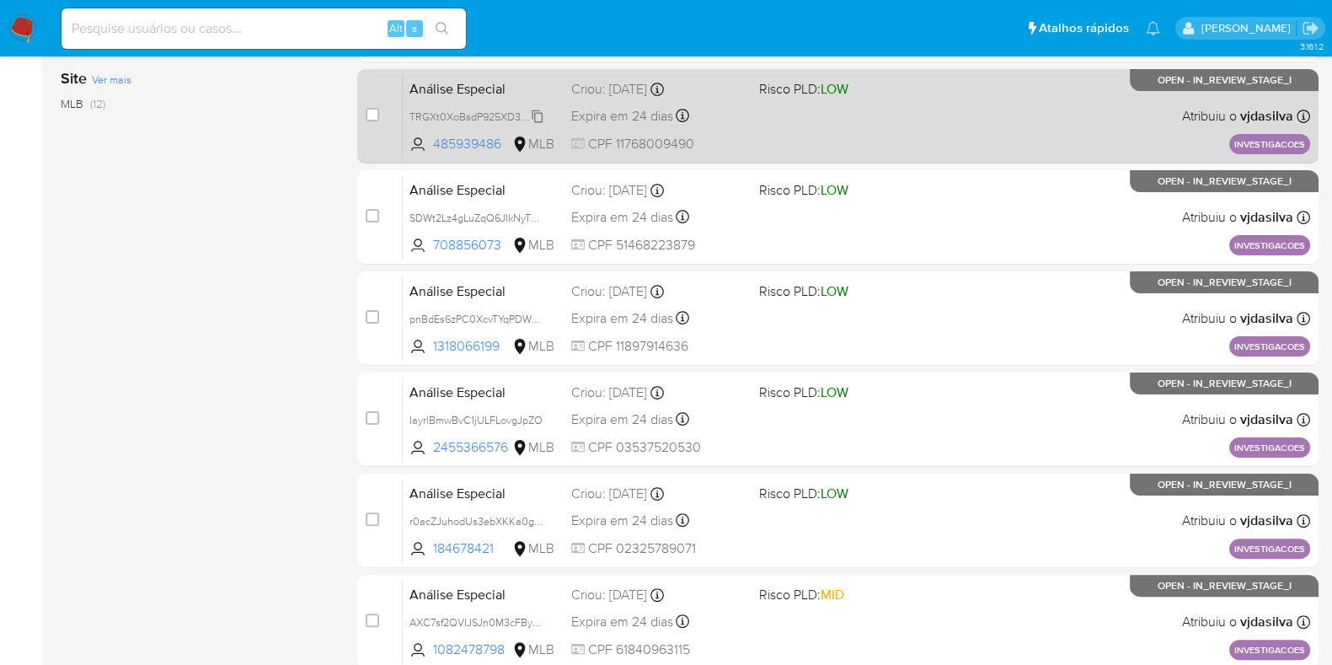
click at [539, 120] on span "TRGXt0XoBsdP925XD3smMLOg" at bounding box center [485, 115] width 153 height 19
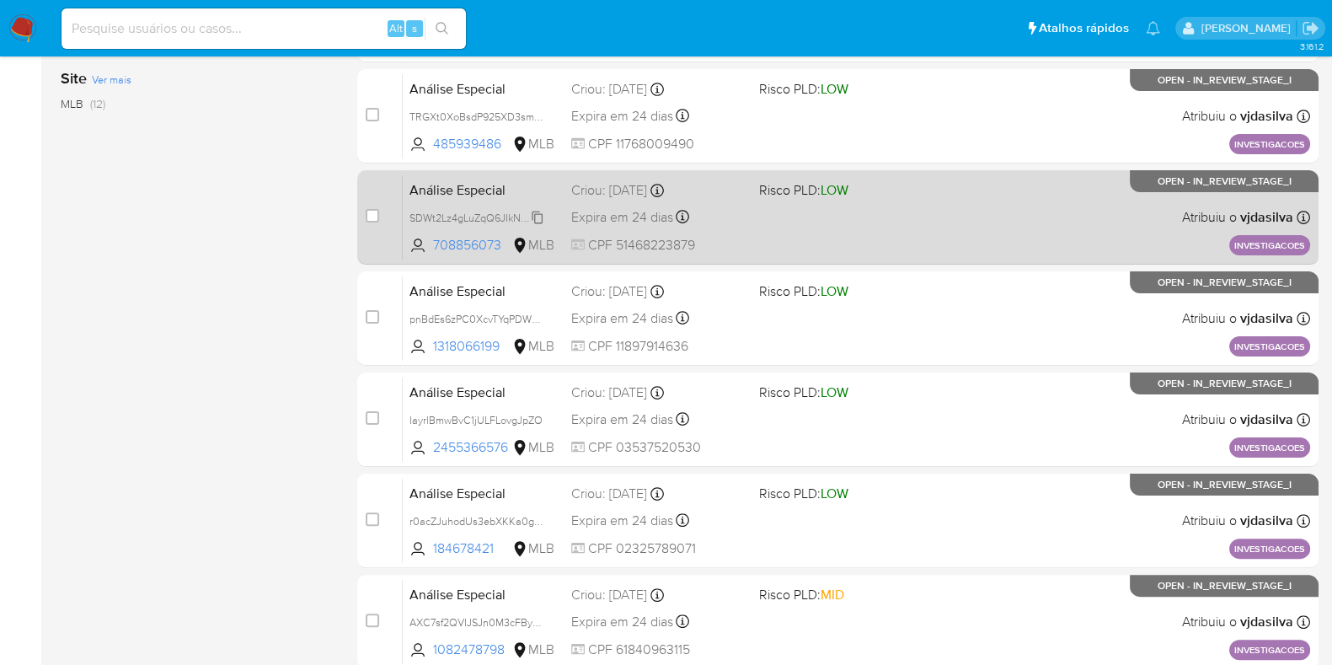
click at [540, 216] on span "SDWt2Lz4gLuZqQ6JIkNyTHwL" at bounding box center [480, 216] width 142 height 19
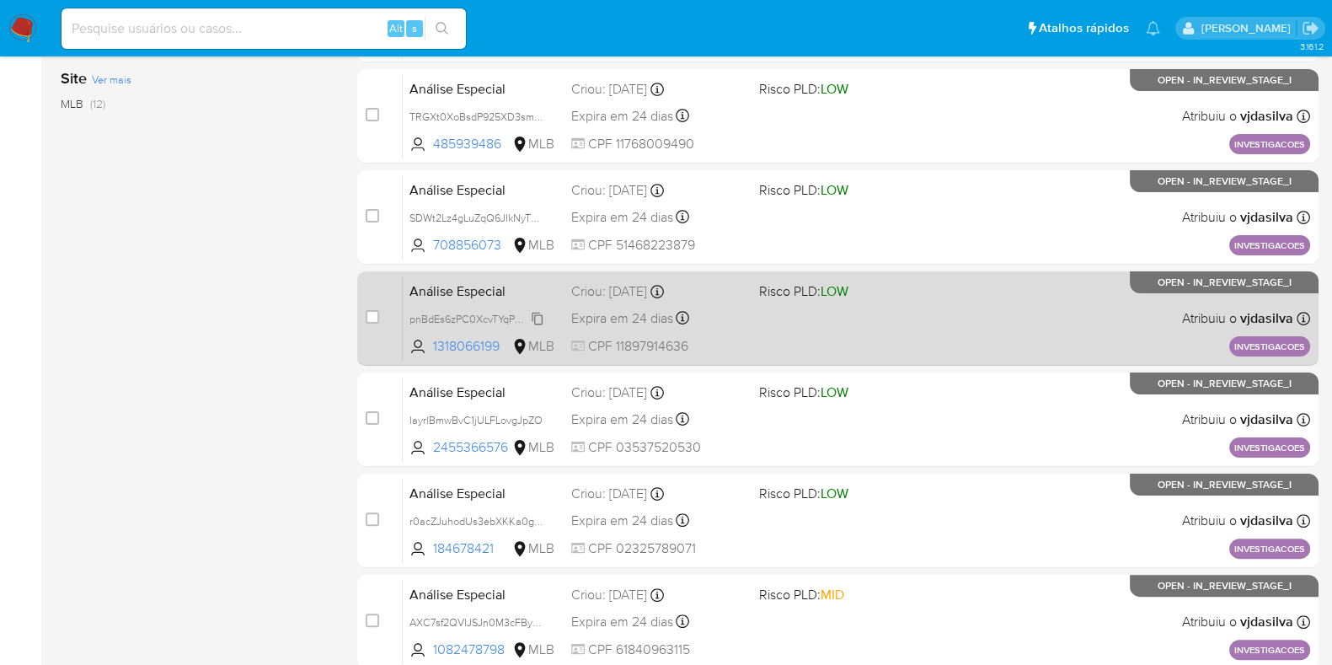
click at [539, 318] on span "pnBdEs6zPC0XcvTYqPDWnTGj" at bounding box center [480, 317] width 143 height 19
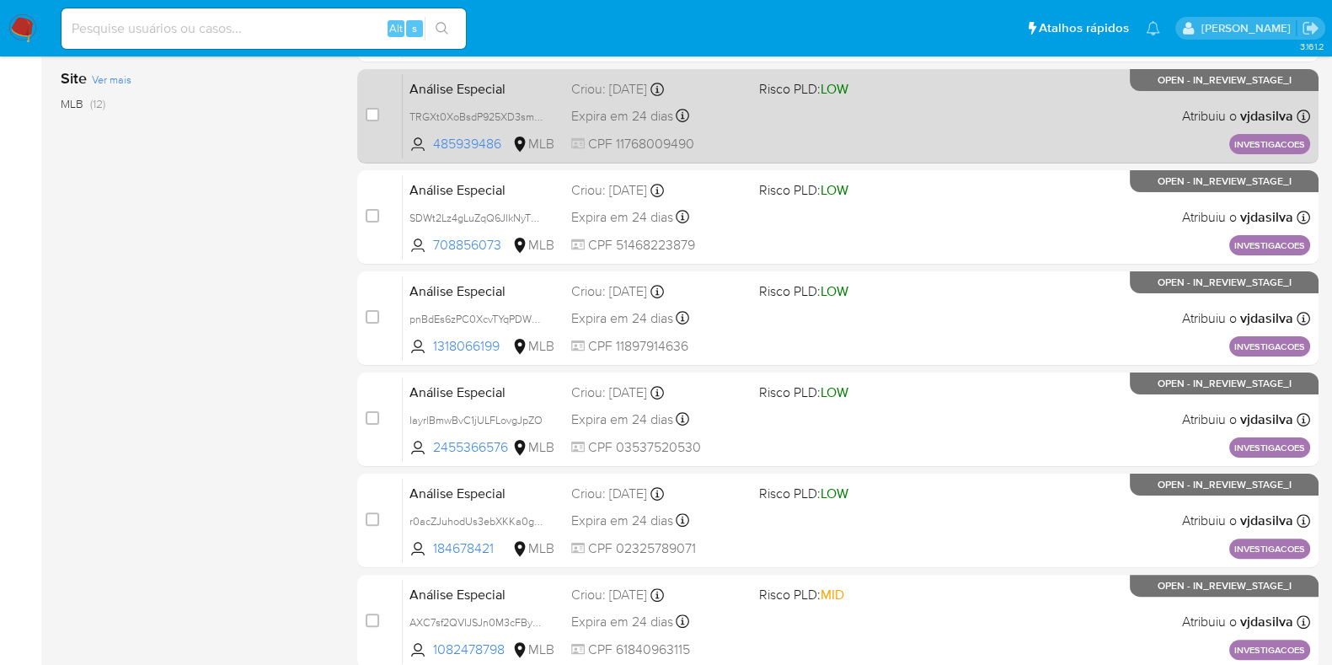
click at [913, 107] on div "Análise Especial TRGXt0XoBsdP925XD3smMLOg 485939486 MLB Risco PLD: LOW Criou: 1…" at bounding box center [856, 115] width 907 height 85
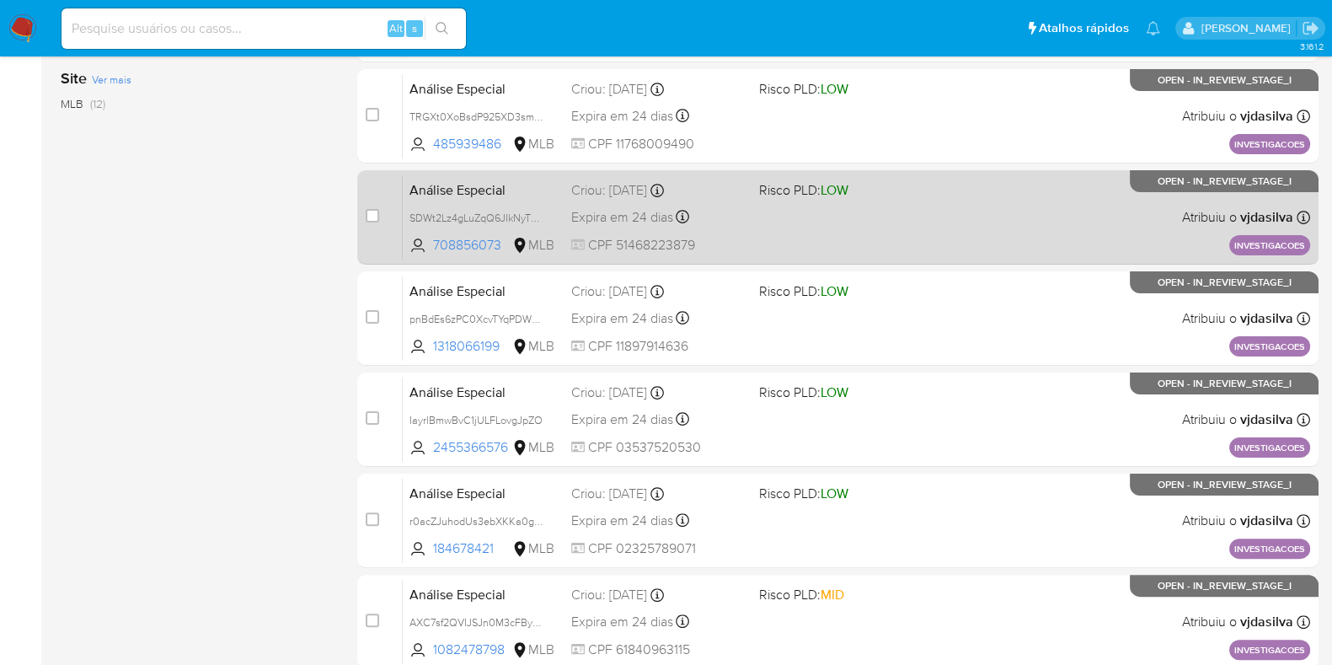
click at [930, 203] on div "Análise Especial SDWt2Lz4gLuZqQ6JIkNyTHwL 708856073 MLB Risco PLD: LOW Criou: 1…" at bounding box center [856, 216] width 907 height 85
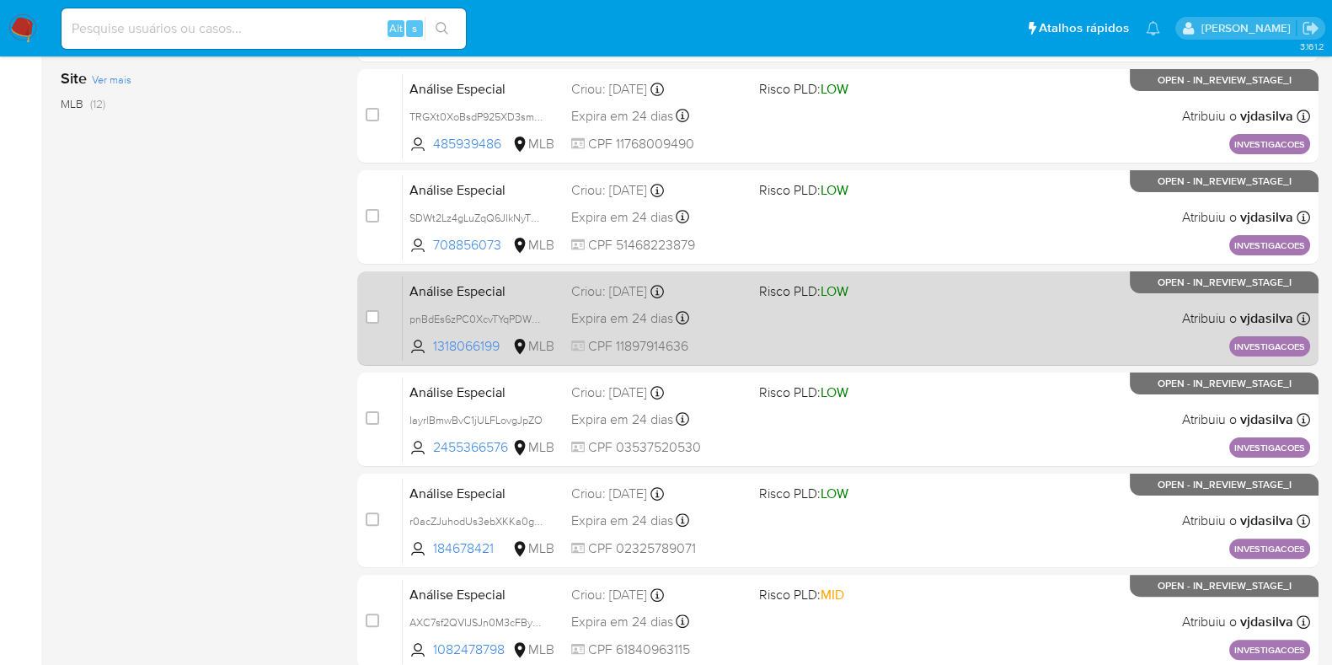
click at [965, 338] on div "Análise Especial pnBdEs6zPC0XcvTYqPDWnTGj 1318066199 MLB Risco PLD: LOW Criou: …" at bounding box center [856, 318] width 907 height 85
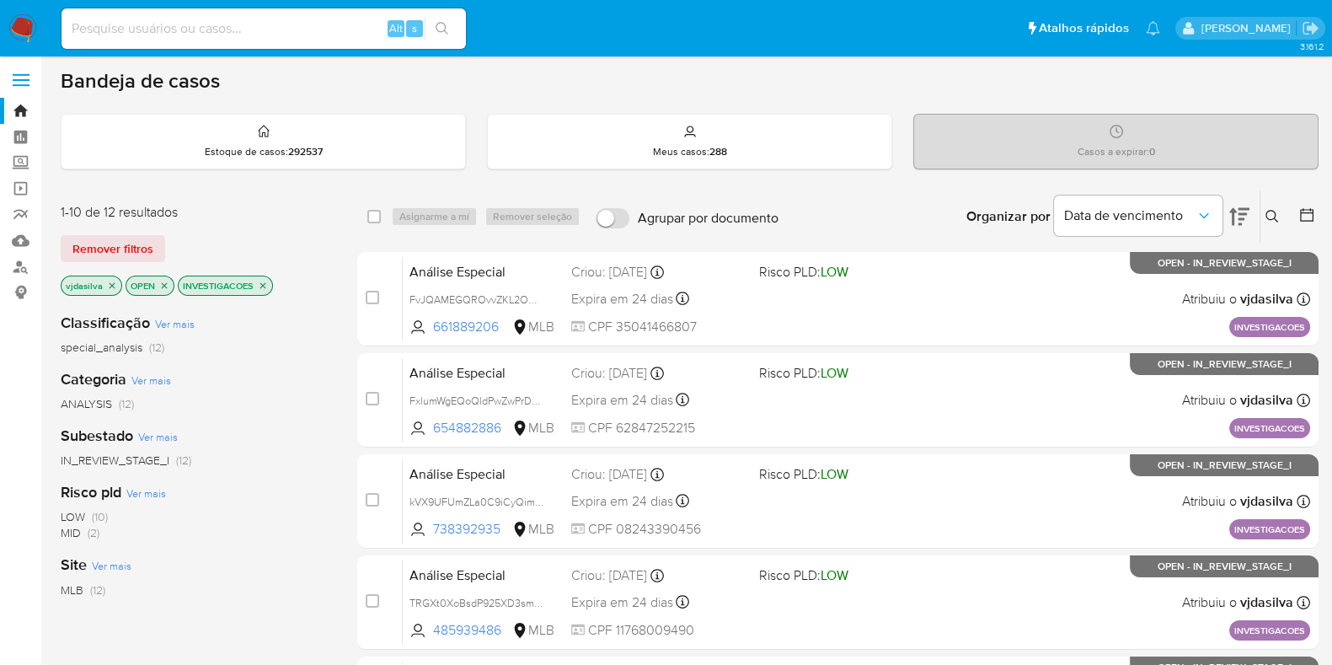
scroll to position [0, 0]
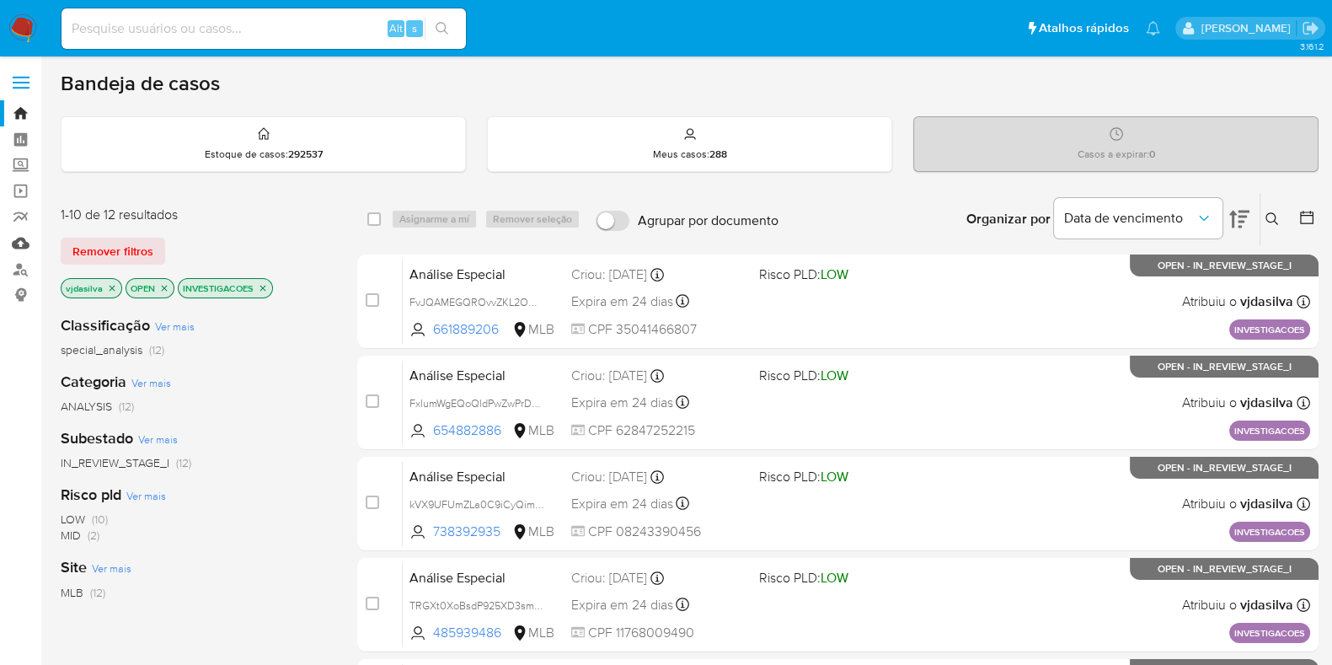
click at [23, 238] on link "Mulan" at bounding box center [100, 243] width 201 height 26
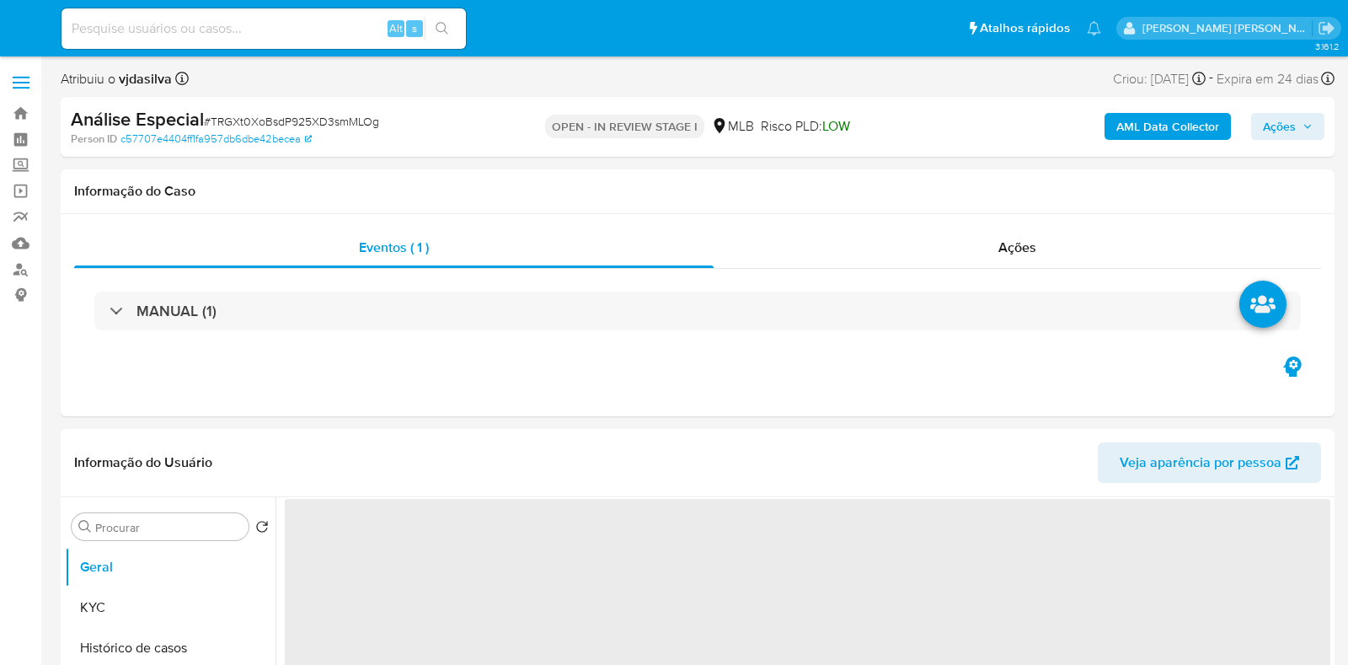
select select "10"
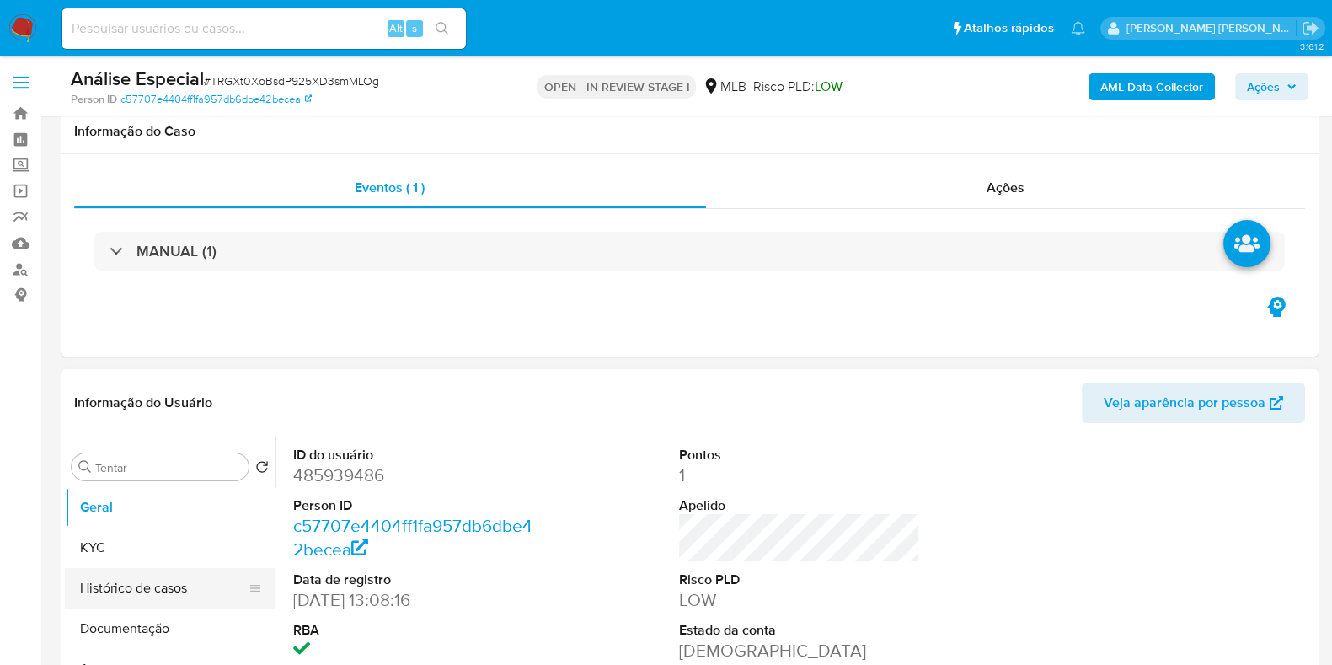
scroll to position [104, 0]
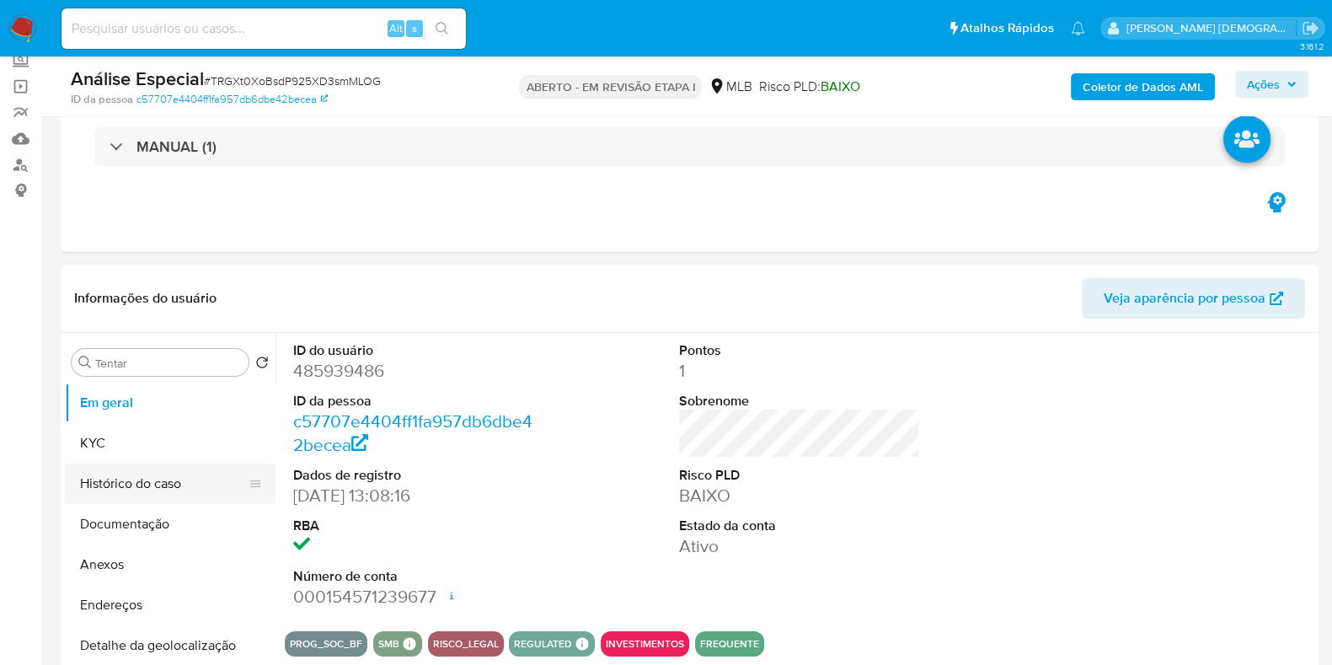
click at [179, 476] on button "Histórico do caso" at bounding box center [163, 483] width 197 height 40
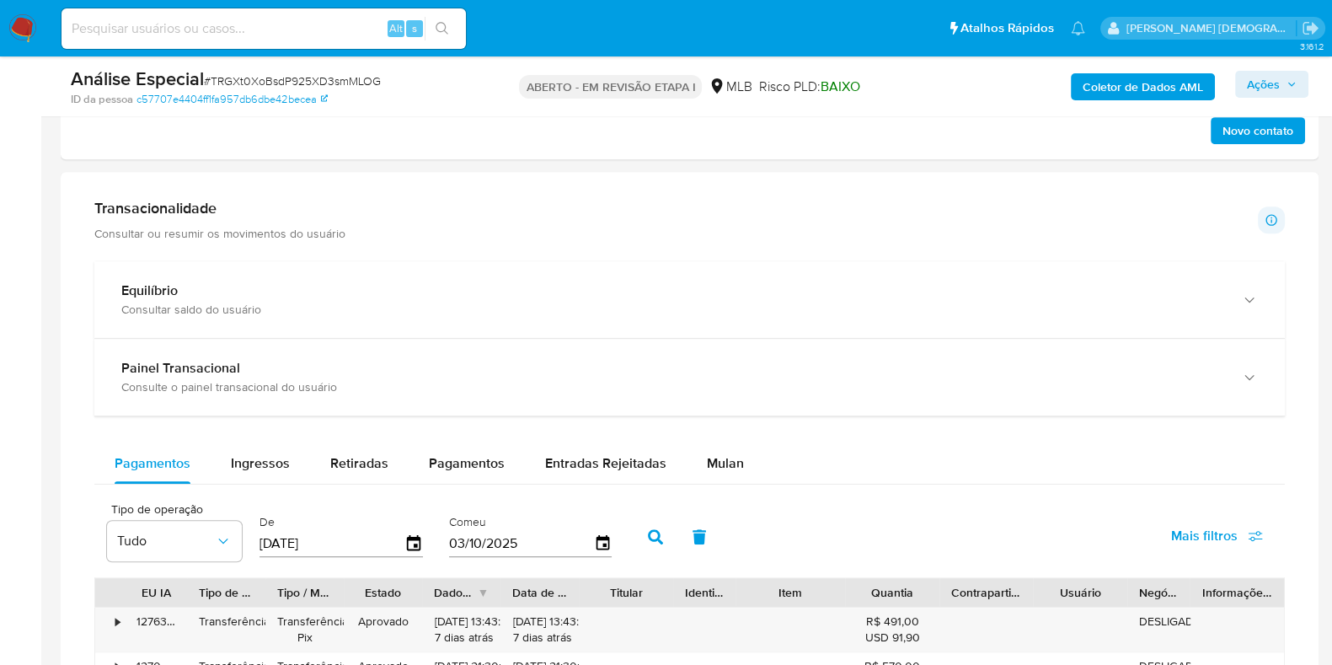
scroll to position [1053, 0]
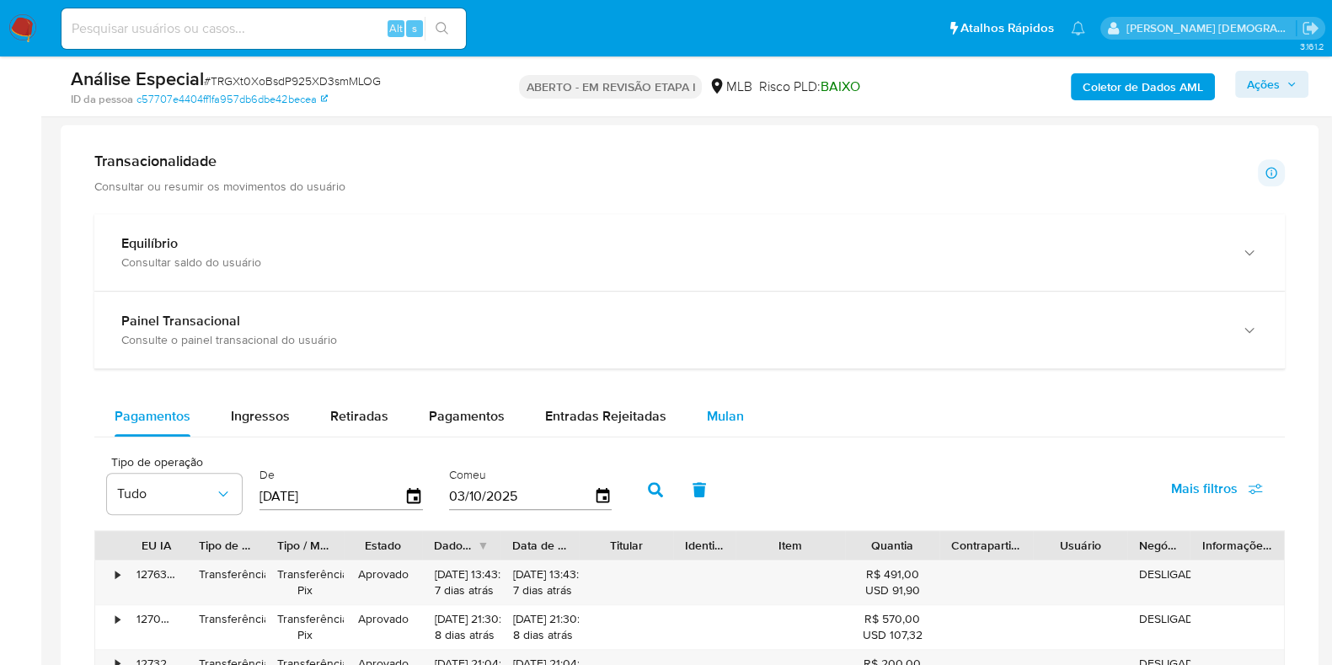
click at [711, 406] on font "Mulan" at bounding box center [725, 415] width 37 height 19
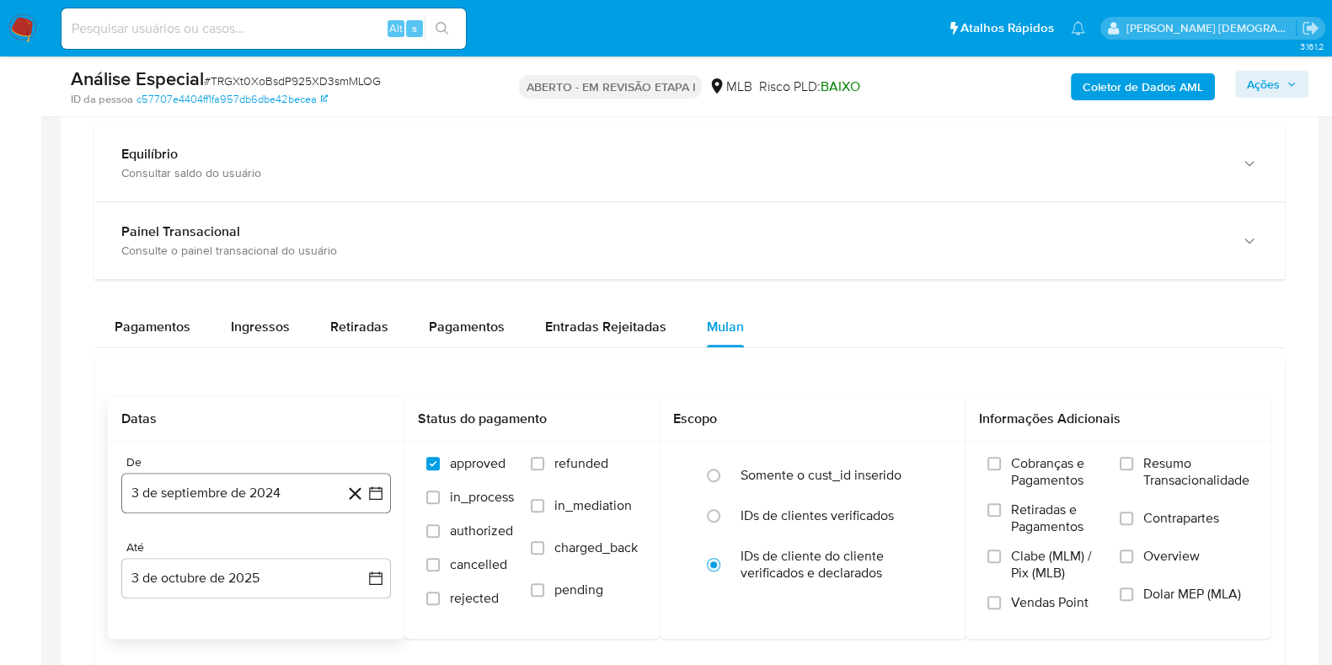
scroll to position [1264, 0]
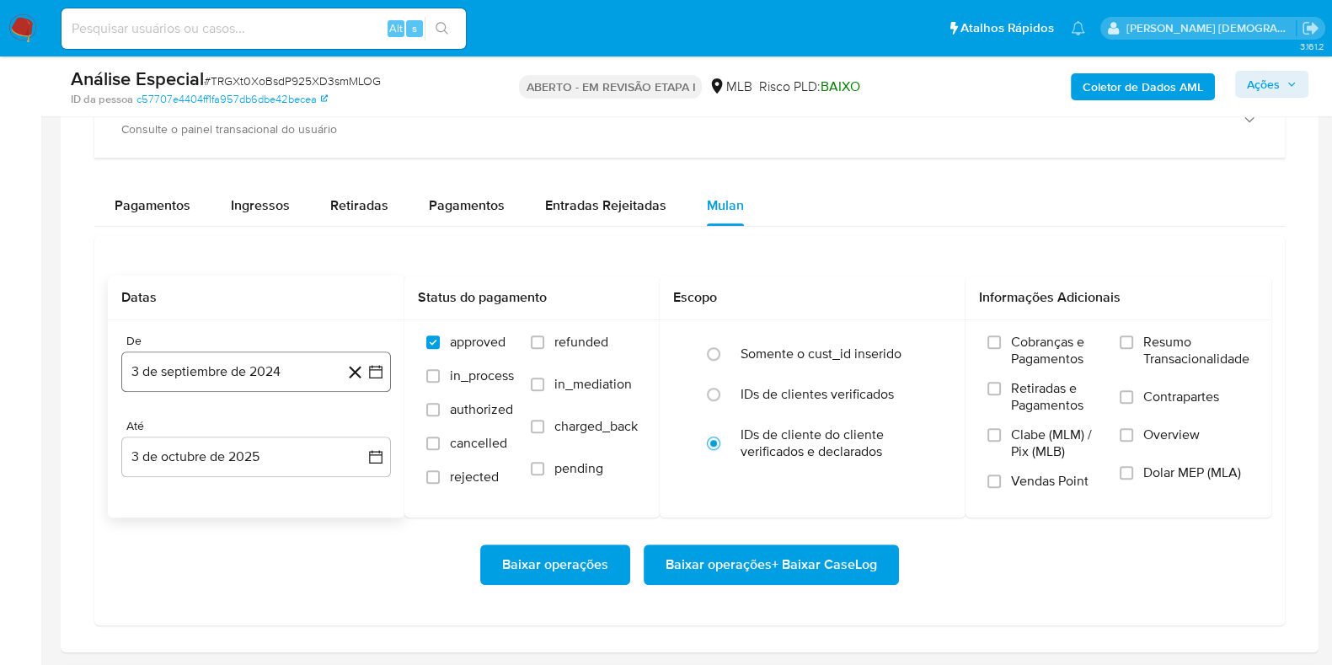
click at [234, 356] on button "3 de septiembre de 2024" at bounding box center [256, 371] width 270 height 40
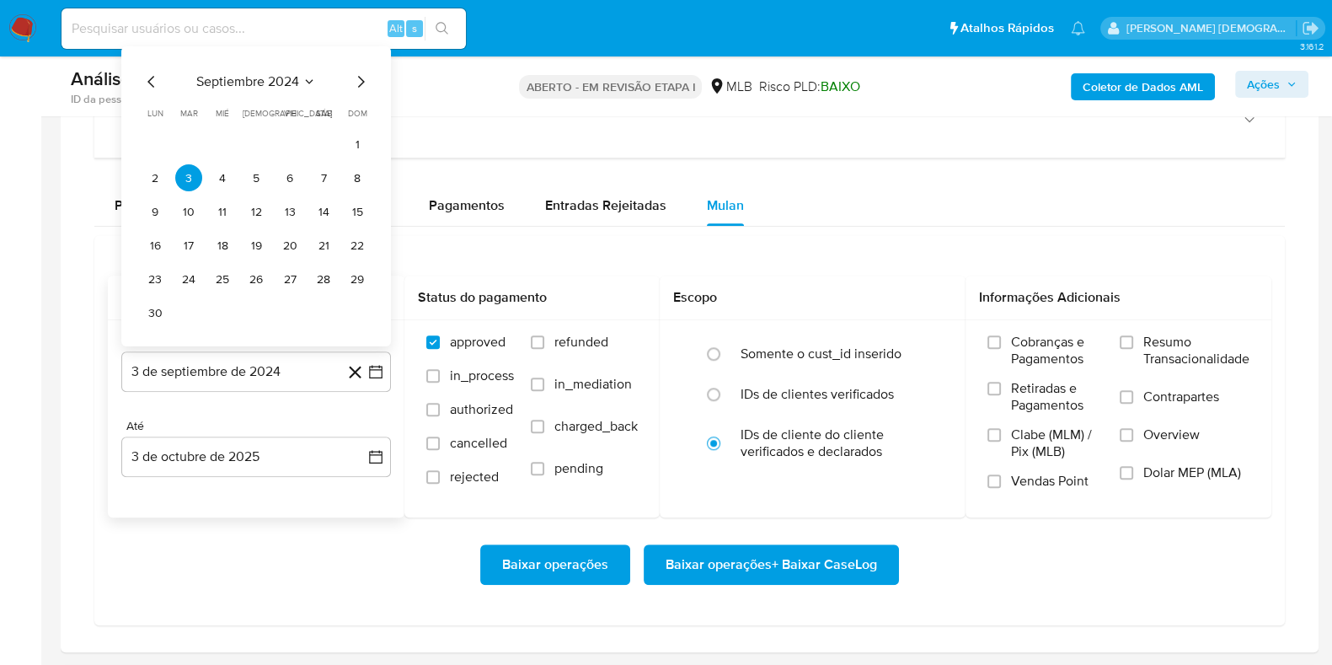
click at [280, 78] on span "septiembre 2024" at bounding box center [247, 81] width 103 height 17
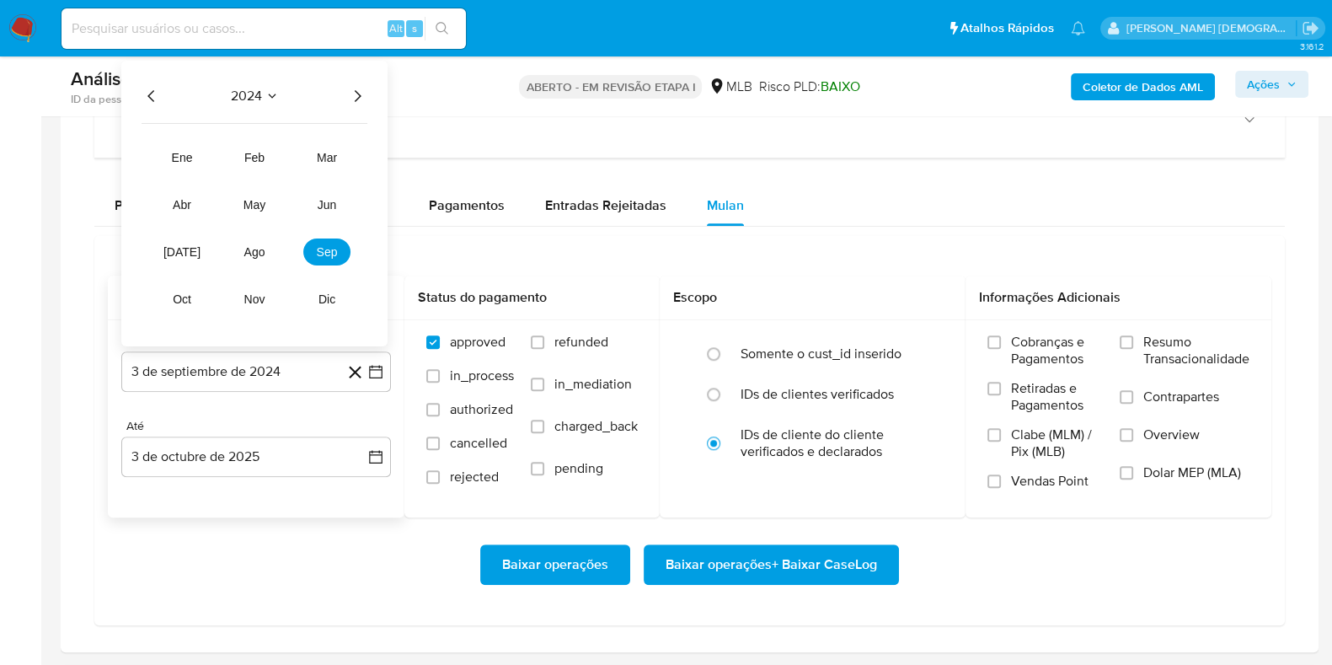
click at [361, 88] on icon "Año siguiente" at bounding box center [357, 96] width 20 height 20
click at [250, 251] on span "ago" at bounding box center [254, 251] width 21 height 13
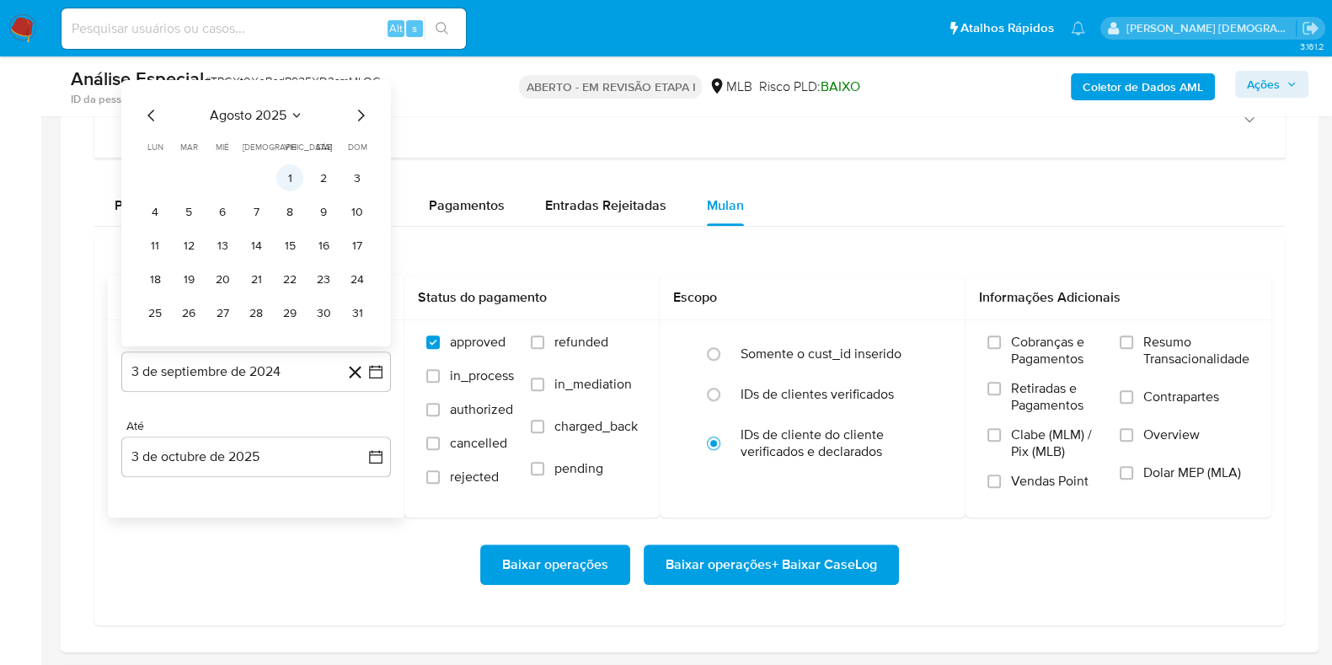
click at [292, 172] on button "1" at bounding box center [289, 177] width 27 height 27
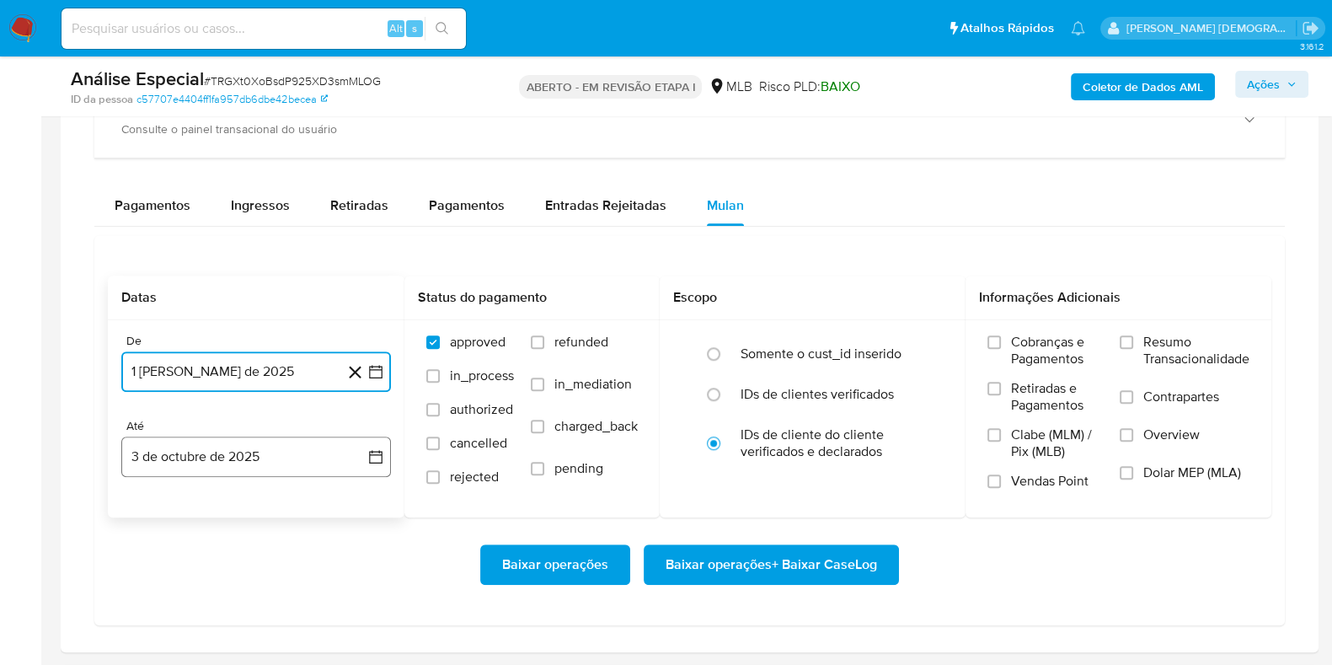
click at [233, 467] on button "3 de octubre de 2025" at bounding box center [256, 456] width 270 height 40
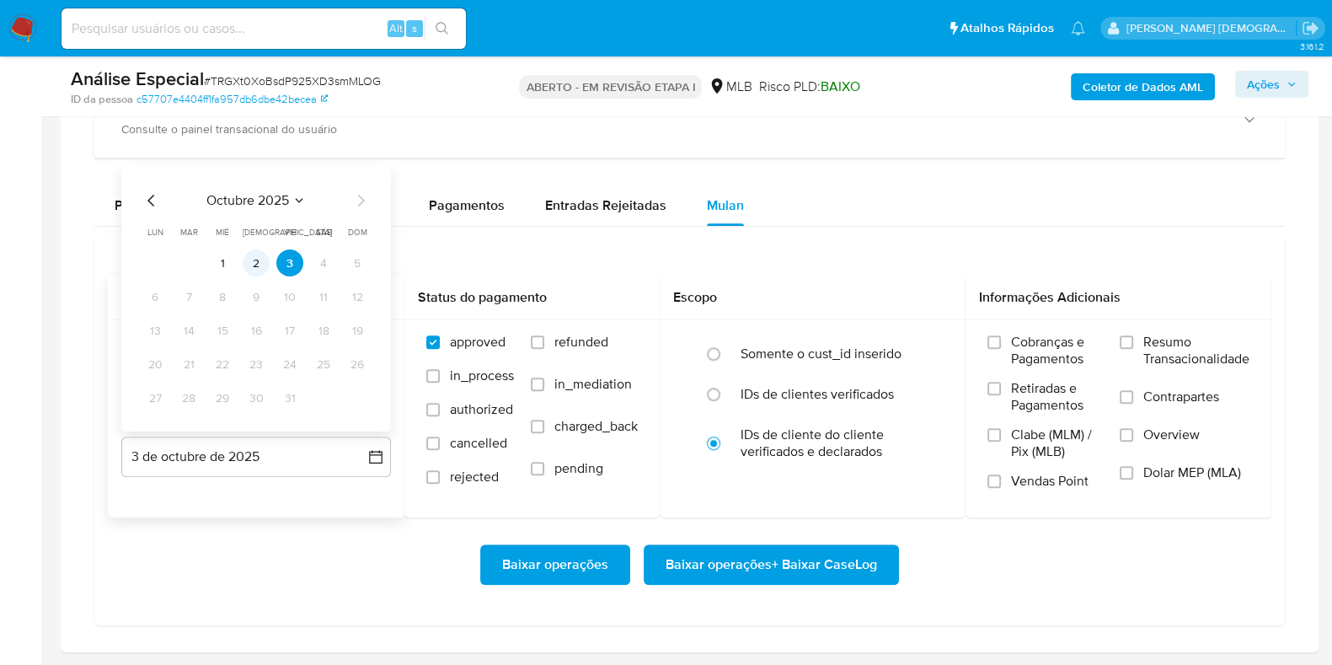
click at [255, 259] on button "2" at bounding box center [256, 262] width 27 height 27
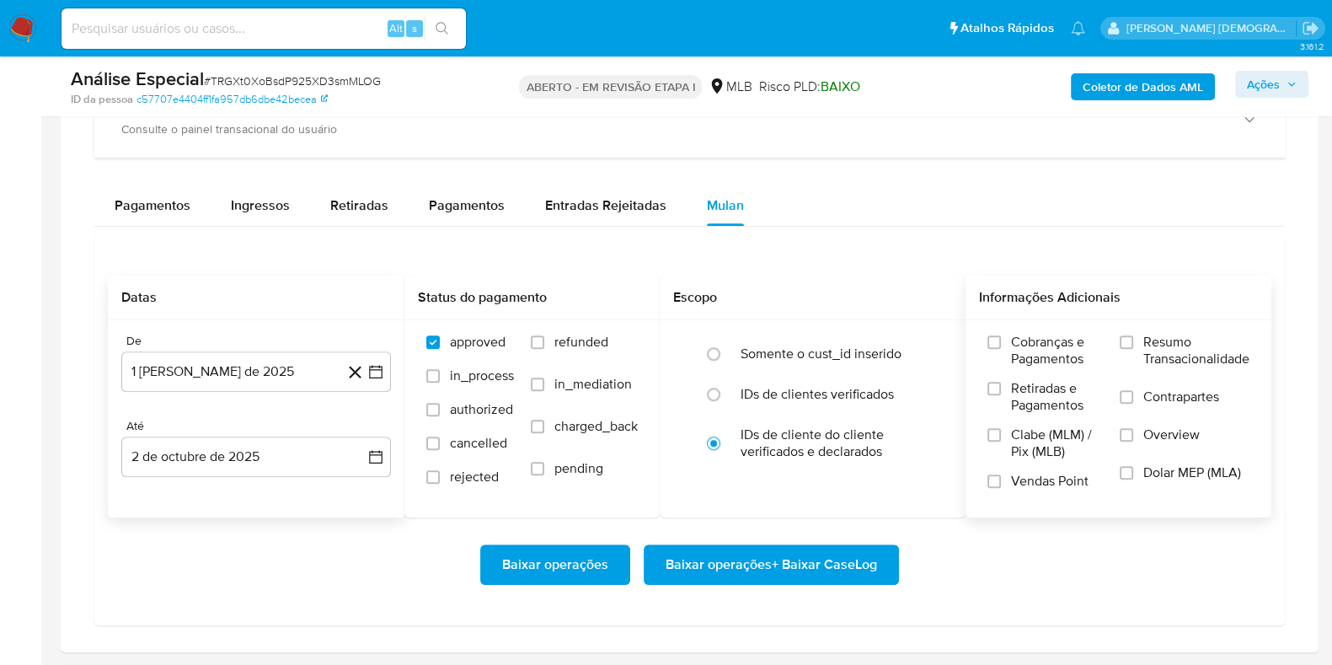
click at [1150, 345] on span "Resumo Transacionalidade" at bounding box center [1196, 351] width 106 height 34
click at [1133, 345] on input "Resumo Transacionalidade" at bounding box center [1126, 341] width 13 height 13
click at [1154, 411] on label "Contrapartes" at bounding box center [1185, 407] width 130 height 38
click at [1133, 404] on input "Contrapartes" at bounding box center [1126, 396] width 13 height 13
click at [833, 569] on span "Baixar operações + Baixar CaseLog" at bounding box center [771, 564] width 211 height 37
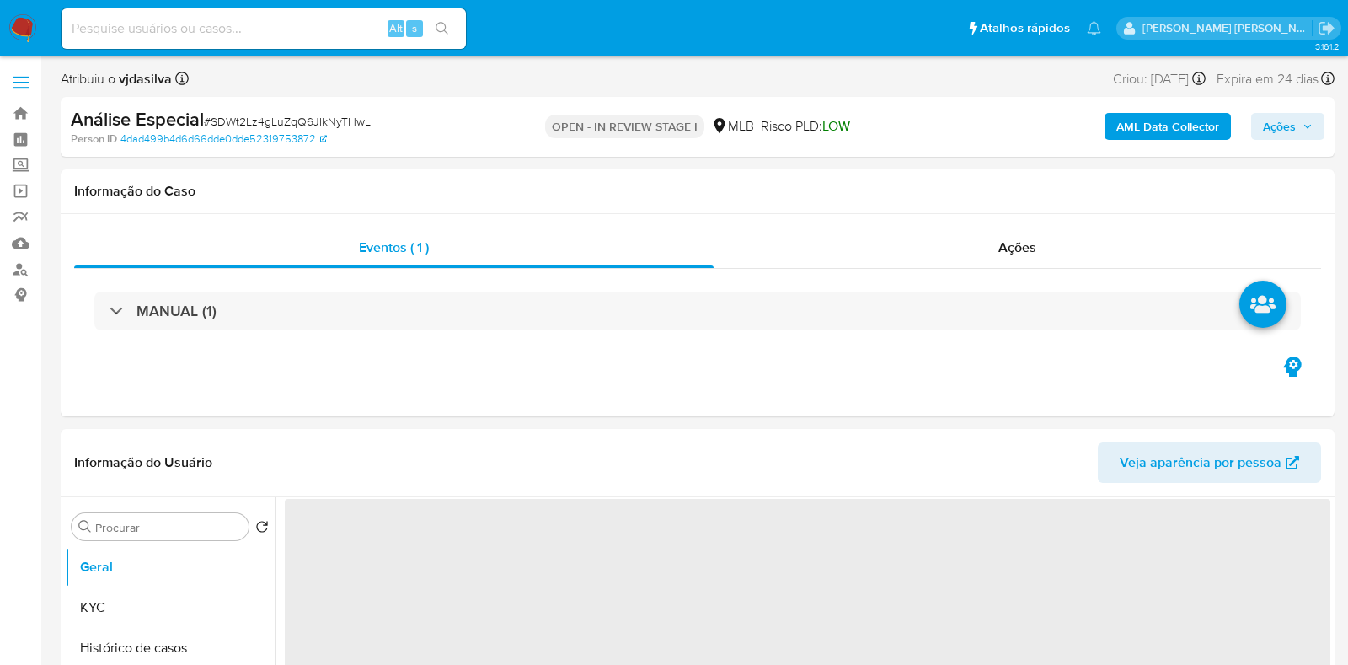
select select "10"
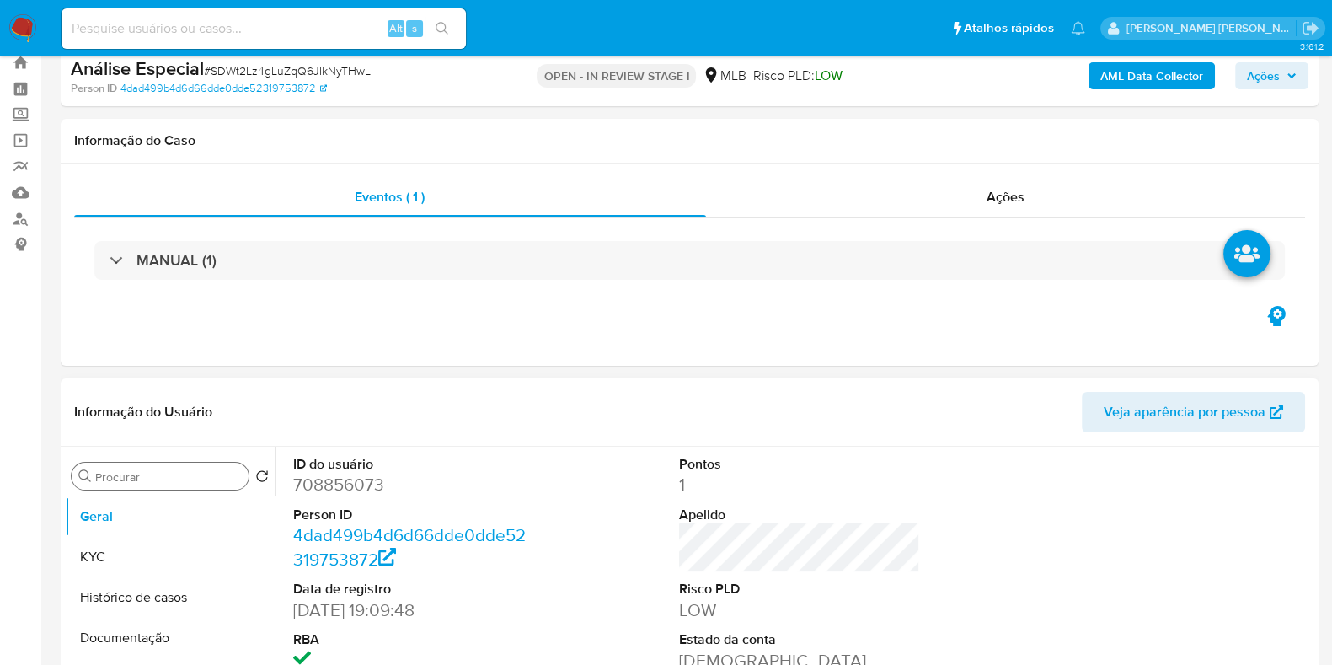
scroll to position [210, 0]
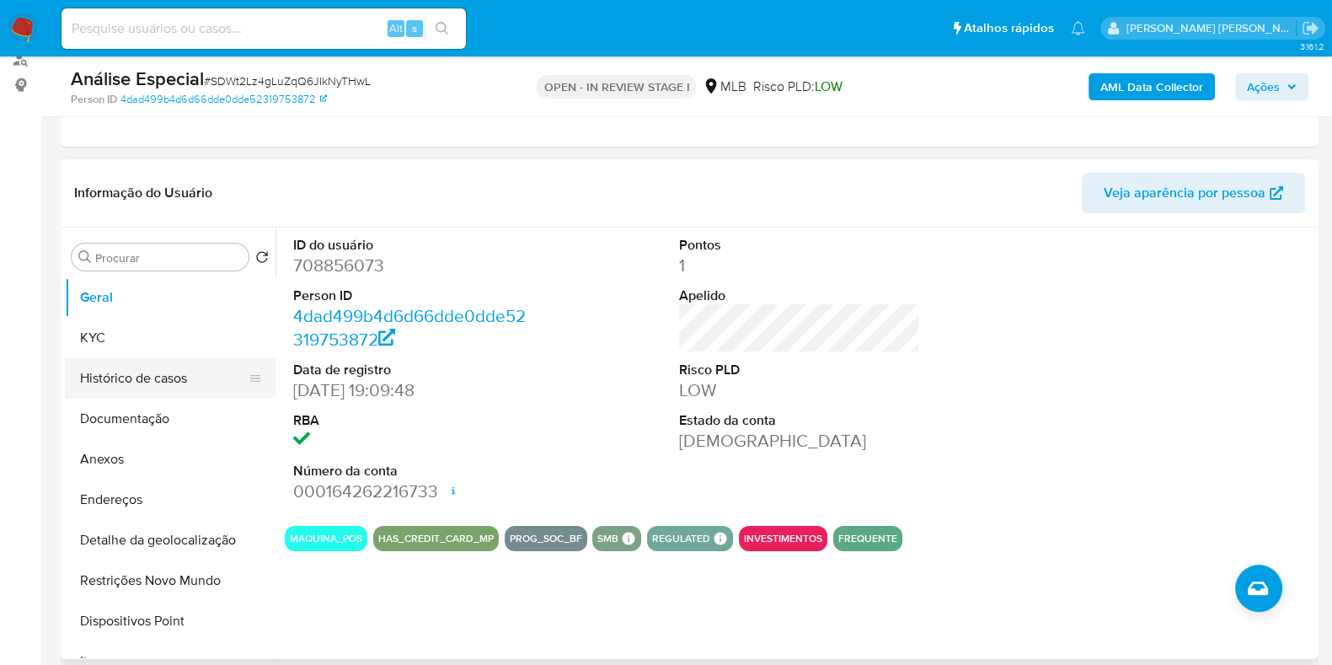
click at [185, 381] on button "Histórico de casos" at bounding box center [163, 378] width 197 height 40
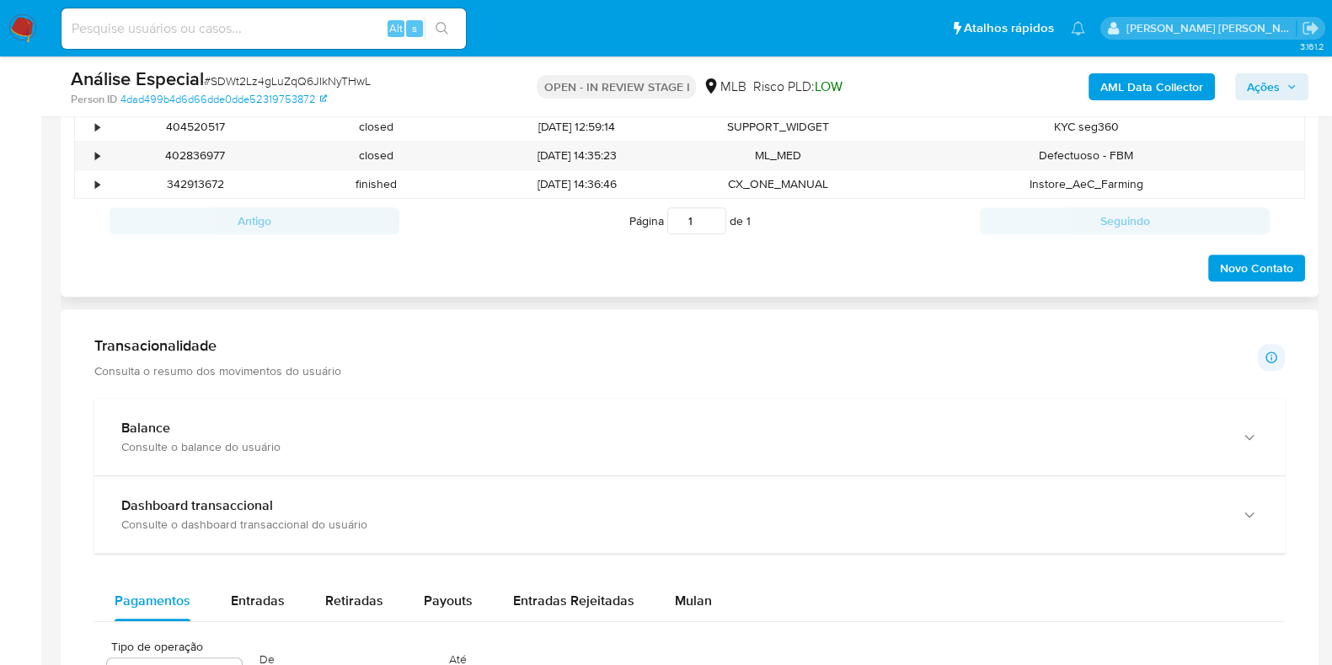
scroll to position [948, 0]
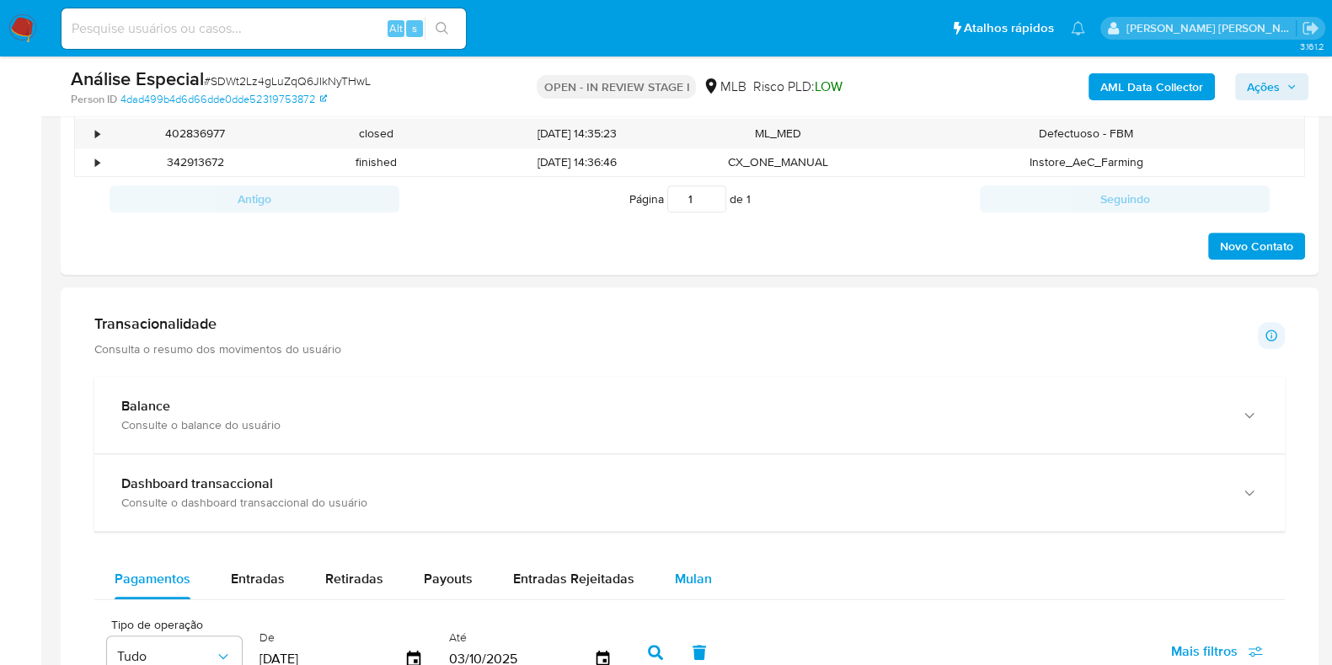
click at [687, 570] on span "Mulan" at bounding box center [693, 578] width 37 height 19
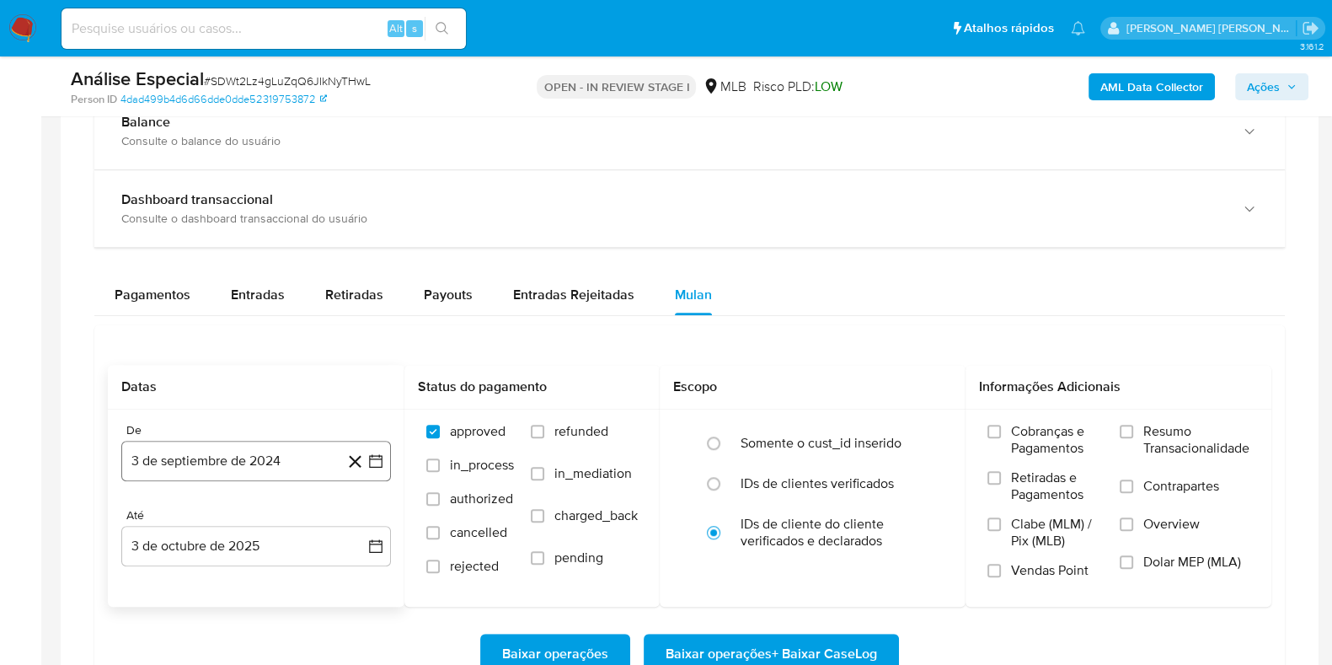
scroll to position [1264, 0]
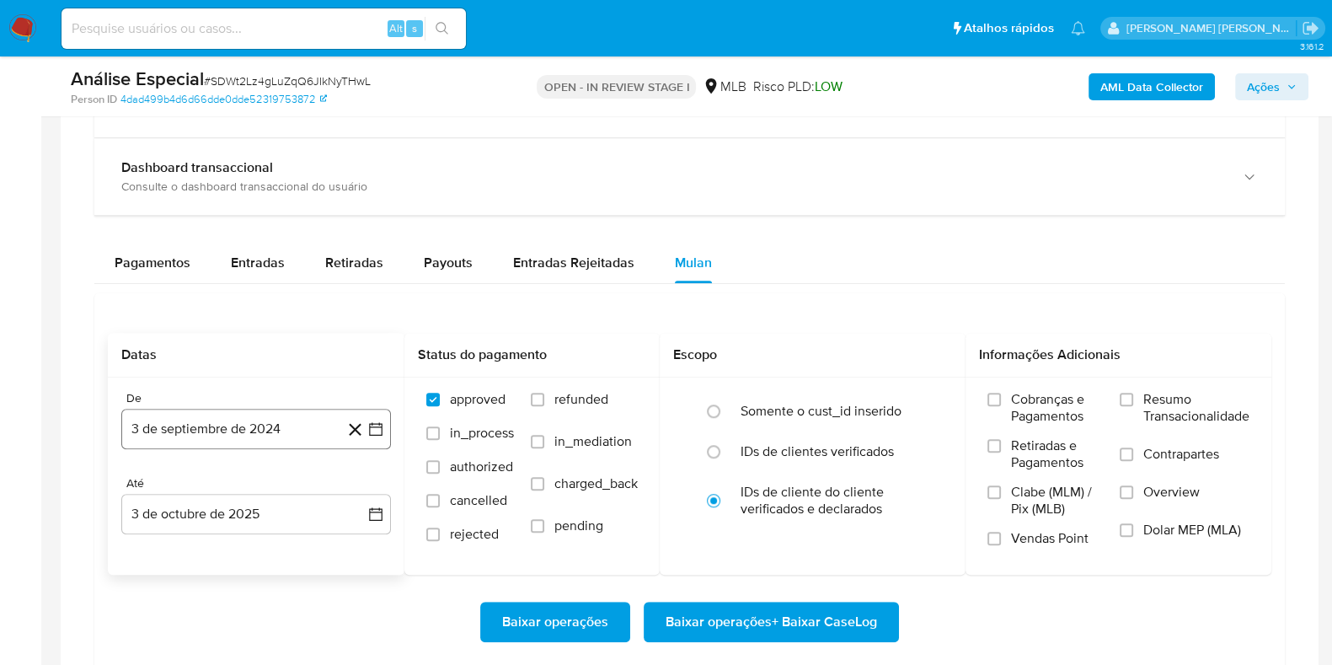
click at [278, 423] on button "3 de septiembre de 2024" at bounding box center [256, 429] width 270 height 40
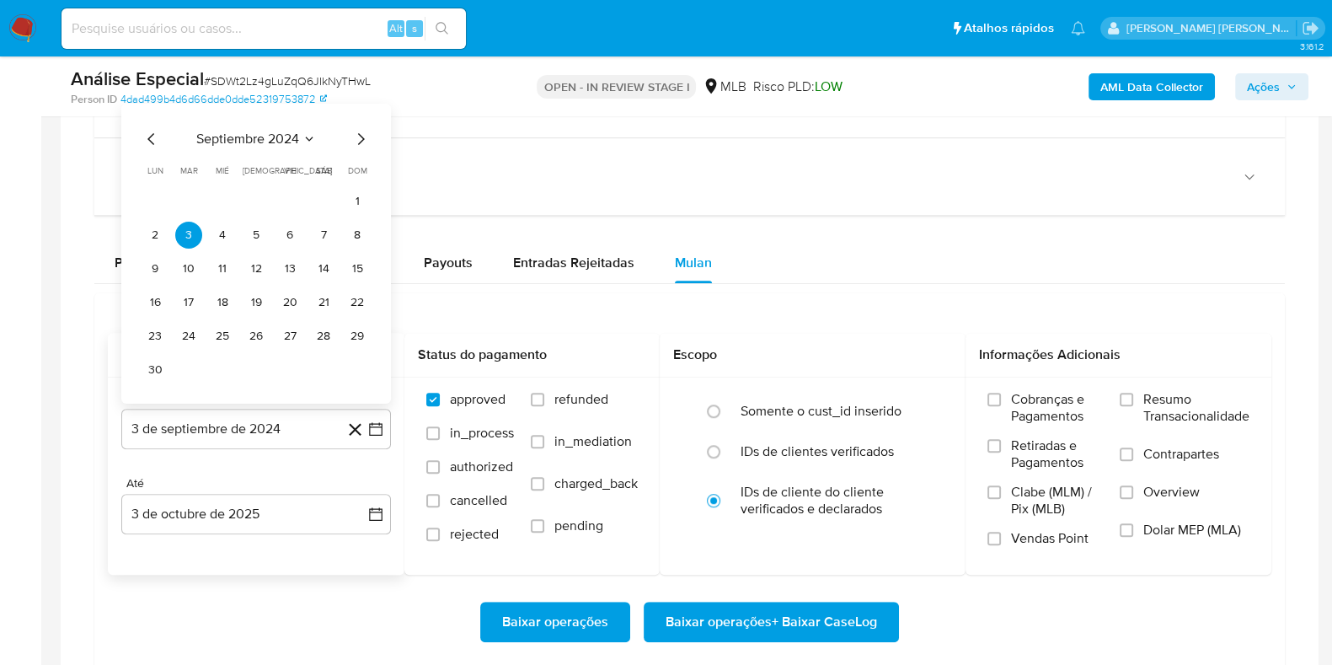
click at [244, 131] on span "septiembre 2024" at bounding box center [247, 139] width 103 height 17
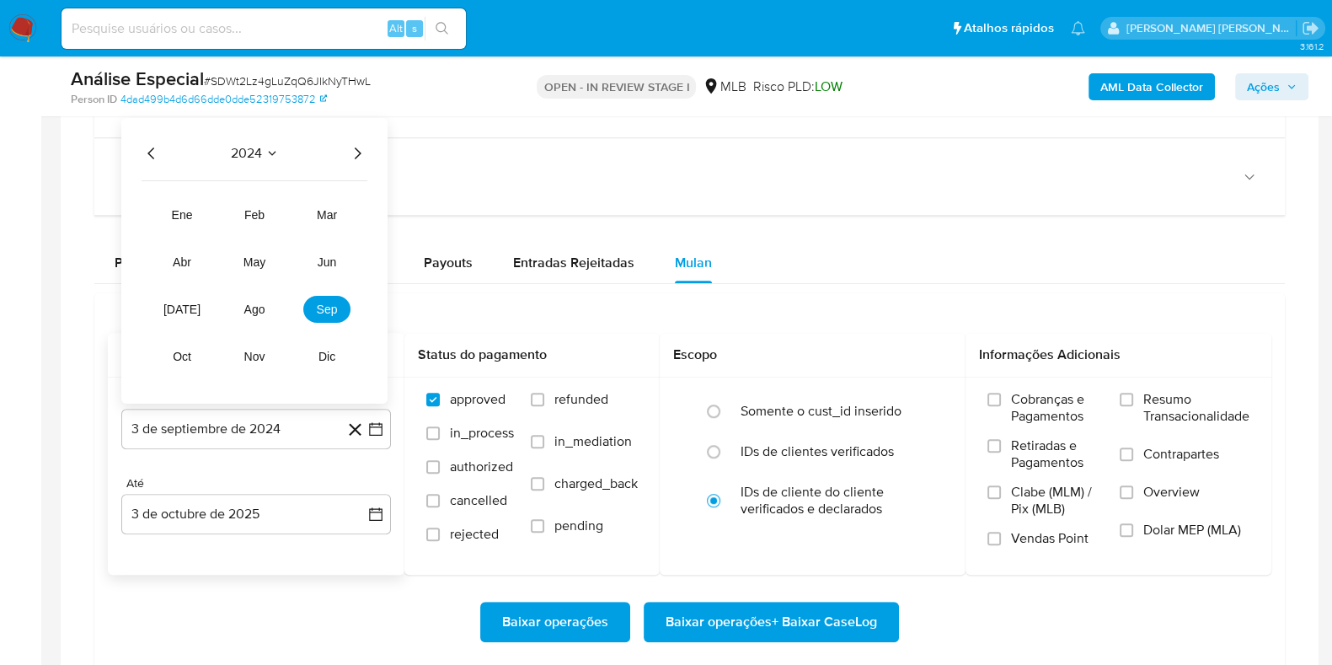
click at [352, 143] on icon "Año siguiente" at bounding box center [357, 153] width 20 height 20
click at [253, 297] on button "ago" at bounding box center [254, 309] width 47 height 27
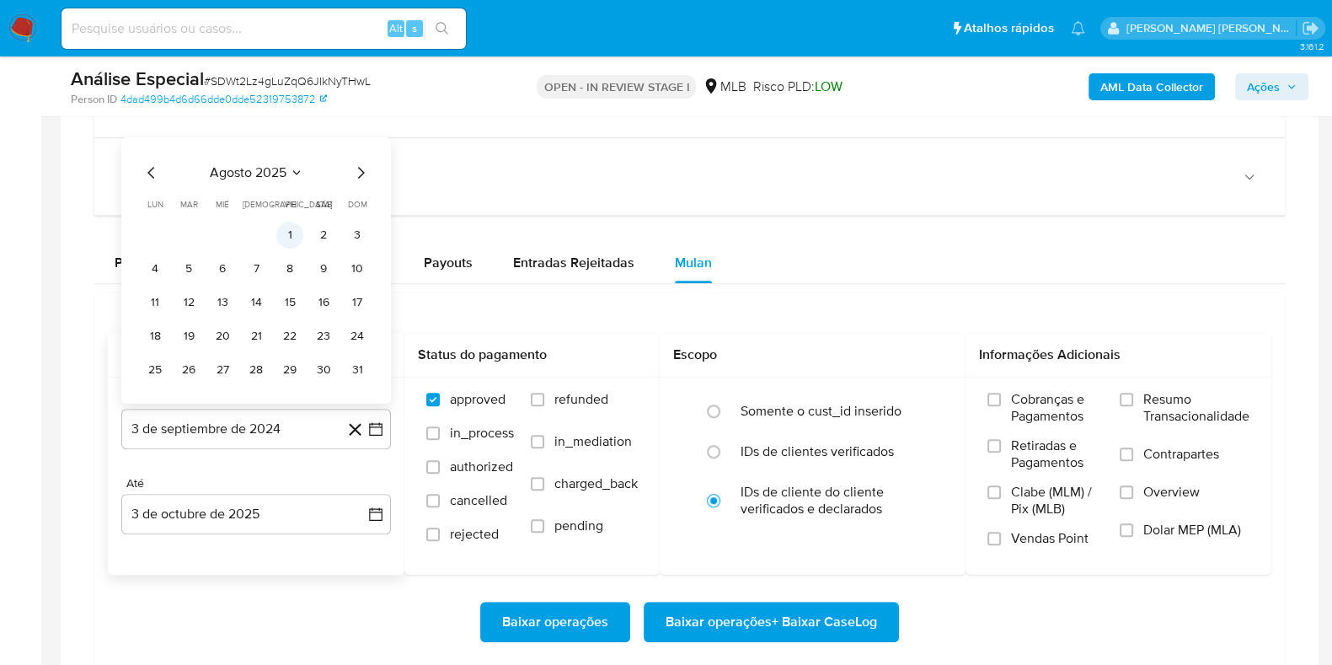
click at [295, 227] on button "1" at bounding box center [289, 235] width 27 height 27
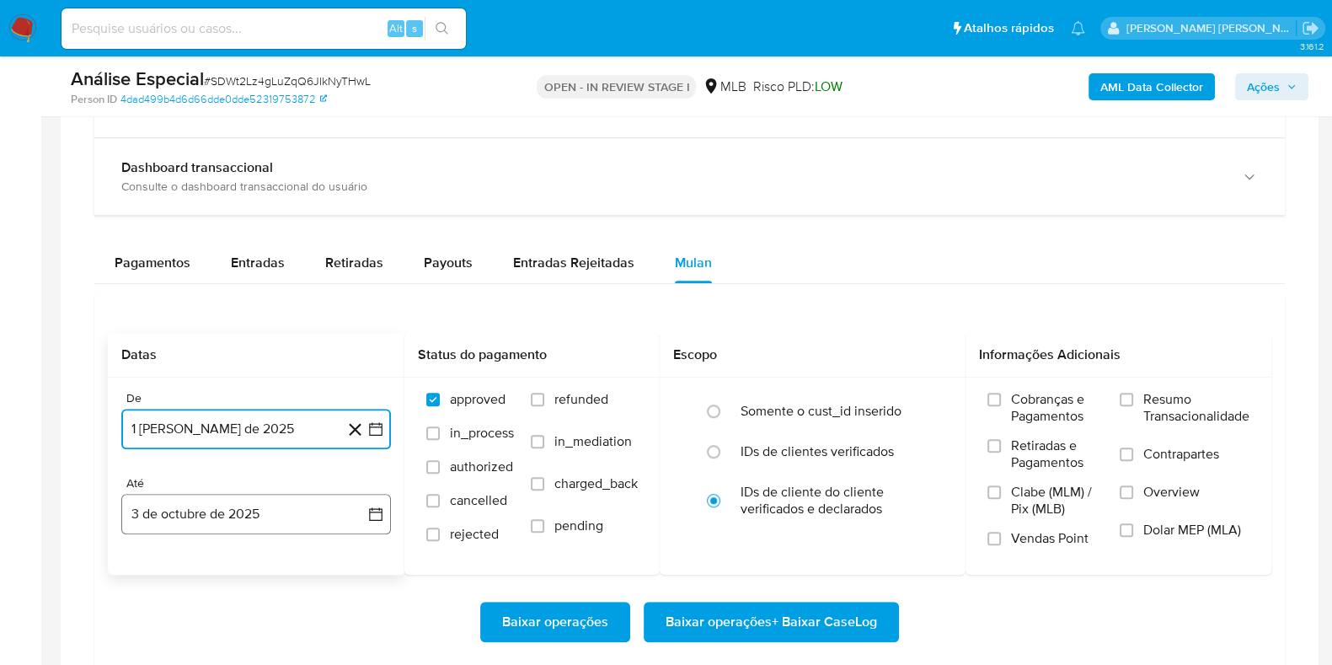
click at [227, 520] on button "3 de octubre de 2025" at bounding box center [256, 514] width 270 height 40
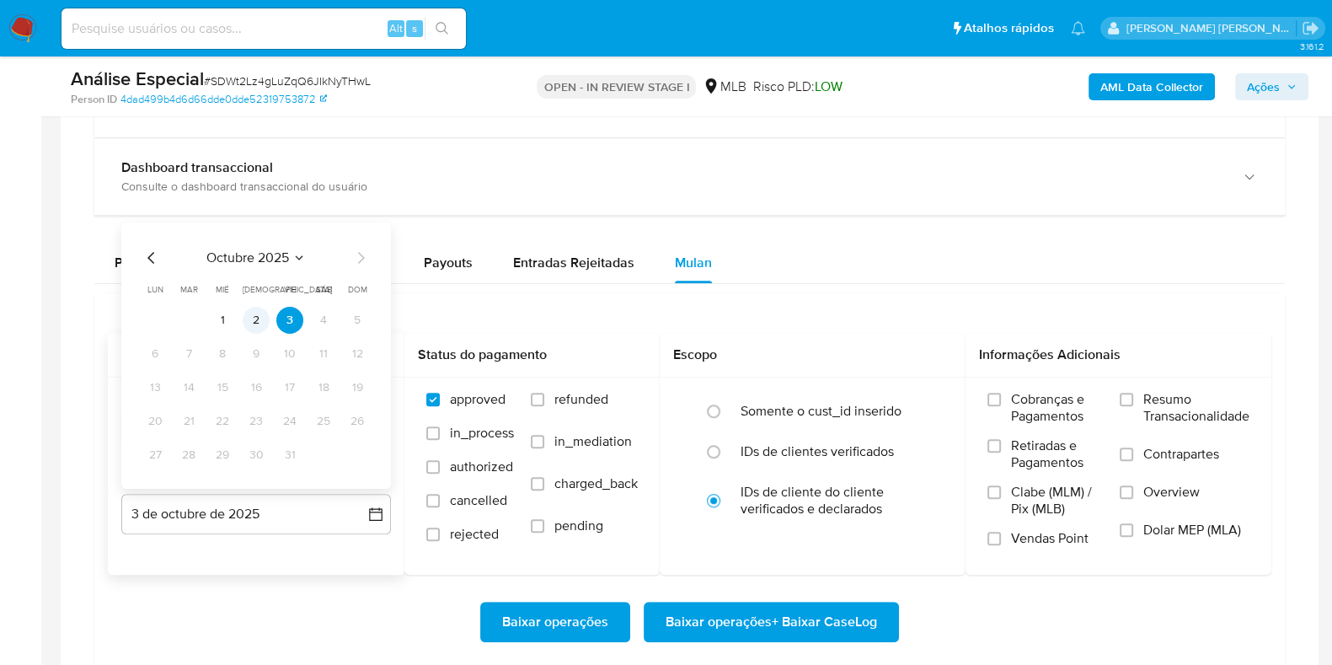
click at [251, 322] on button "2" at bounding box center [256, 320] width 27 height 27
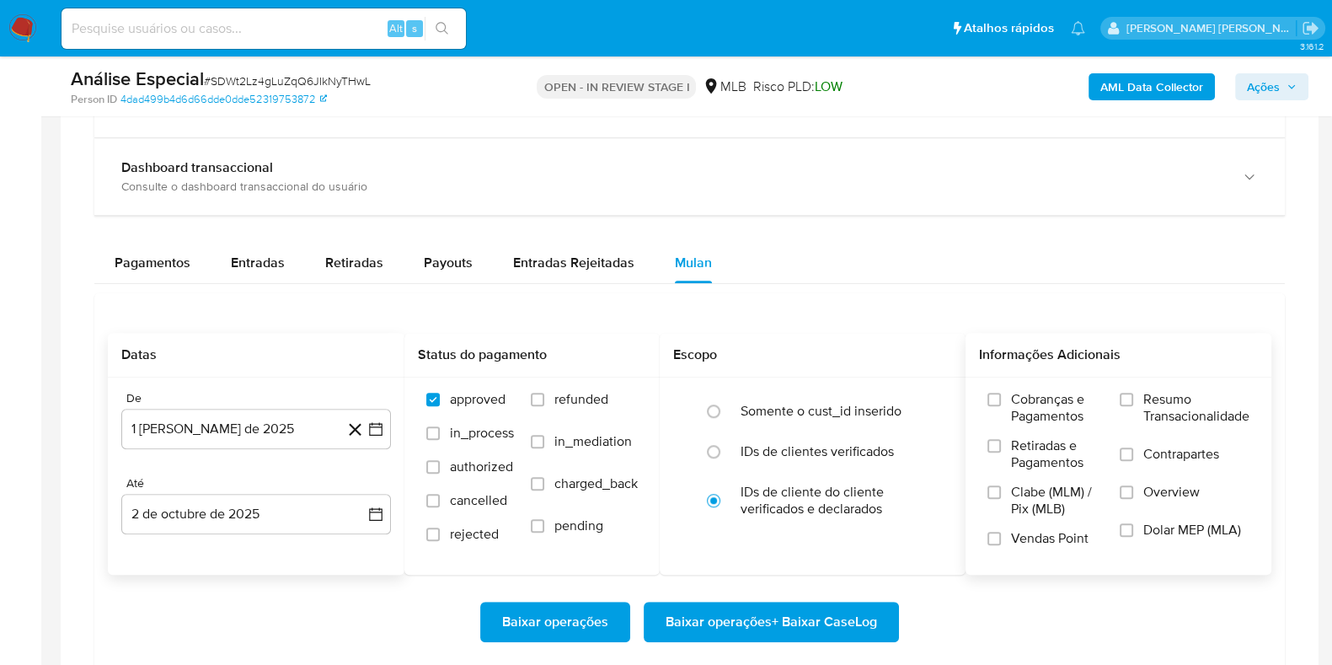
click at [1143, 401] on span "Resumo Transacionalidade" at bounding box center [1196, 408] width 106 height 34
click at [1133, 401] on input "Resumo Transacionalidade" at bounding box center [1126, 399] width 13 height 13
click at [1143, 458] on span "Contrapartes" at bounding box center [1181, 454] width 76 height 17
click at [1133, 458] on input "Contrapartes" at bounding box center [1126, 453] width 13 height 13
click at [817, 613] on span "Baixar operações + Baixar CaseLog" at bounding box center [771, 621] width 211 height 37
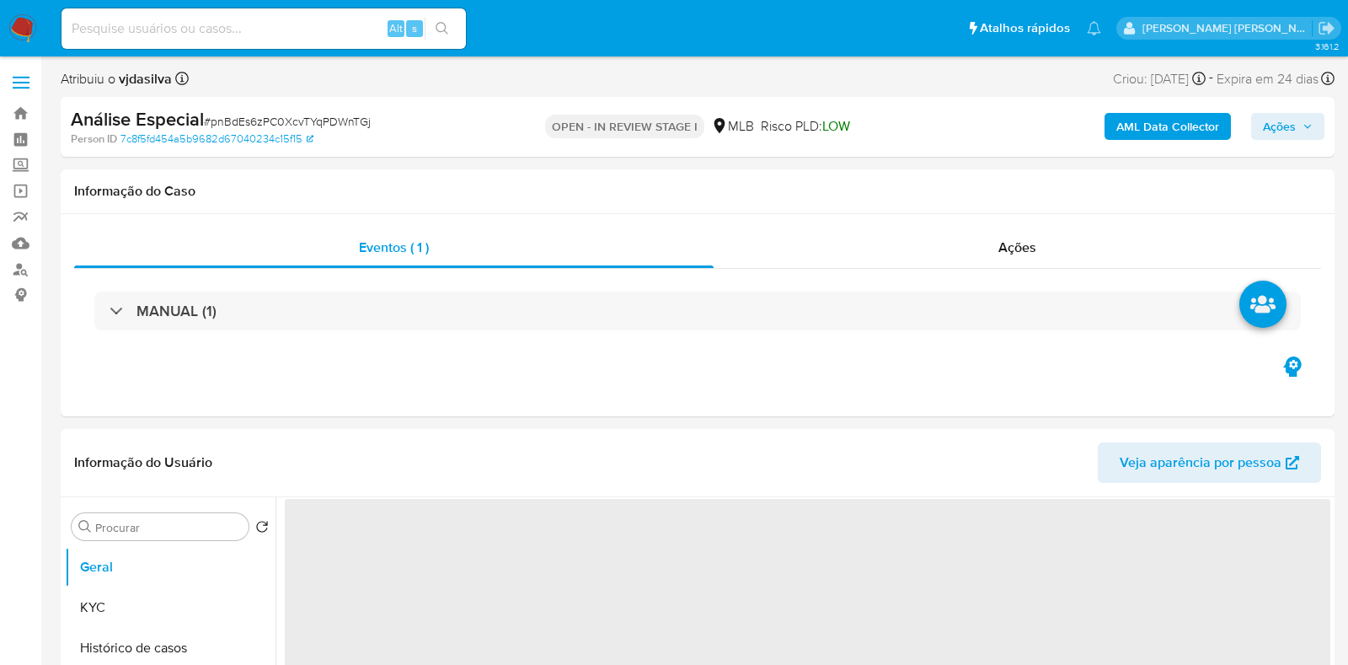
select select "10"
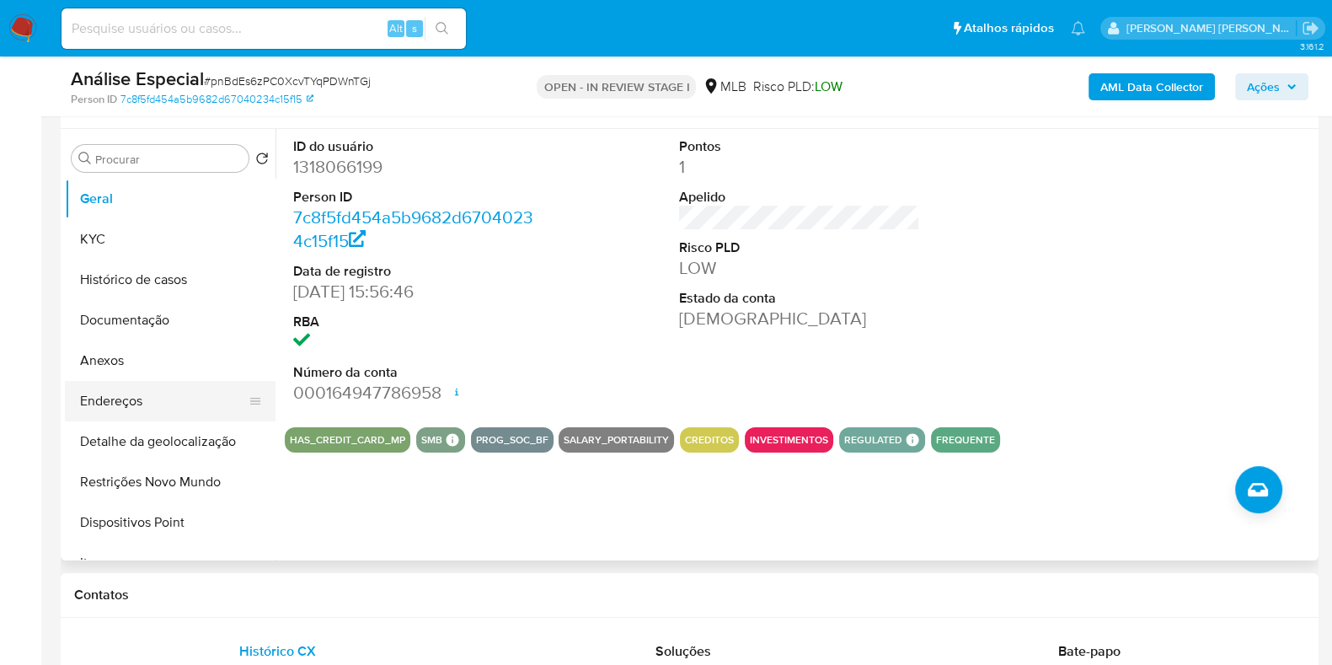
scroll to position [316, 0]
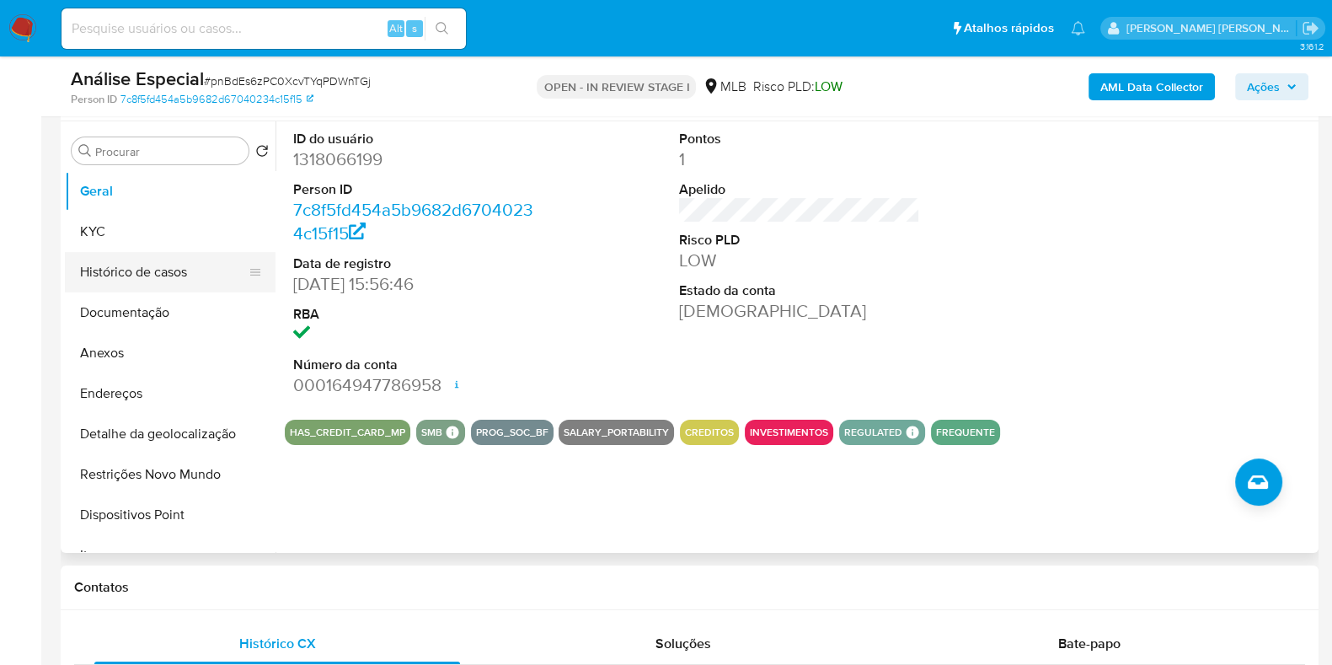
click at [175, 274] on button "Histórico de casos" at bounding box center [163, 272] width 197 height 40
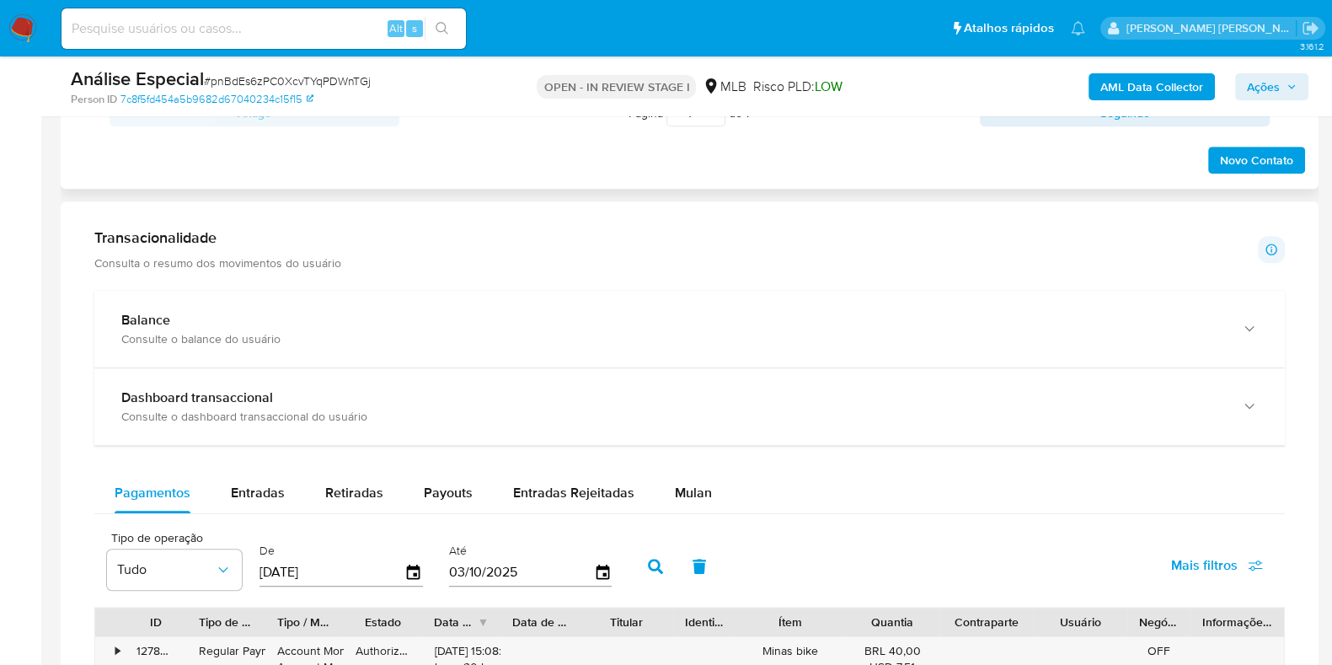
scroll to position [1159, 0]
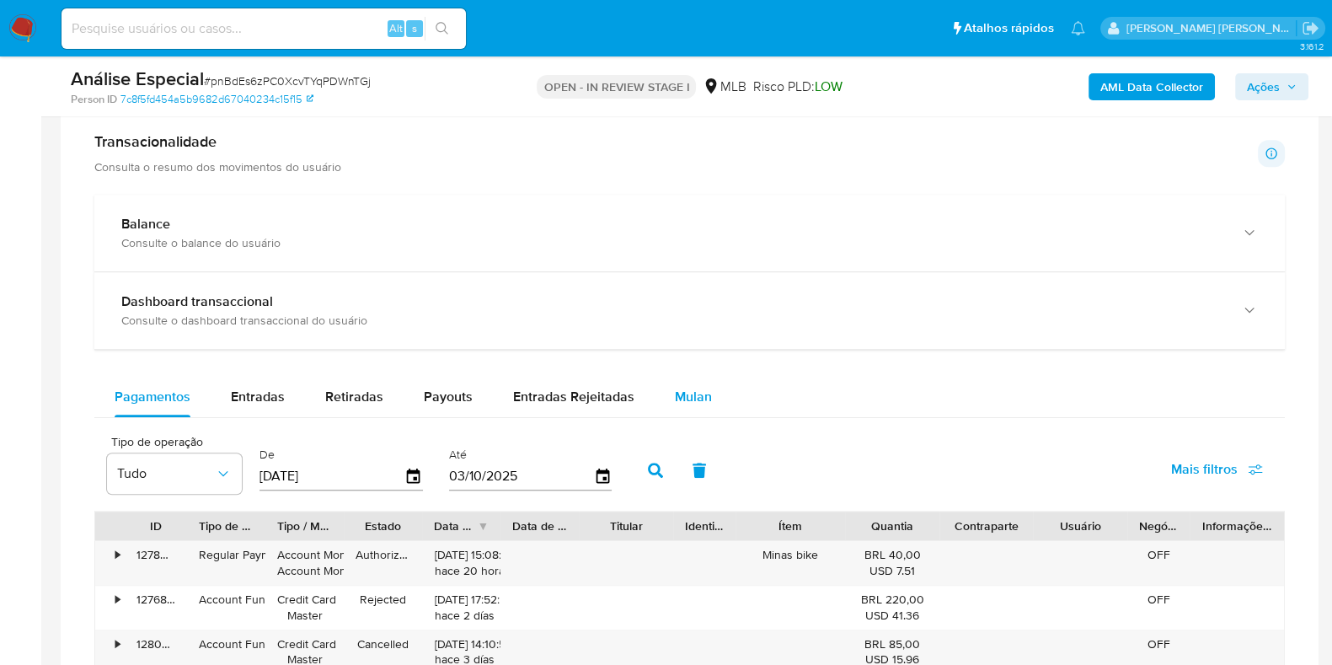
click at [679, 387] on span "Mulan" at bounding box center [693, 396] width 37 height 19
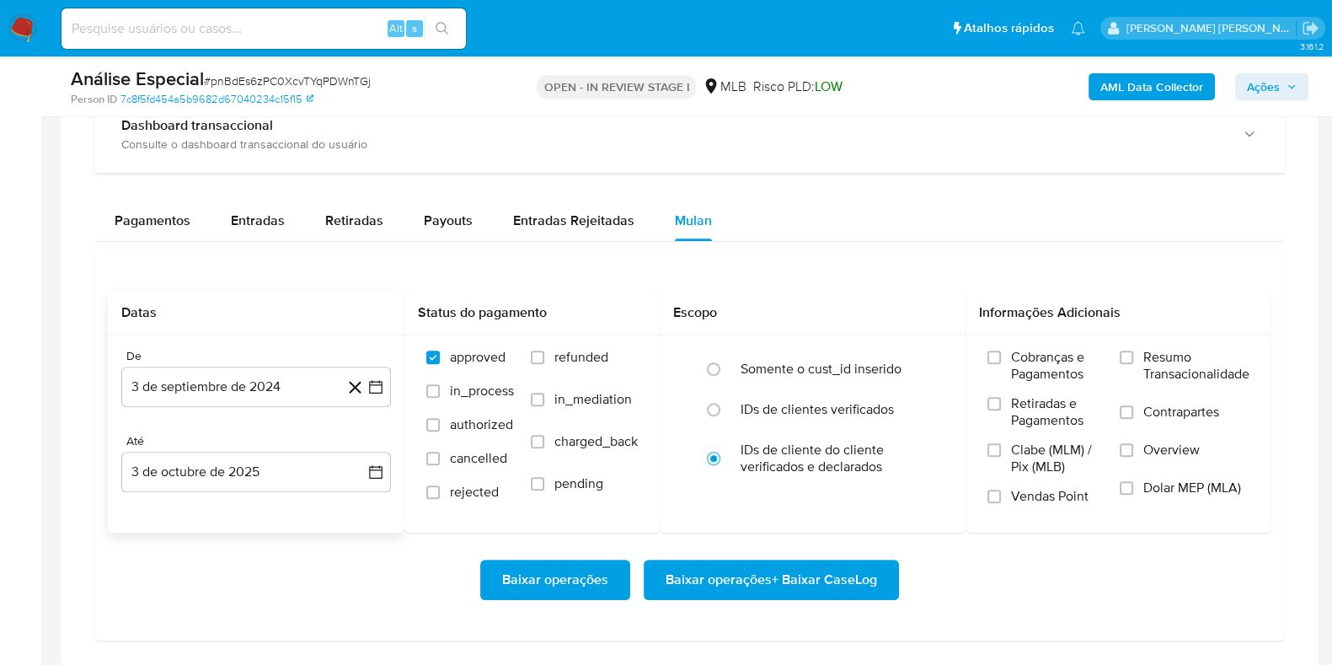
scroll to position [1368, 0]
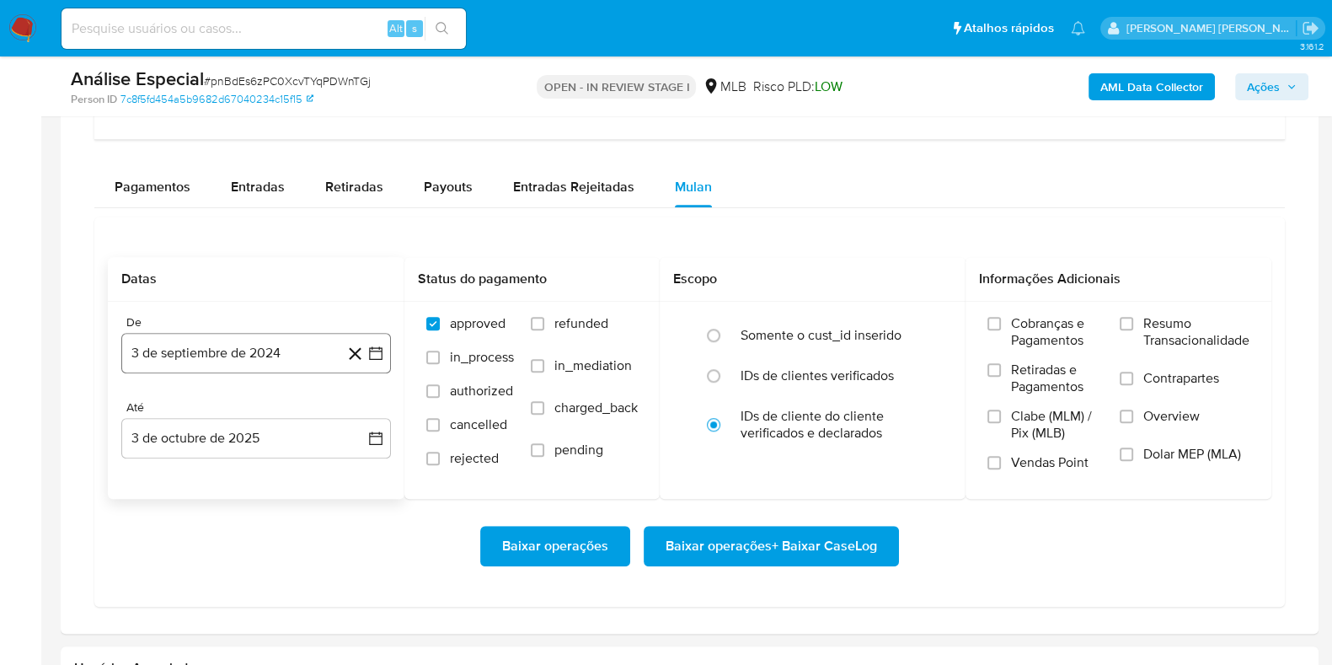
click at [194, 359] on button "3 de septiembre de 2024" at bounding box center [256, 353] width 270 height 40
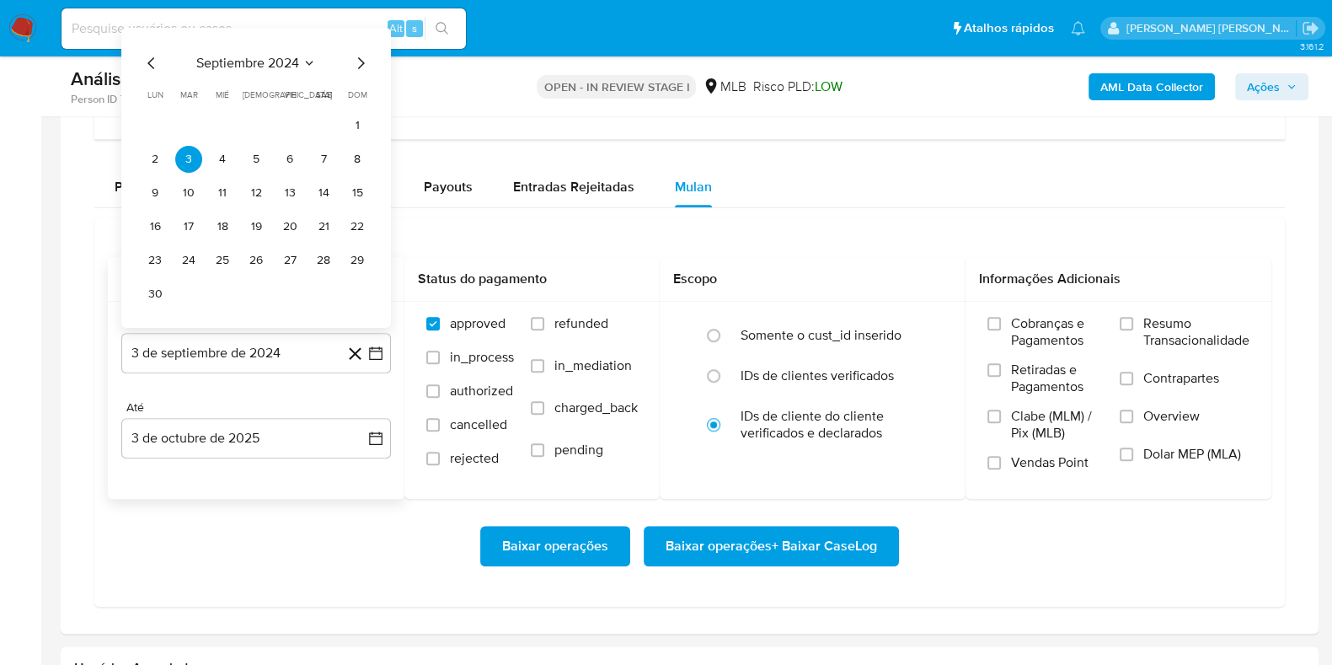
click at [273, 62] on span "septiembre 2024" at bounding box center [247, 63] width 103 height 17
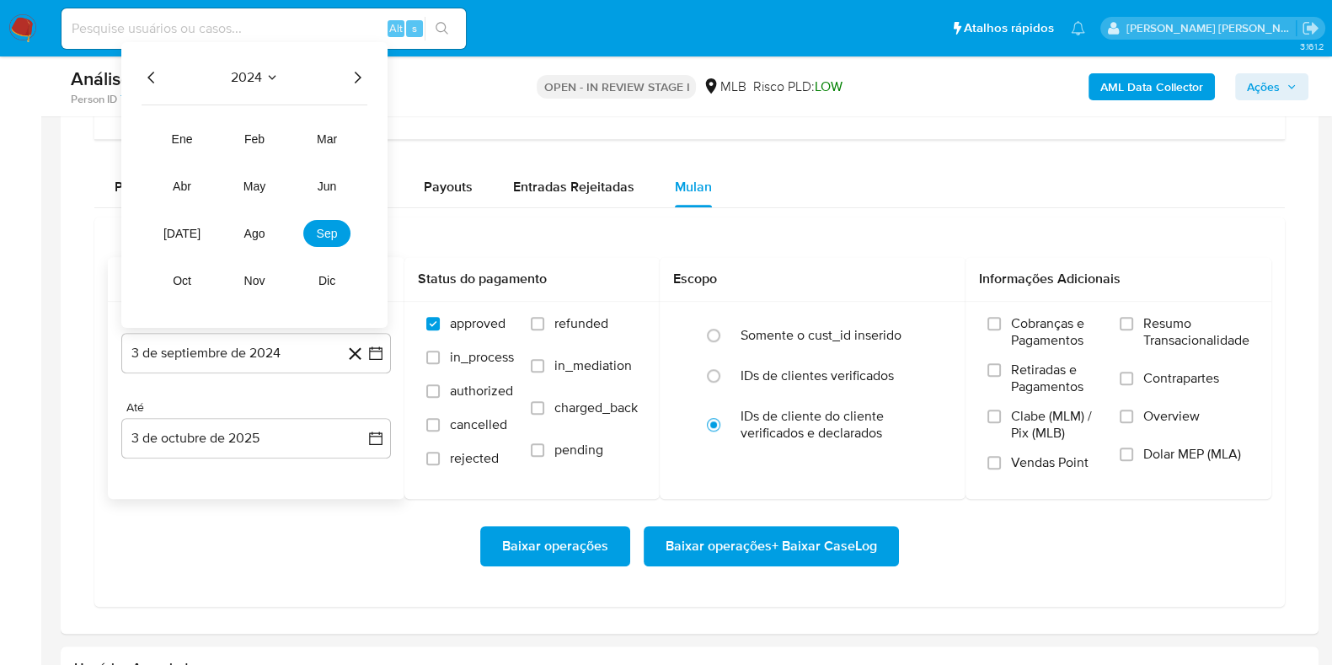
click at [367, 73] on icon "Año siguiente" at bounding box center [357, 77] width 20 height 20
click at [266, 223] on button "ago" at bounding box center [254, 233] width 47 height 27
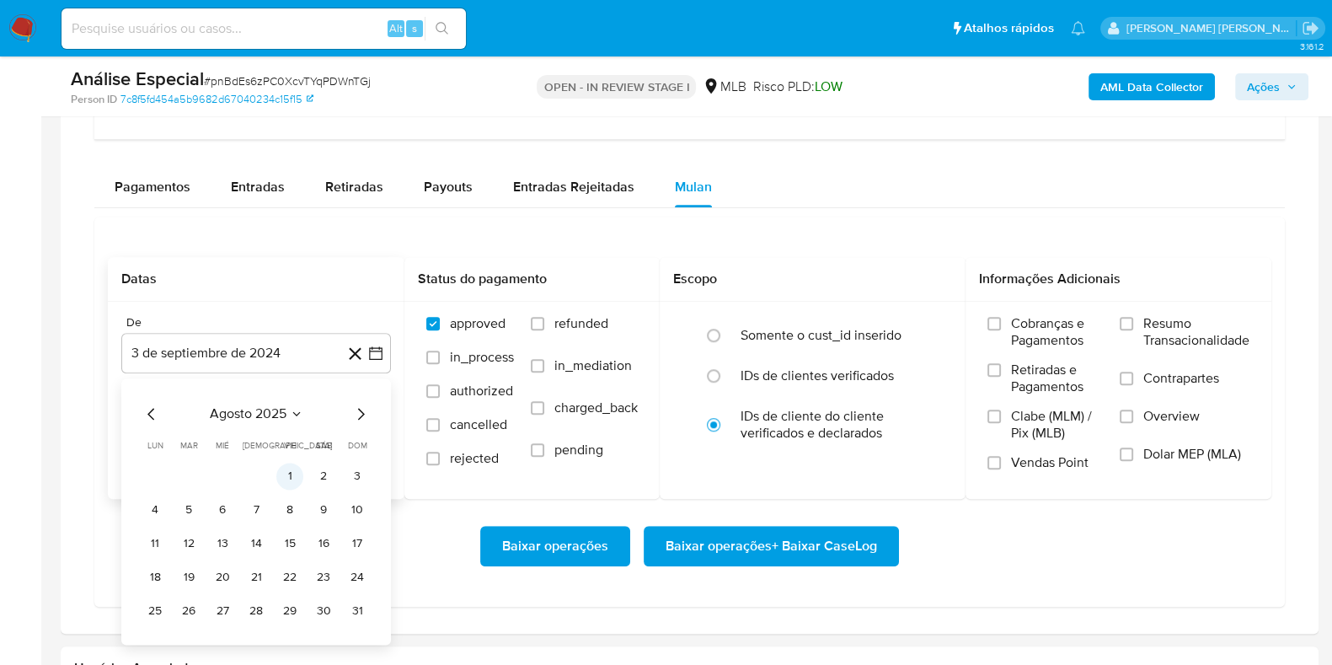
click at [294, 470] on button "1" at bounding box center [289, 476] width 27 height 27
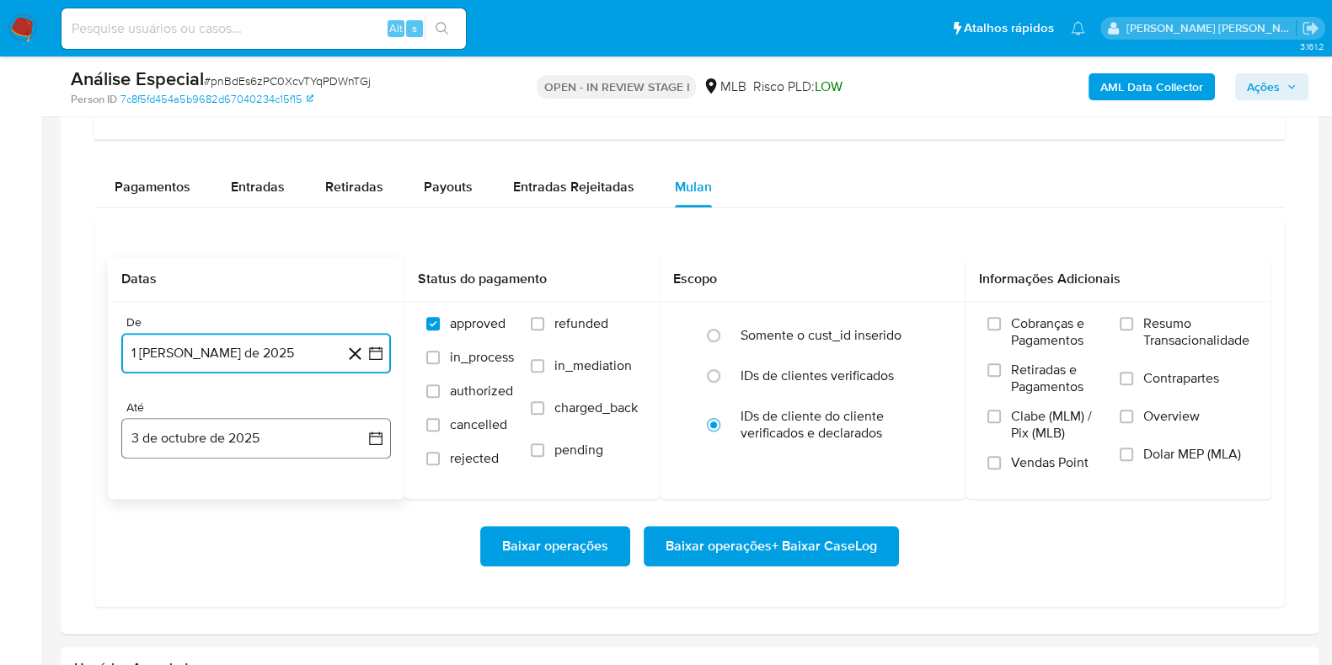
click at [274, 438] on button "3 de octubre de 2025" at bounding box center [256, 438] width 270 height 40
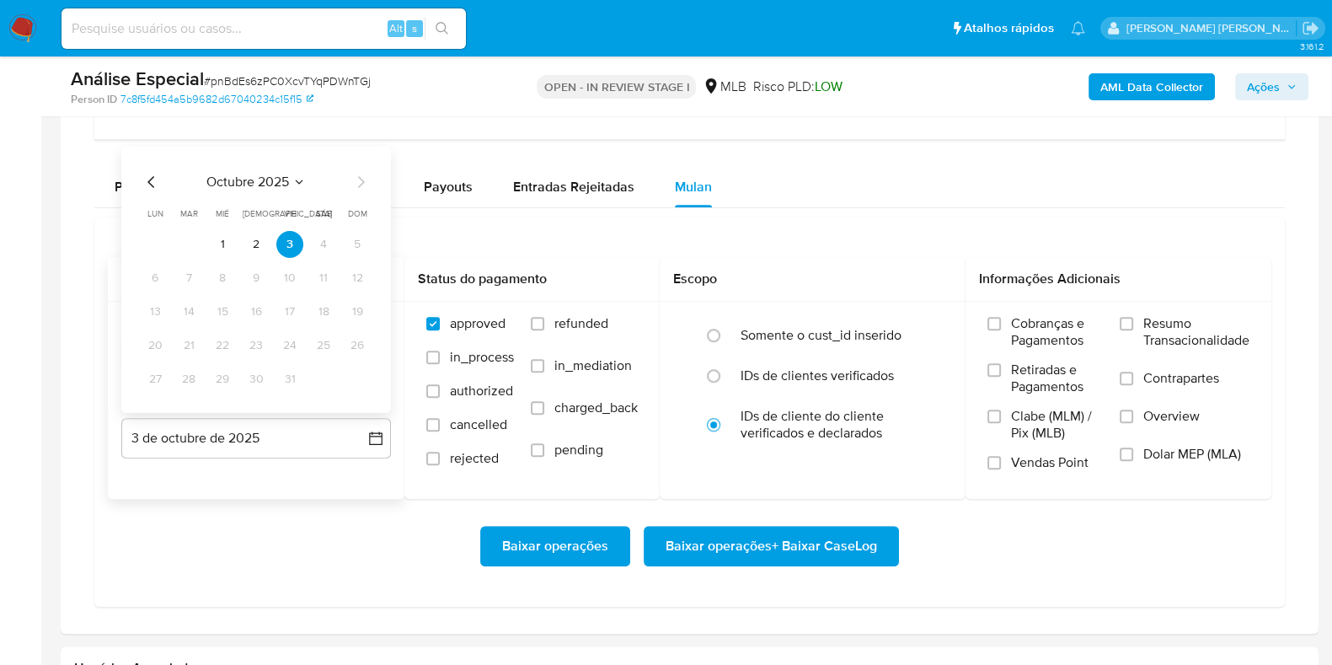
drag, startPoint x: 256, startPoint y: 242, endPoint x: 261, endPoint y: 259, distance: 17.6
click at [254, 244] on button "2" at bounding box center [256, 244] width 27 height 27
click at [1174, 331] on span "Resumo Transacionalidade" at bounding box center [1196, 332] width 106 height 34
click at [1133, 330] on input "Resumo Transacionalidade" at bounding box center [1126, 323] width 13 height 13
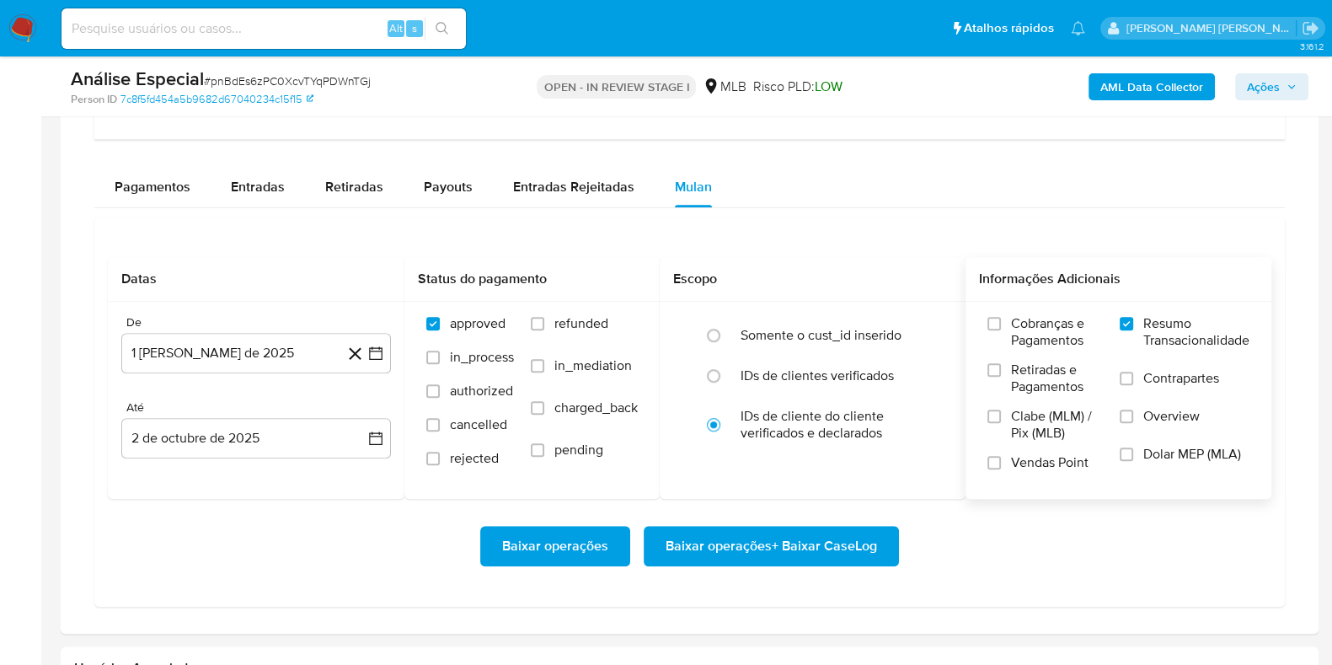
click at [1148, 377] on span "Contrapartes" at bounding box center [1181, 378] width 76 height 17
click at [1133, 377] on input "Contrapartes" at bounding box center [1126, 378] width 13 height 13
click at [805, 541] on span "Baixar operações + Baixar CaseLog" at bounding box center [771, 545] width 211 height 37
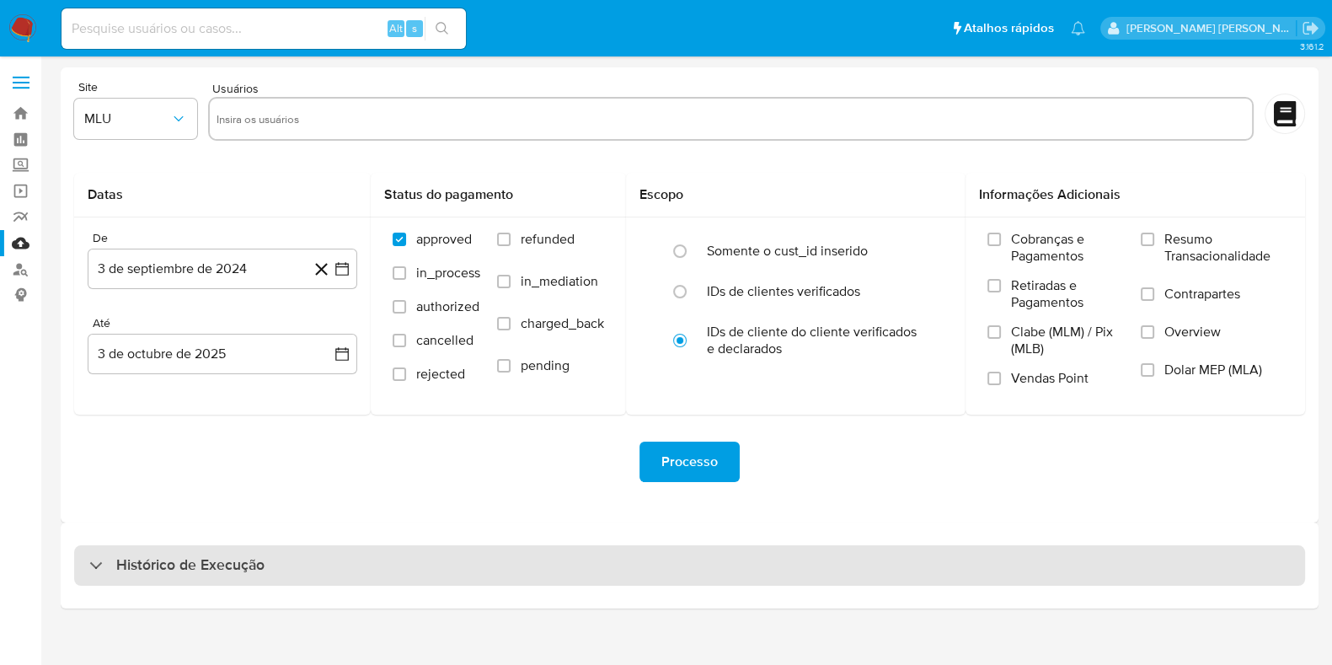
click at [317, 570] on div "Histórico de Execução" at bounding box center [689, 565] width 1231 height 40
select select "10"
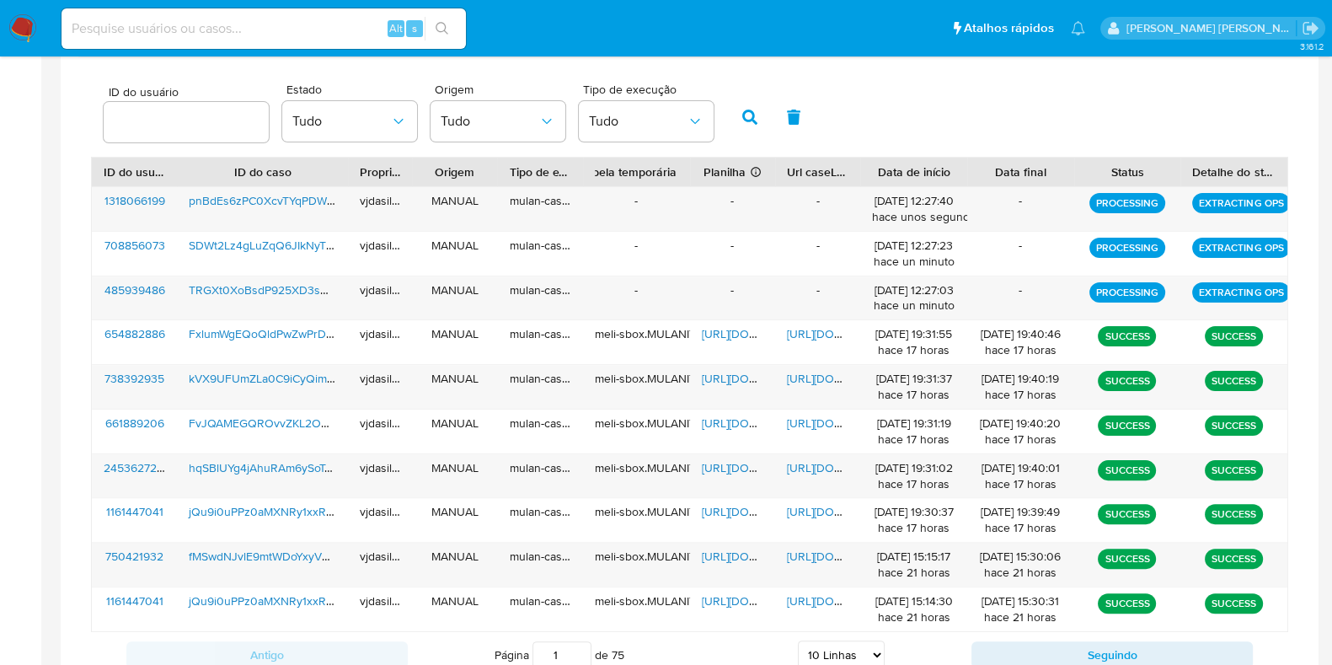
scroll to position [632, 0]
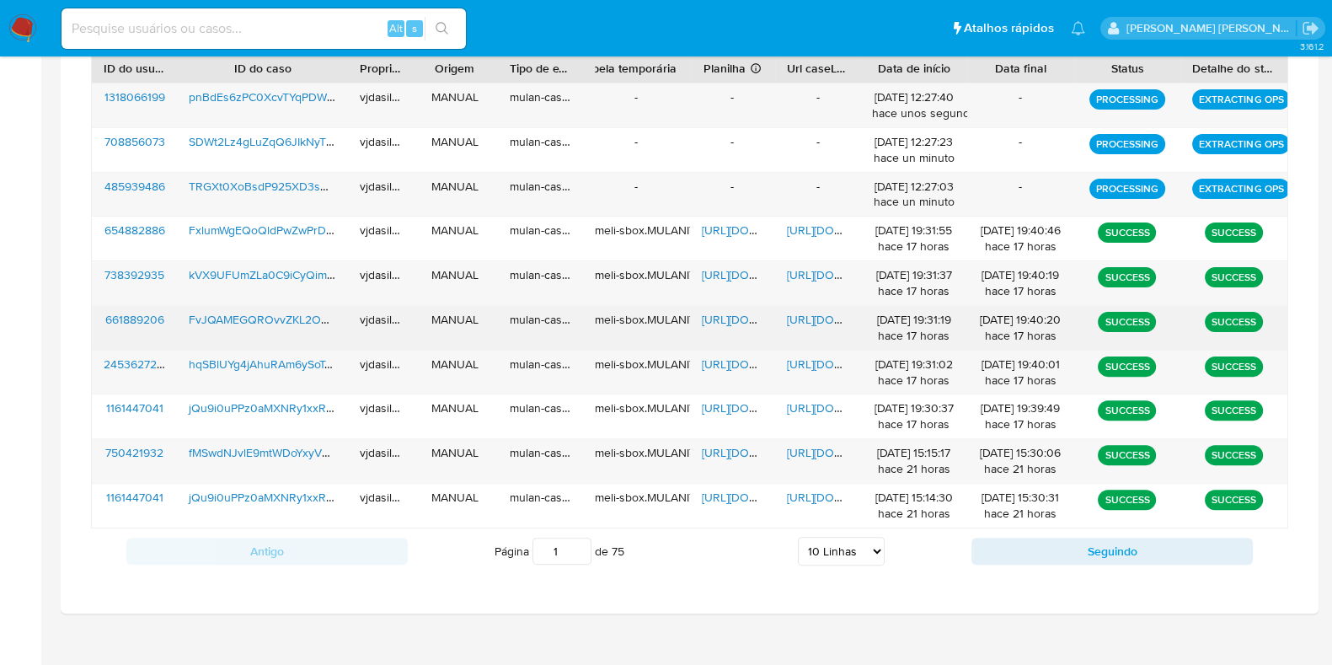
click at [789, 313] on span "[URL][DOMAIN_NAME]" at bounding box center [845, 319] width 116 height 17
click at [716, 315] on span "[URL][DOMAIN_NAME]" at bounding box center [760, 319] width 116 height 17
click at [268, 313] on span "FvJQAMEGQROvvZKL2OWU9QAp" at bounding box center [279, 319] width 180 height 17
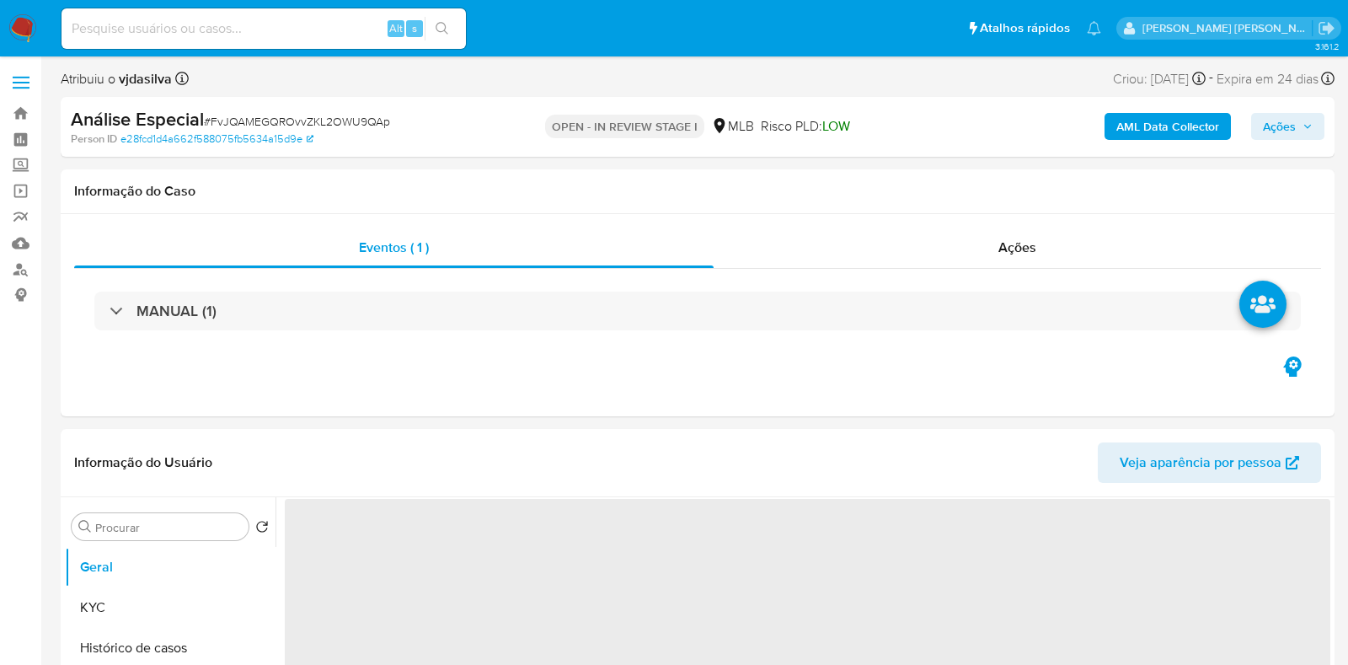
select select "10"
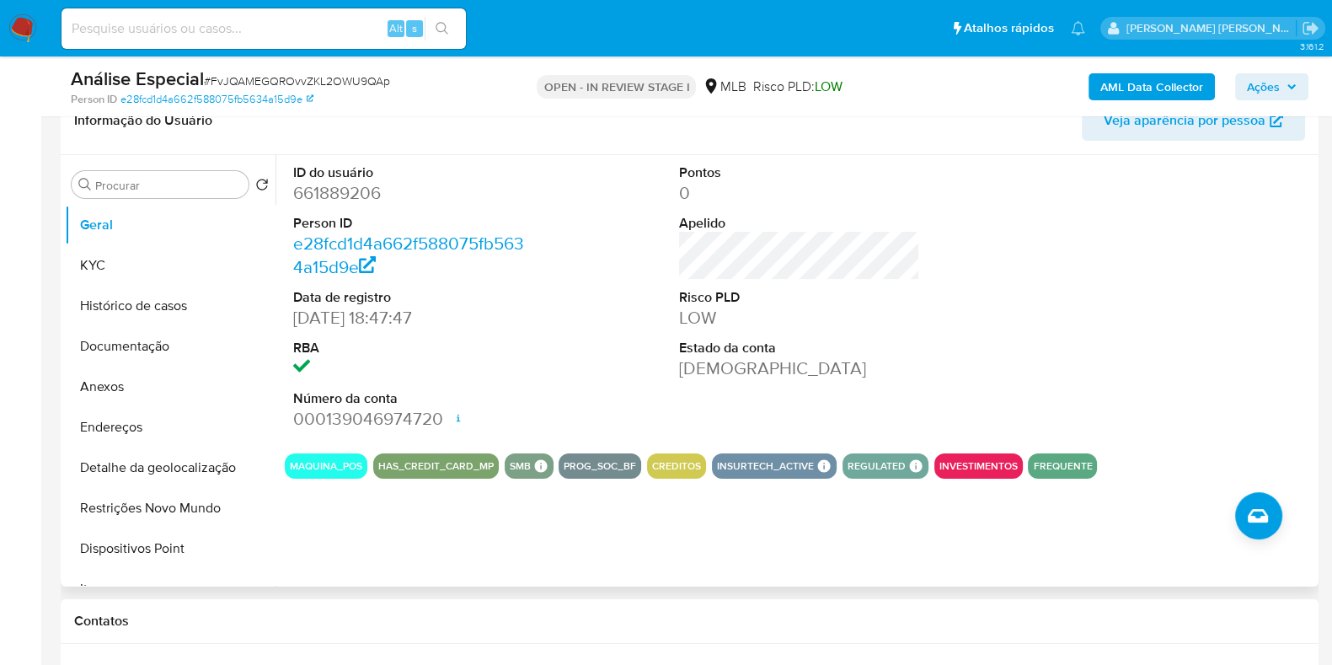
scroll to position [316, 0]
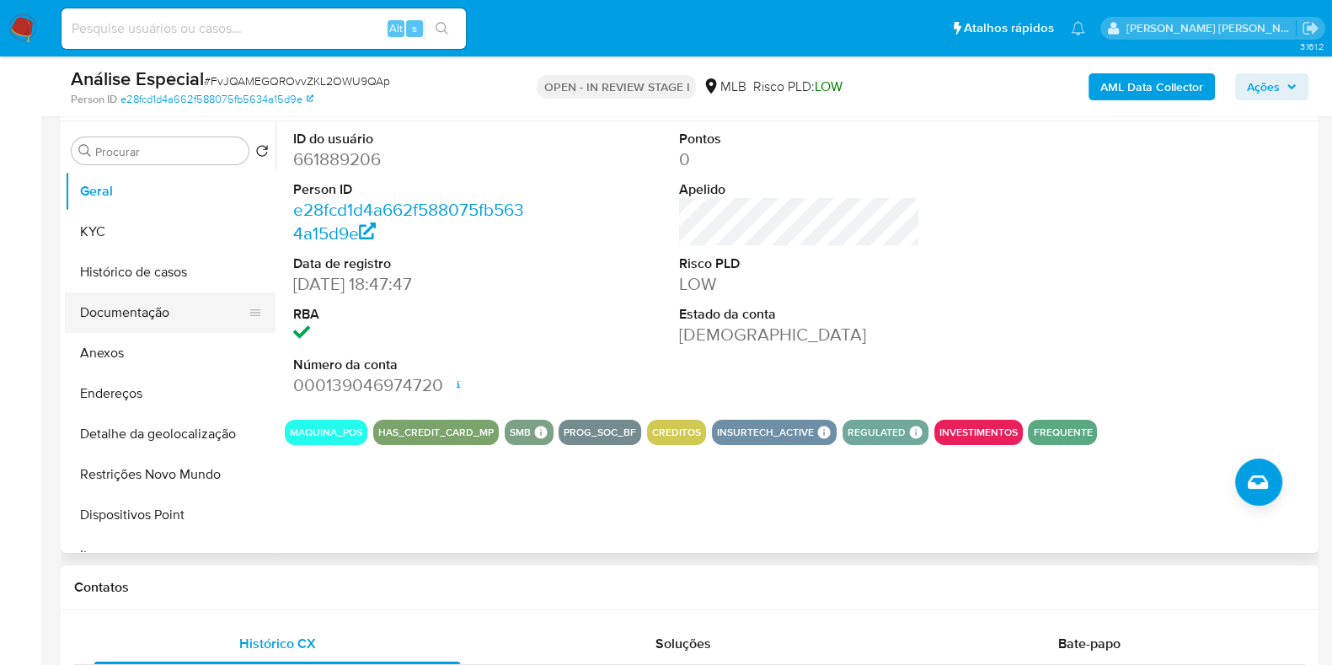
click at [171, 321] on button "Documentação" at bounding box center [163, 312] width 197 height 40
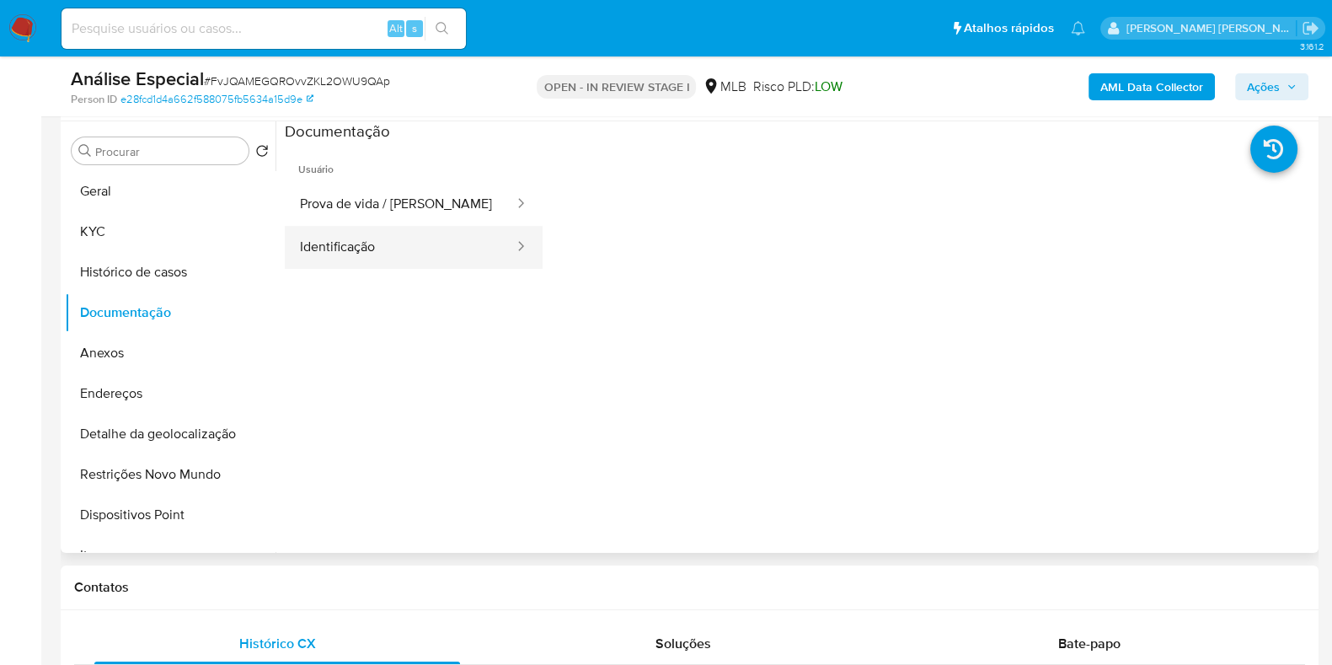
click at [398, 254] on button "Identificação" at bounding box center [400, 247] width 231 height 43
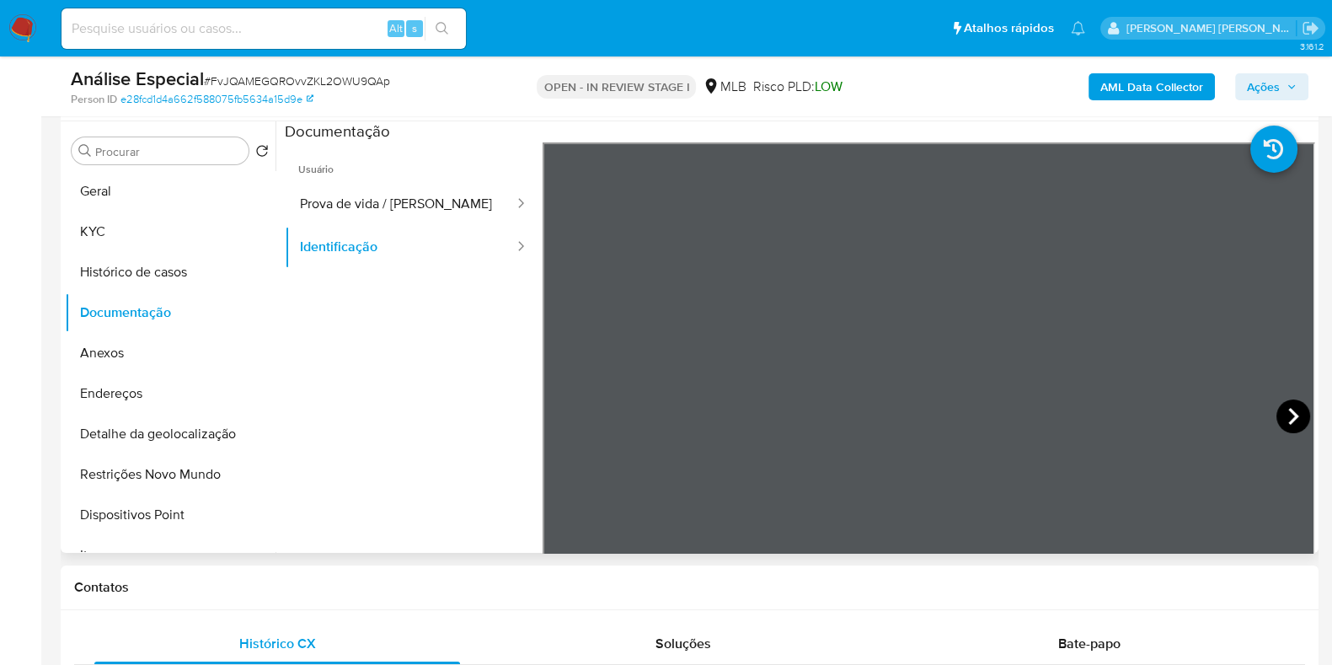
click at [1285, 405] on icon at bounding box center [1293, 416] width 34 height 34
click at [417, 211] on button "Prova de vida / [PERSON_NAME]" at bounding box center [400, 204] width 231 height 43
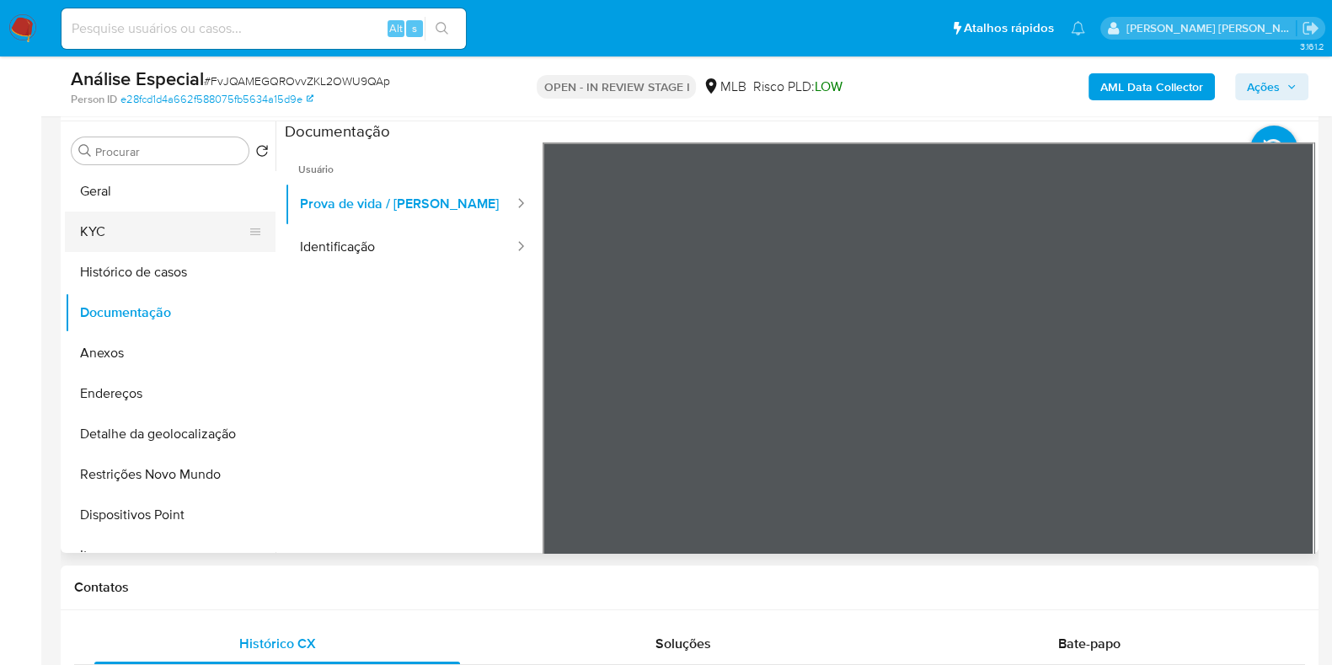
click at [143, 227] on button "KYC" at bounding box center [163, 231] width 197 height 40
